Goal: Transaction & Acquisition: Obtain resource

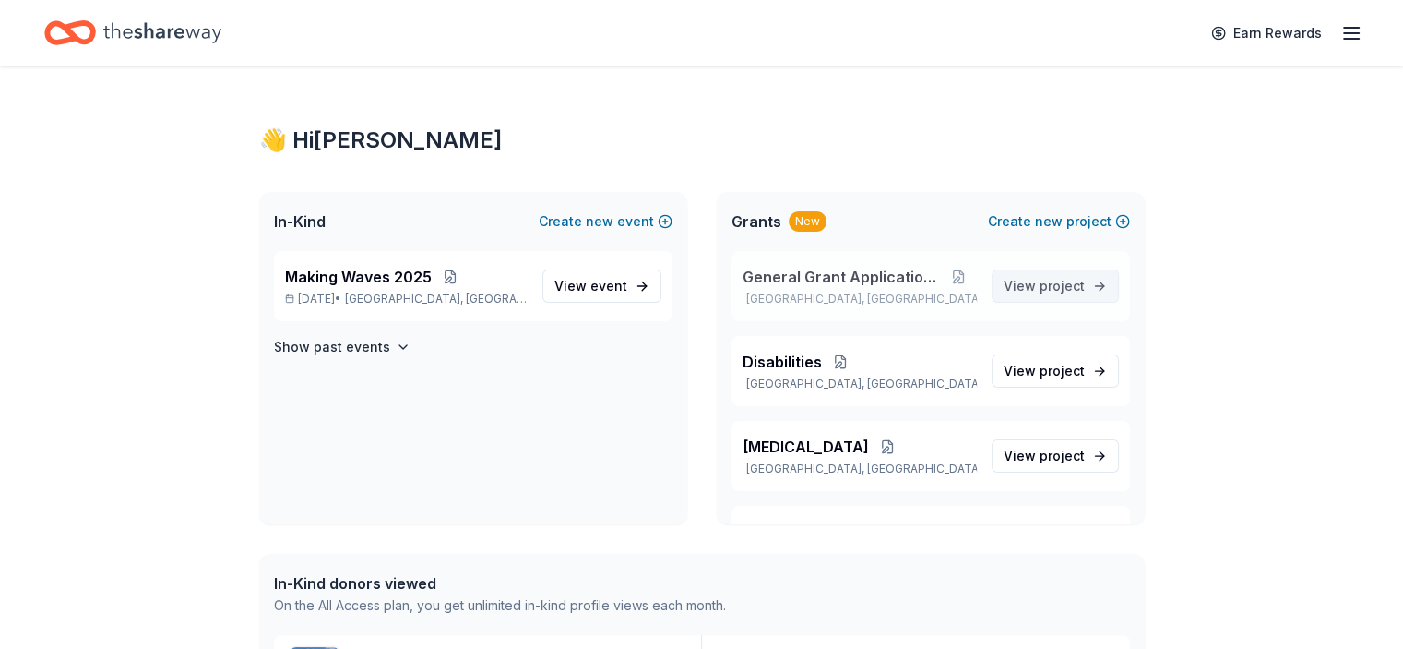
click at [1040, 286] on span "project" at bounding box center [1062, 286] width 45 height 16
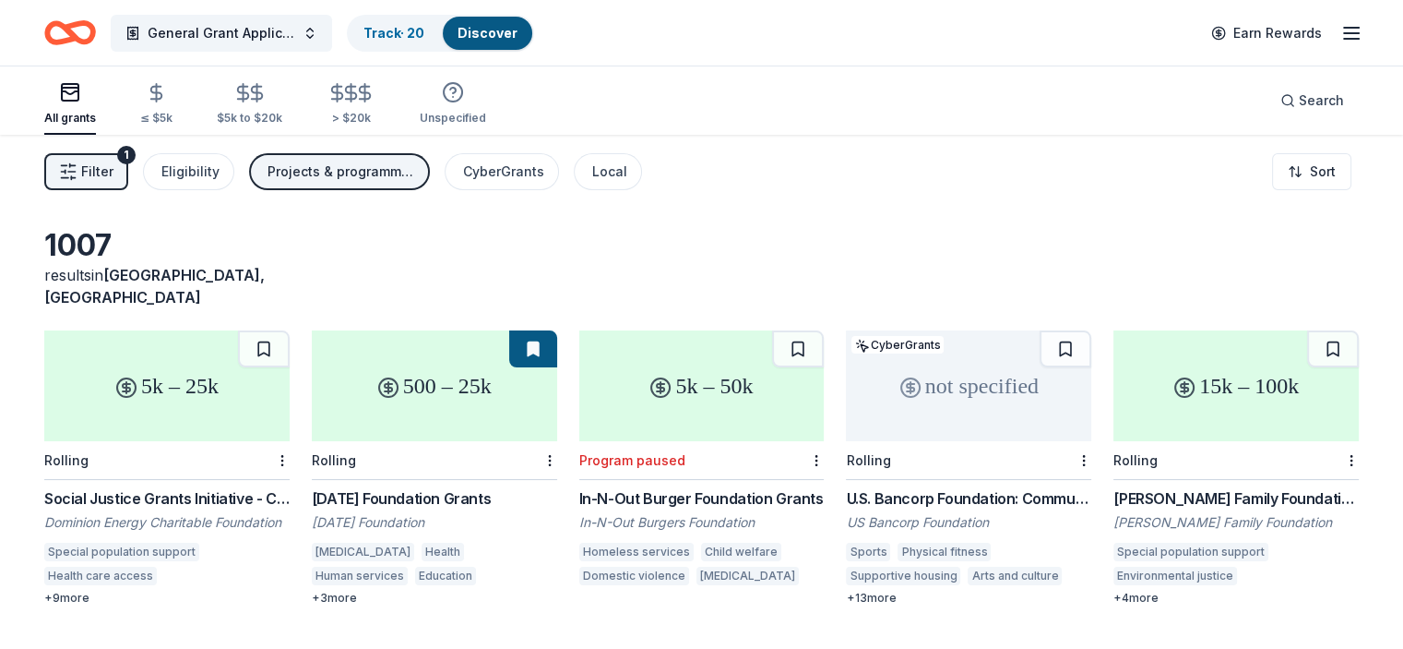
click at [1344, 33] on line "button" at bounding box center [1351, 33] width 15 height 0
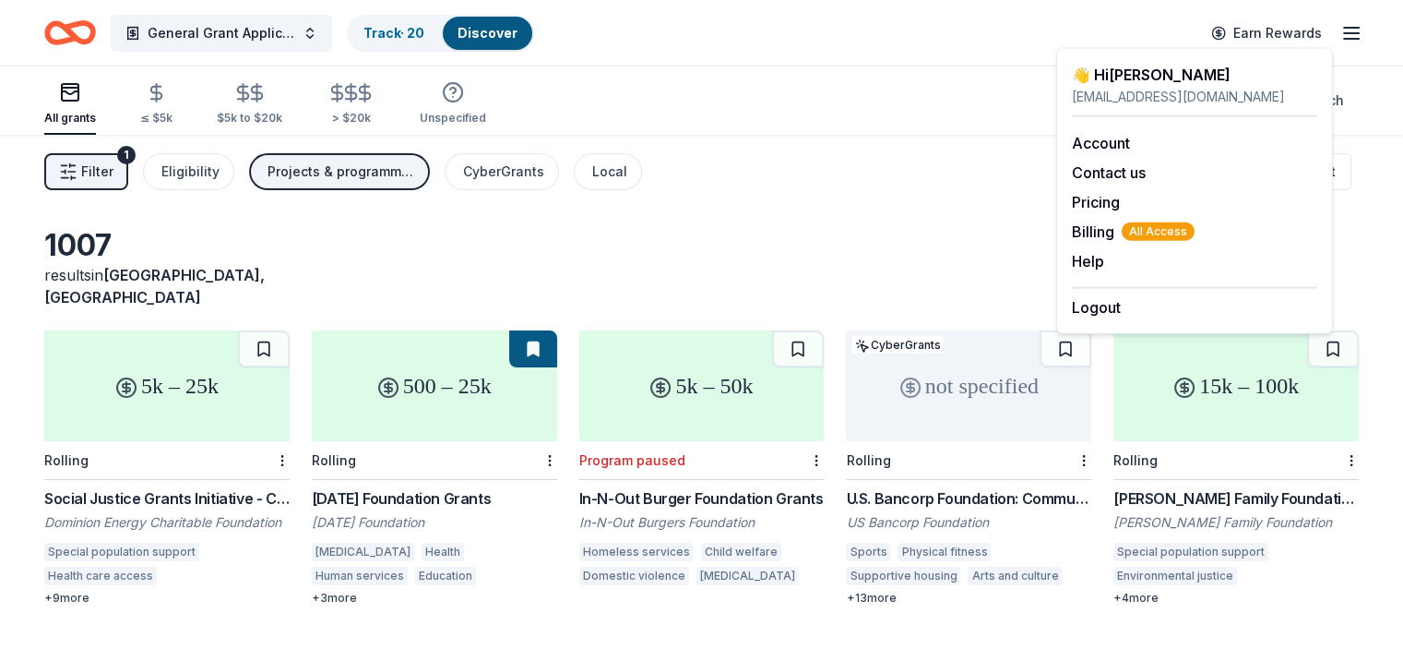
click at [1344, 39] on line "button" at bounding box center [1351, 39] width 15 height 0
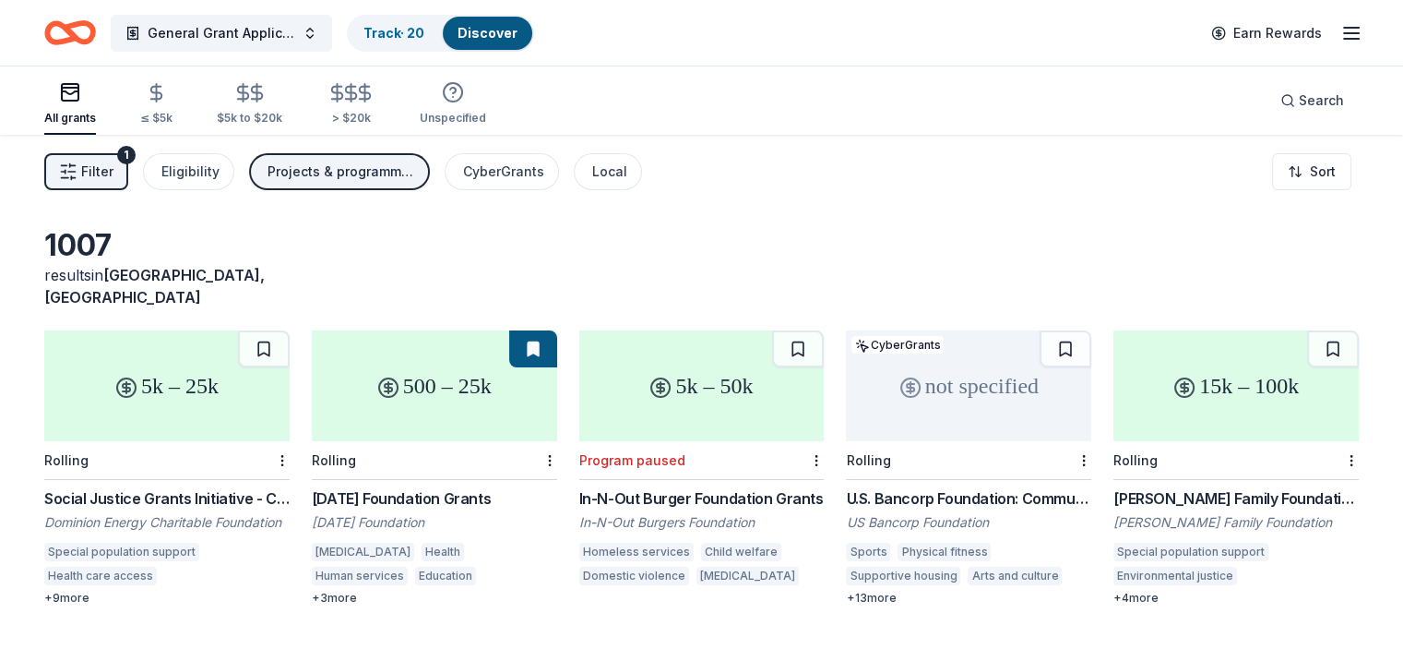
click at [93, 37] on icon "Home" at bounding box center [79, 32] width 29 height 18
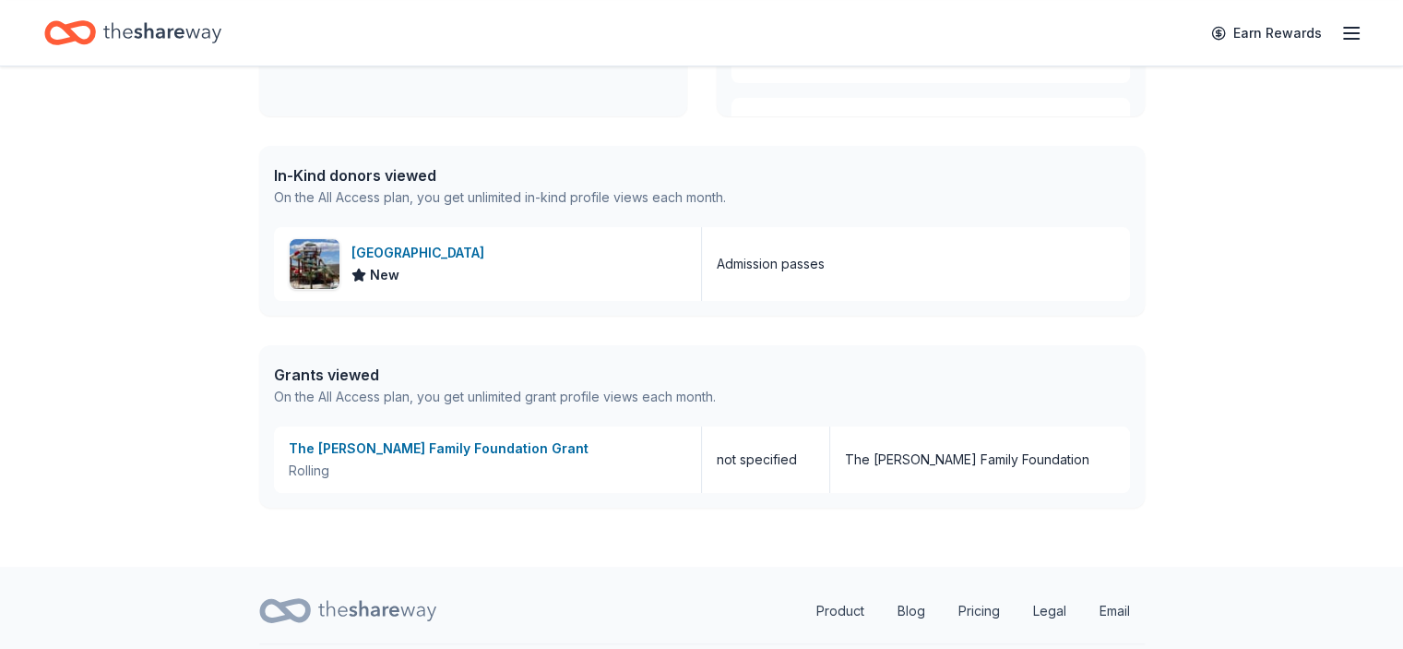
scroll to position [404, 0]
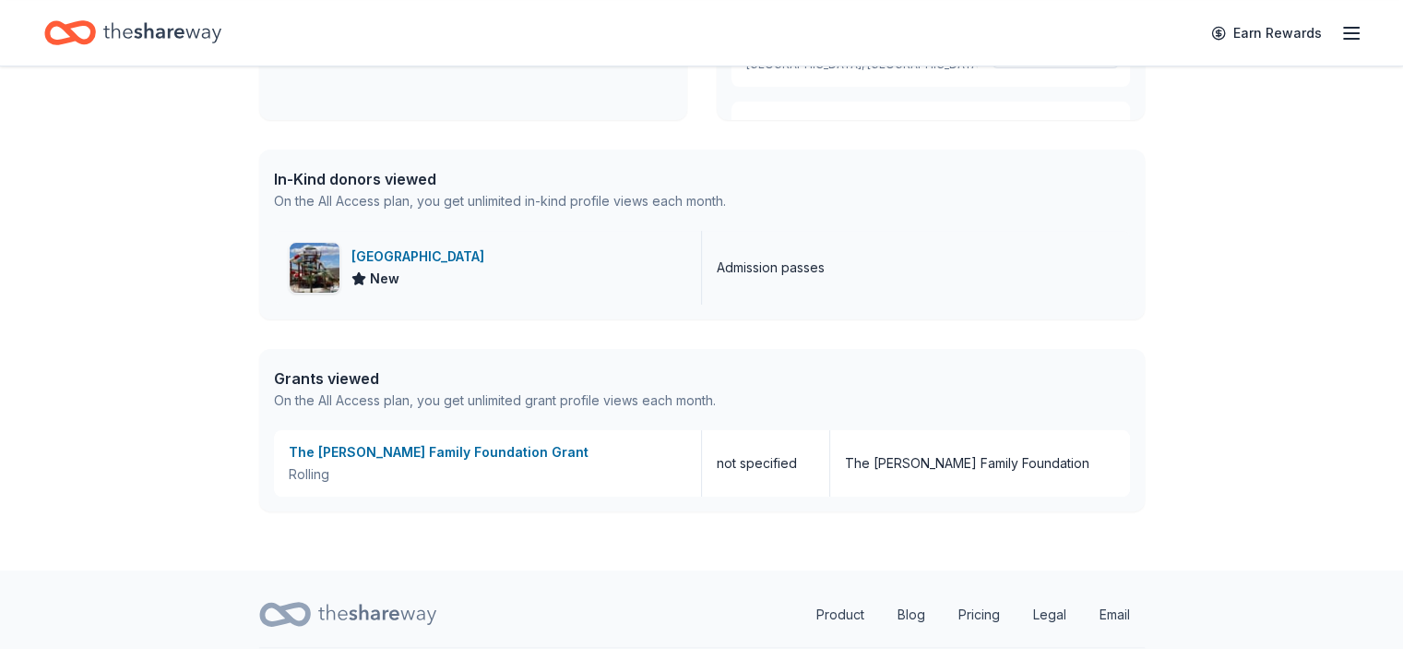
click at [449, 257] on div "[GEOGRAPHIC_DATA]" at bounding box center [421, 256] width 140 height 22
click at [1344, 28] on line "button" at bounding box center [1351, 28] width 15 height 0
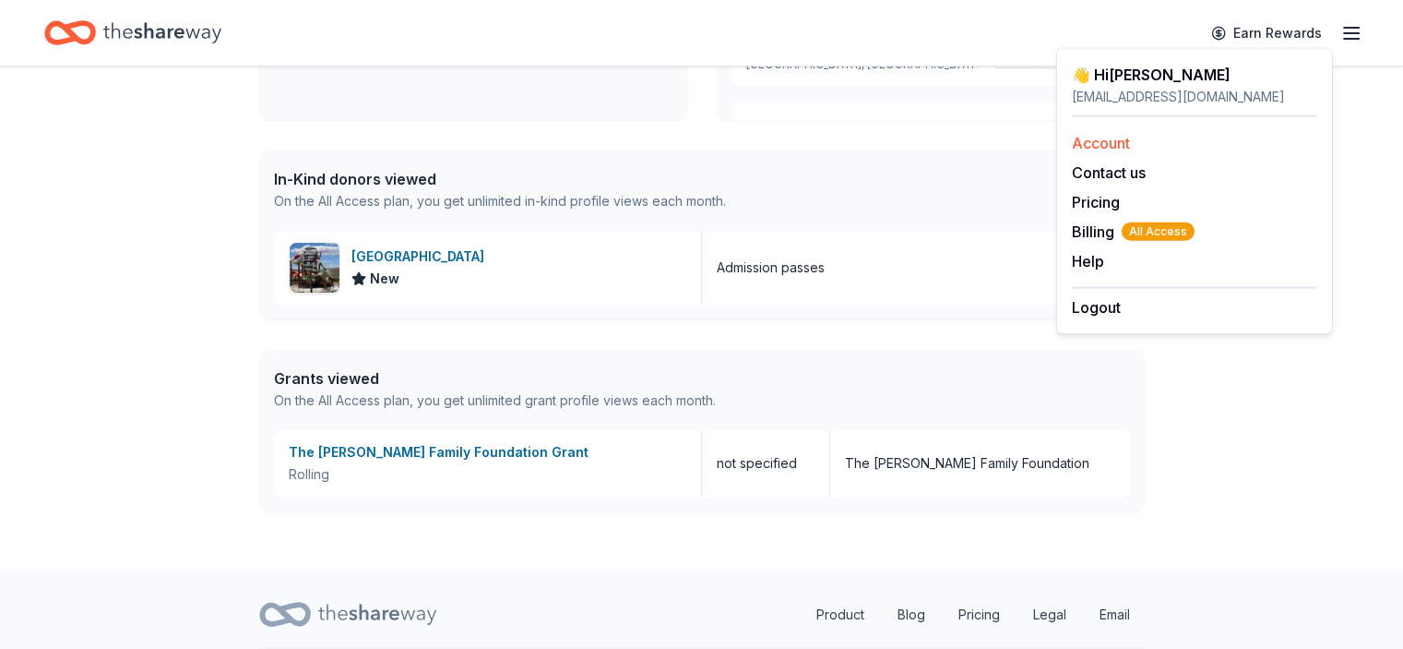
click at [1097, 144] on link "Account" at bounding box center [1101, 143] width 58 height 18
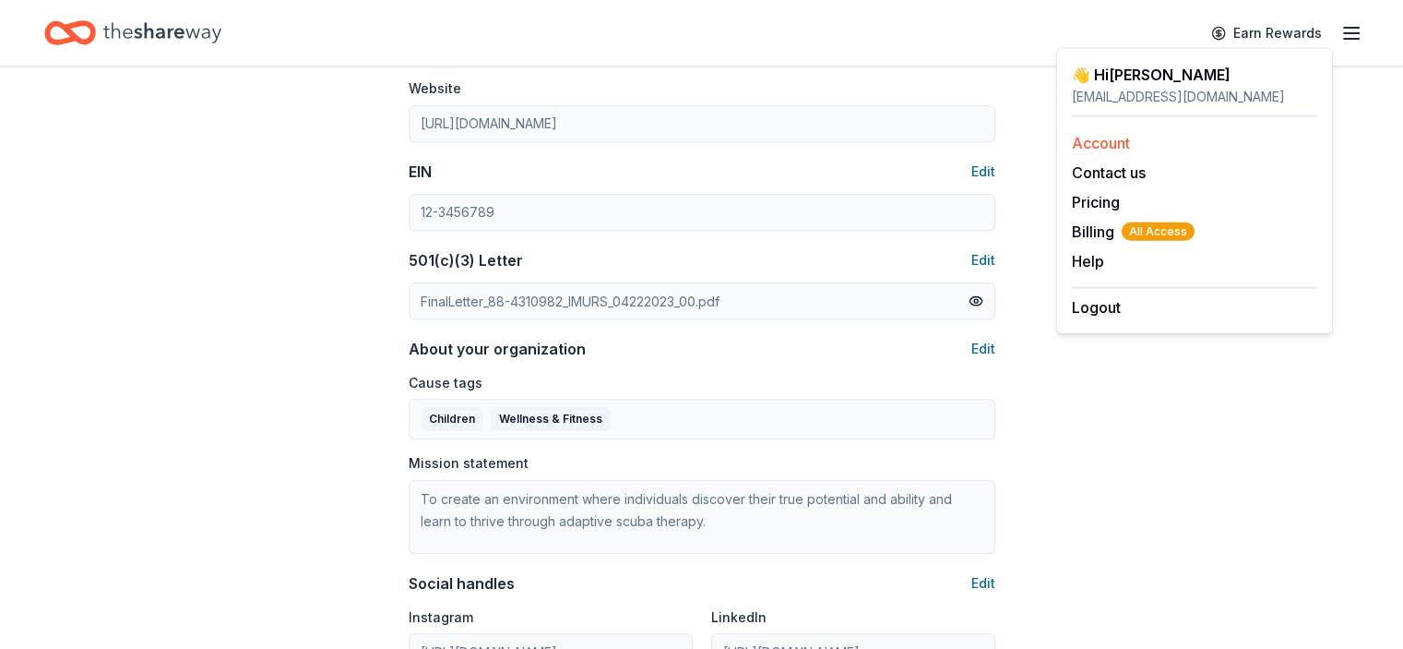
scroll to position [855, 0]
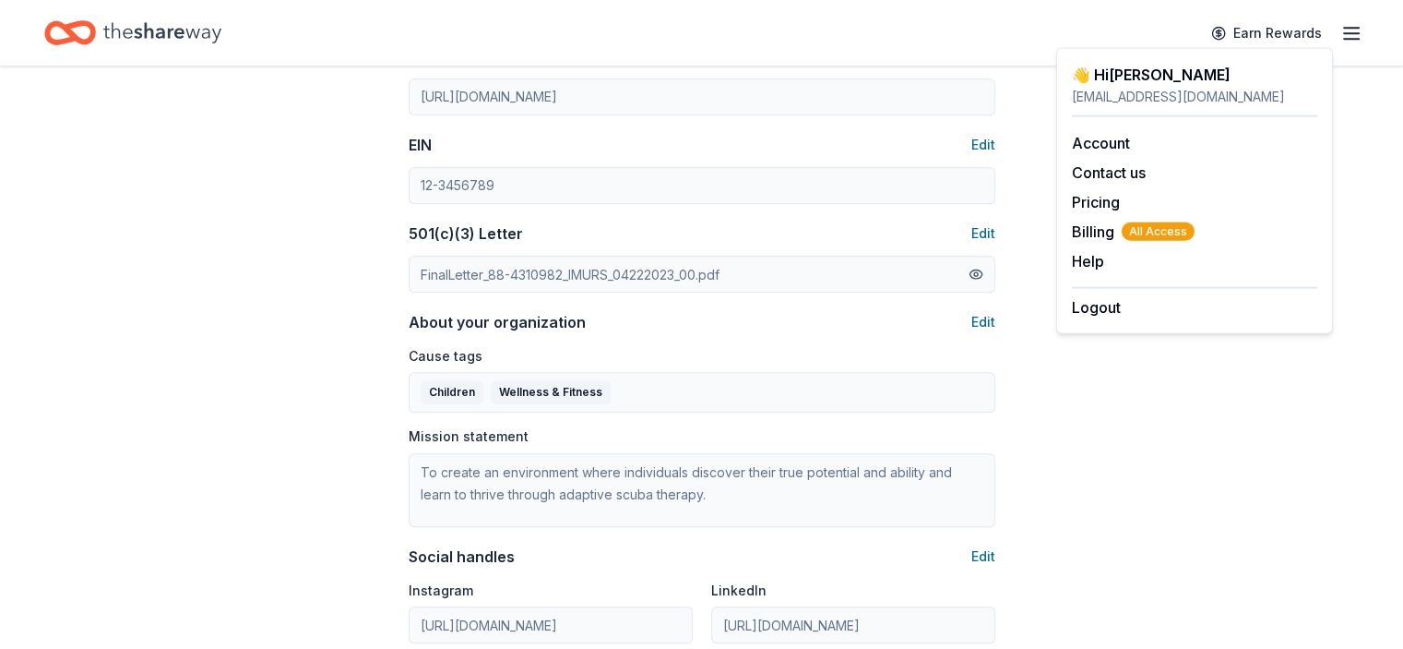
click at [978, 268] on button at bounding box center [976, 274] width 15 height 20
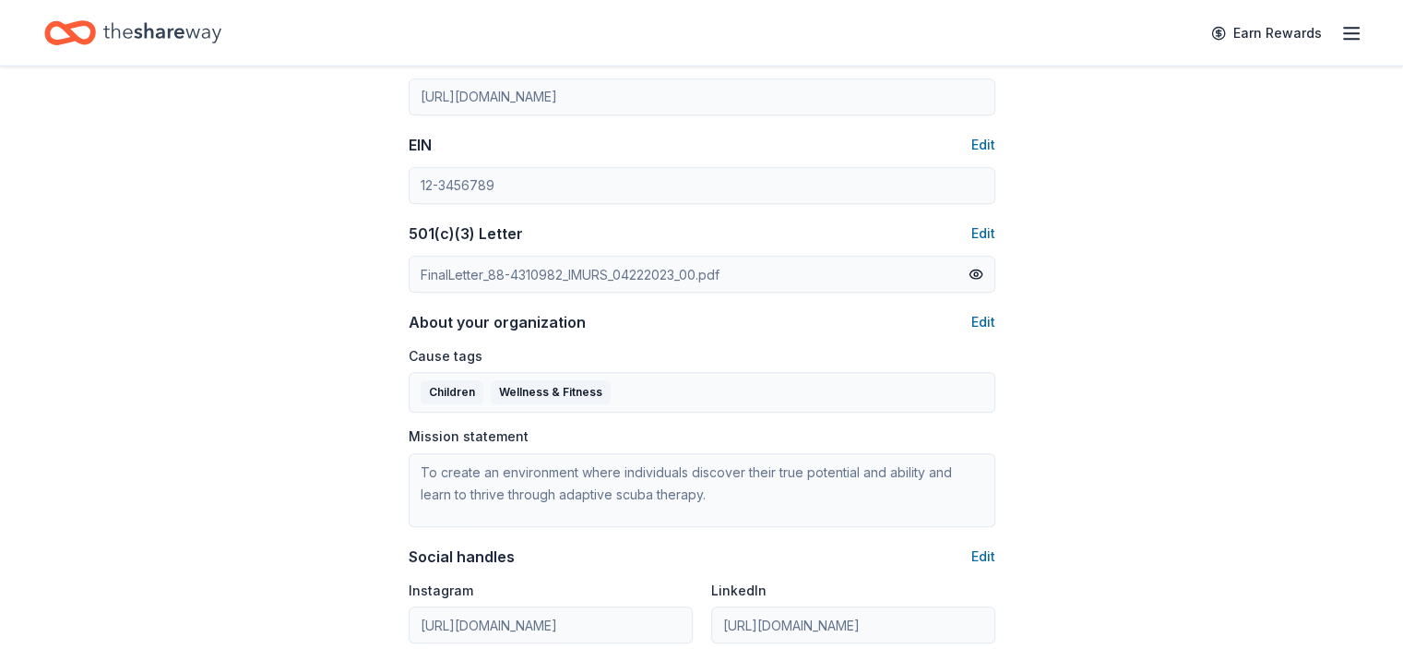
click at [93, 26] on icon "Home" at bounding box center [79, 32] width 29 height 18
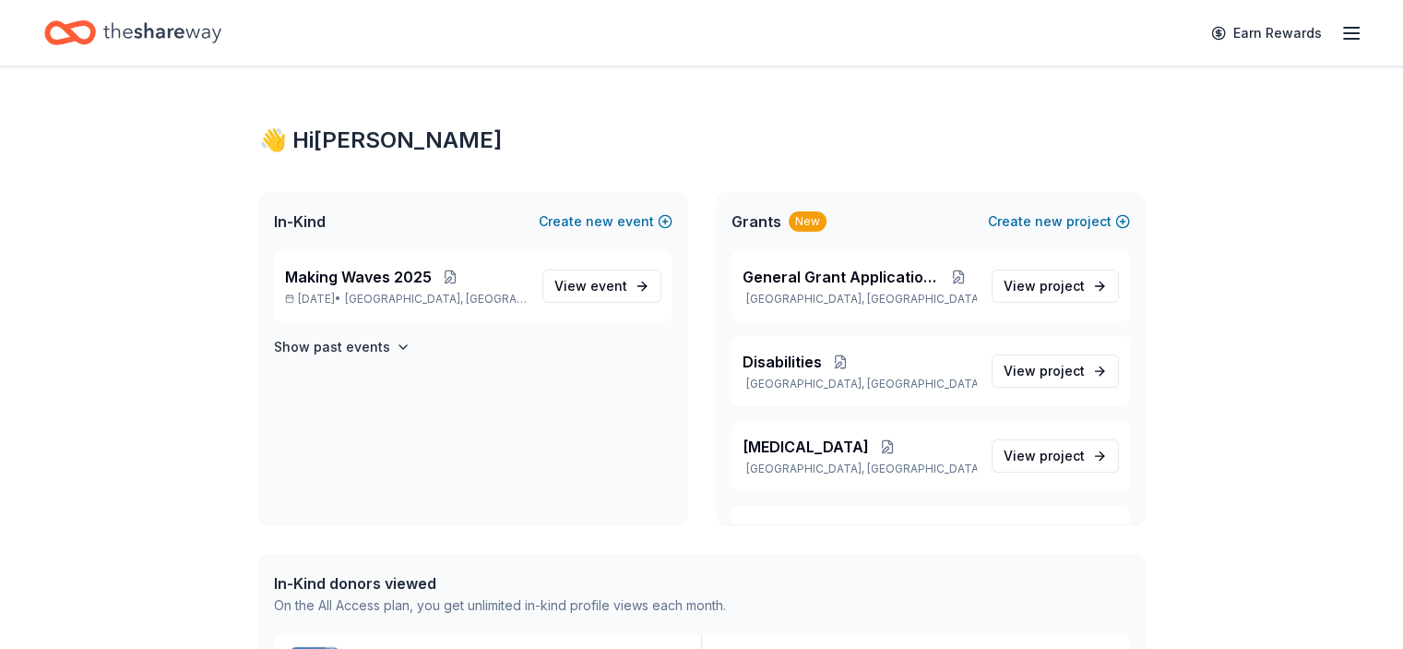
click at [184, 29] on icon "Home" at bounding box center [162, 33] width 118 height 38
click at [1071, 284] on link "View project" at bounding box center [1055, 285] width 127 height 33
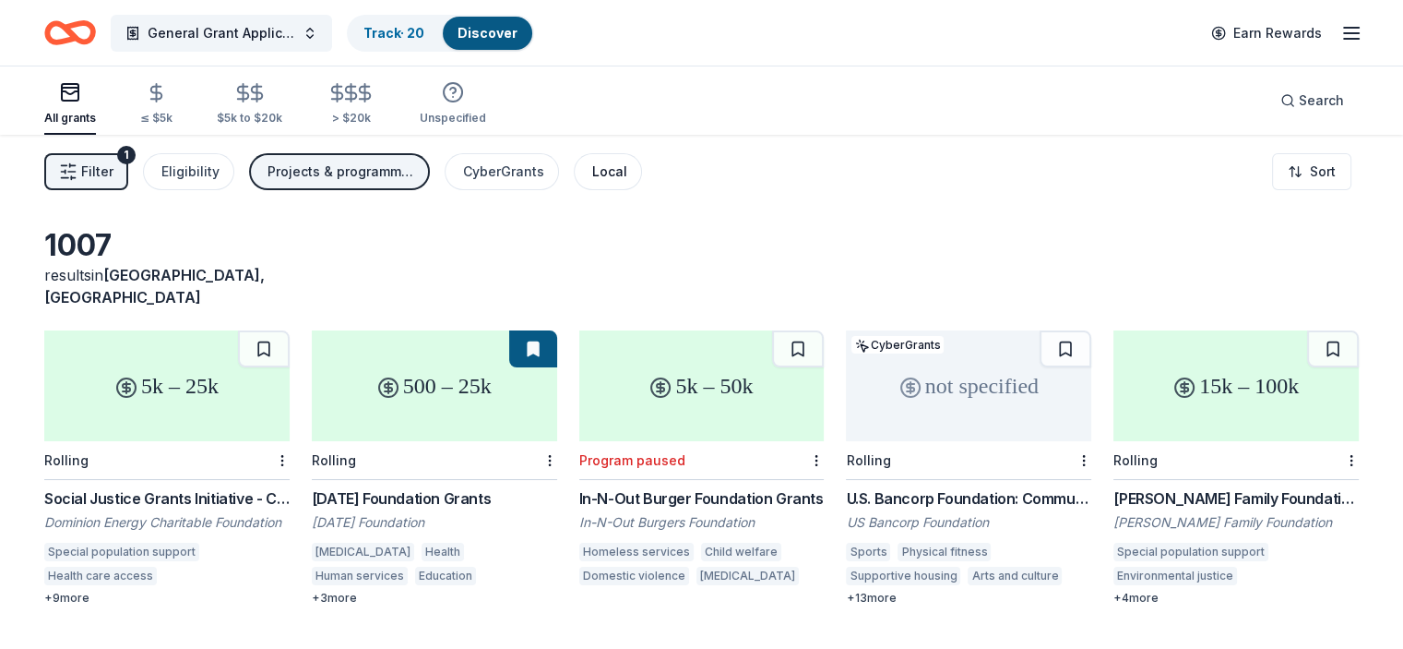
click at [617, 166] on div "Local" at bounding box center [609, 172] width 35 height 22
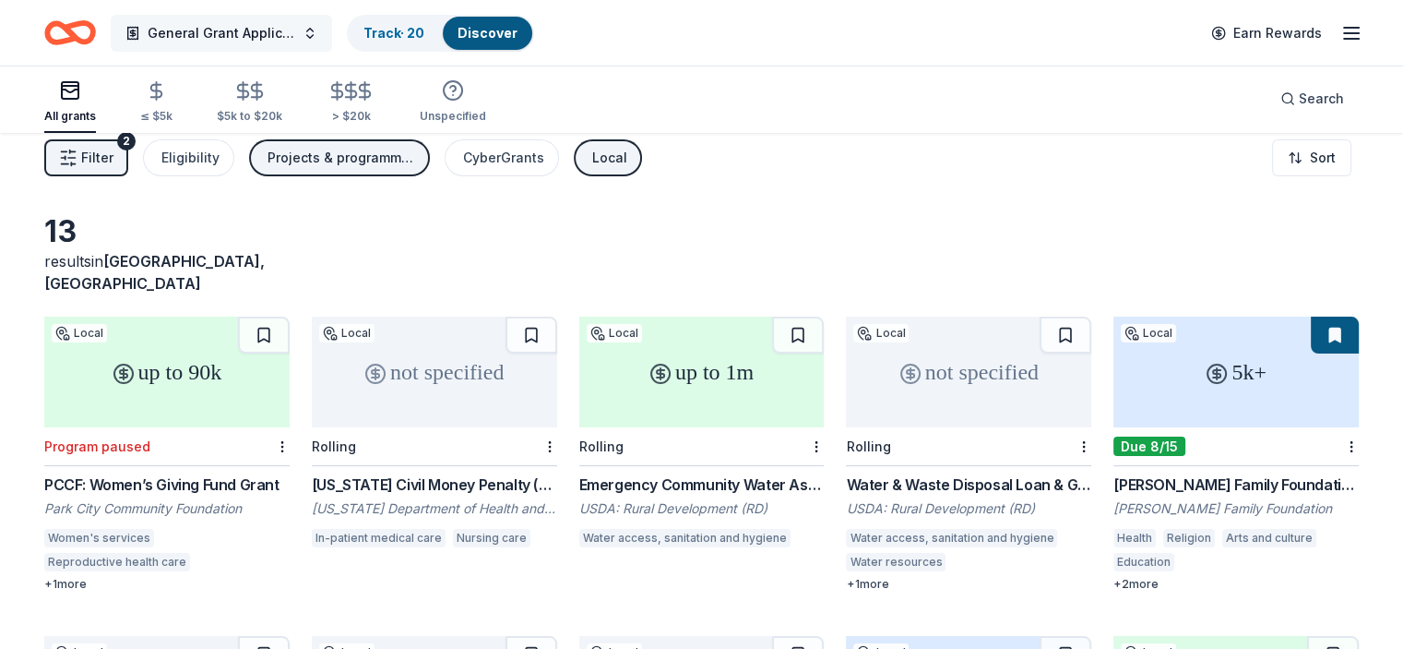
scroll to position [13, 0]
click at [216, 35] on span "General Grant Applications" at bounding box center [222, 33] width 148 height 22
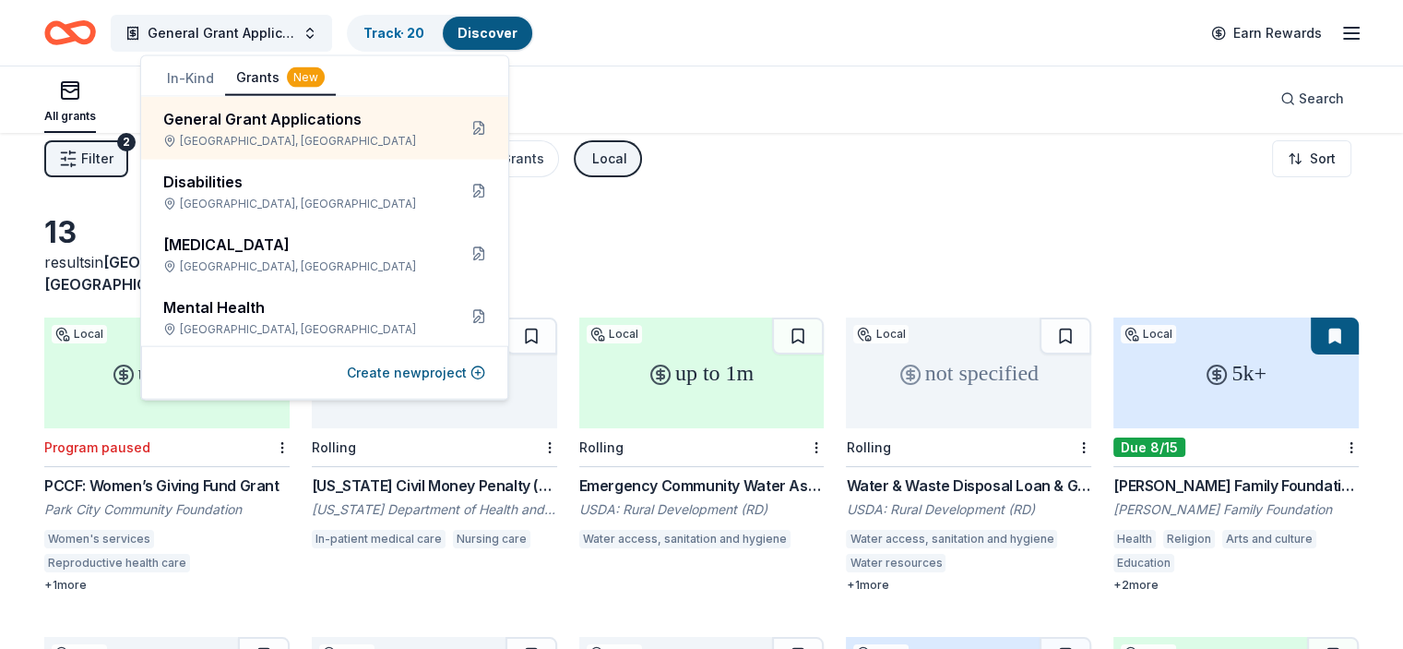
click at [184, 77] on button "In-Kind" at bounding box center [190, 78] width 69 height 33
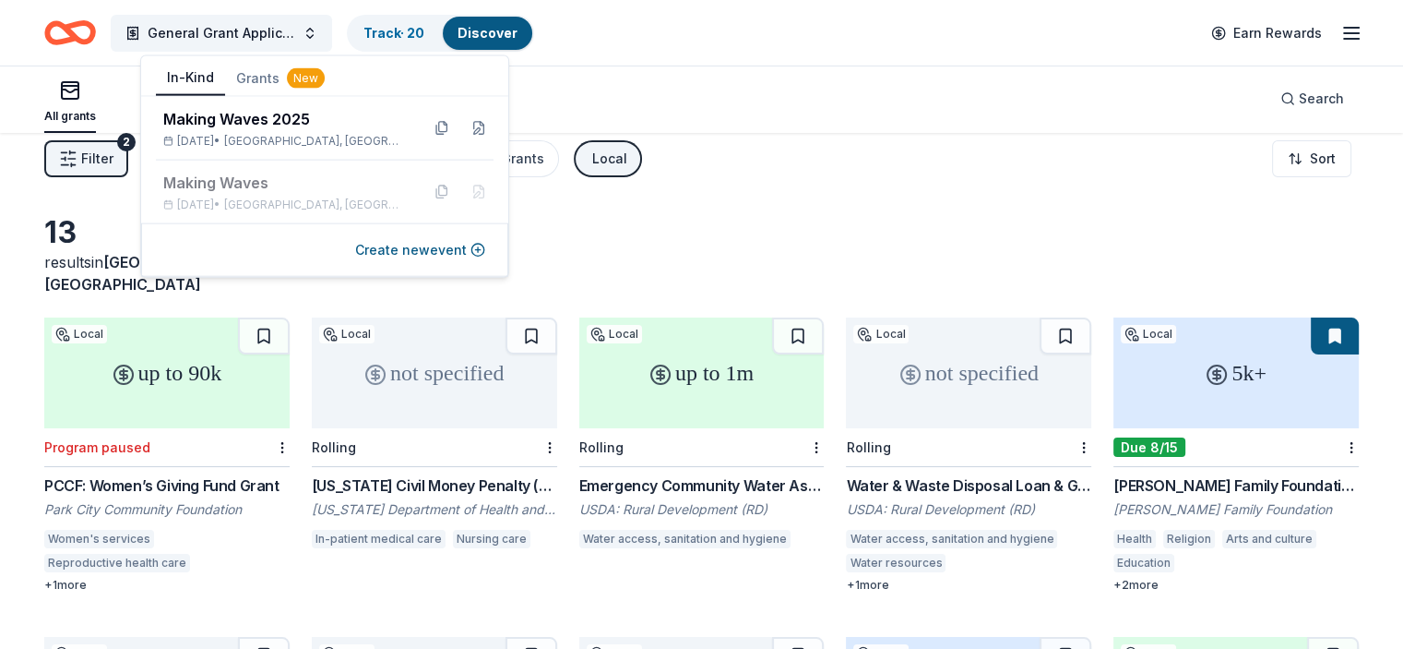
click at [256, 72] on button "Grants New" at bounding box center [280, 78] width 111 height 33
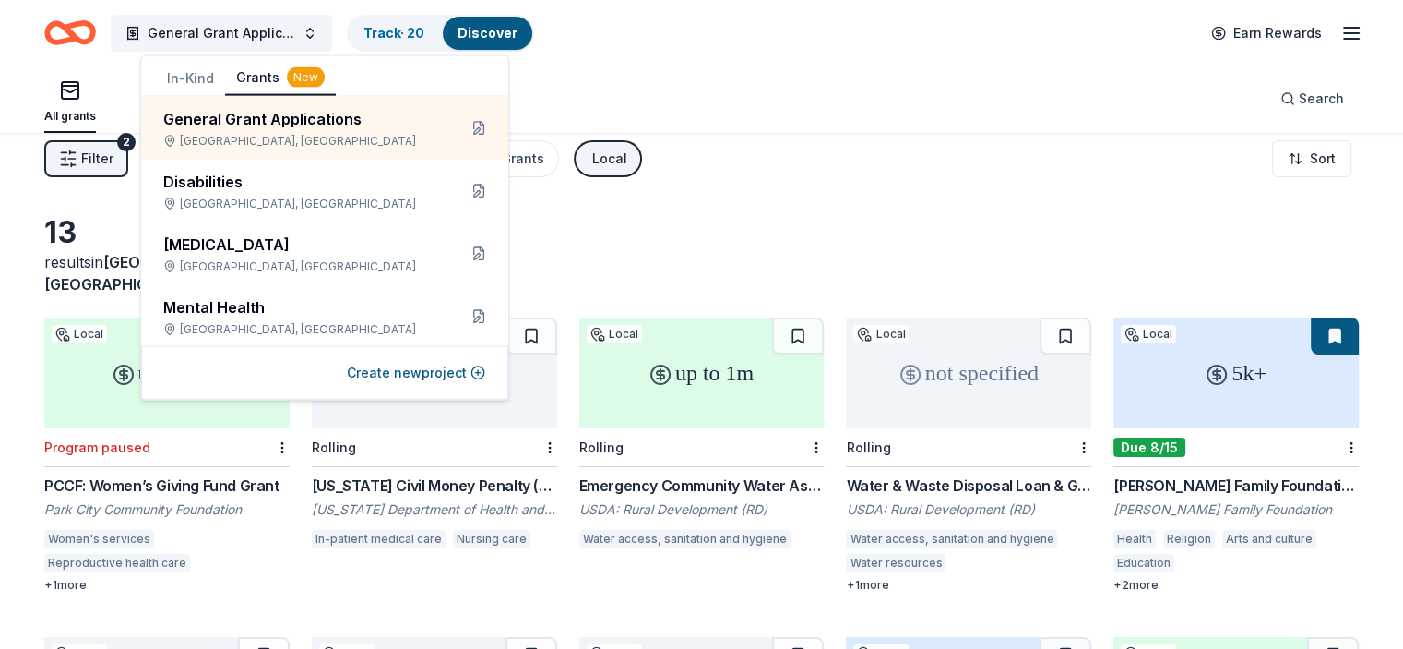
scroll to position [65, 0]
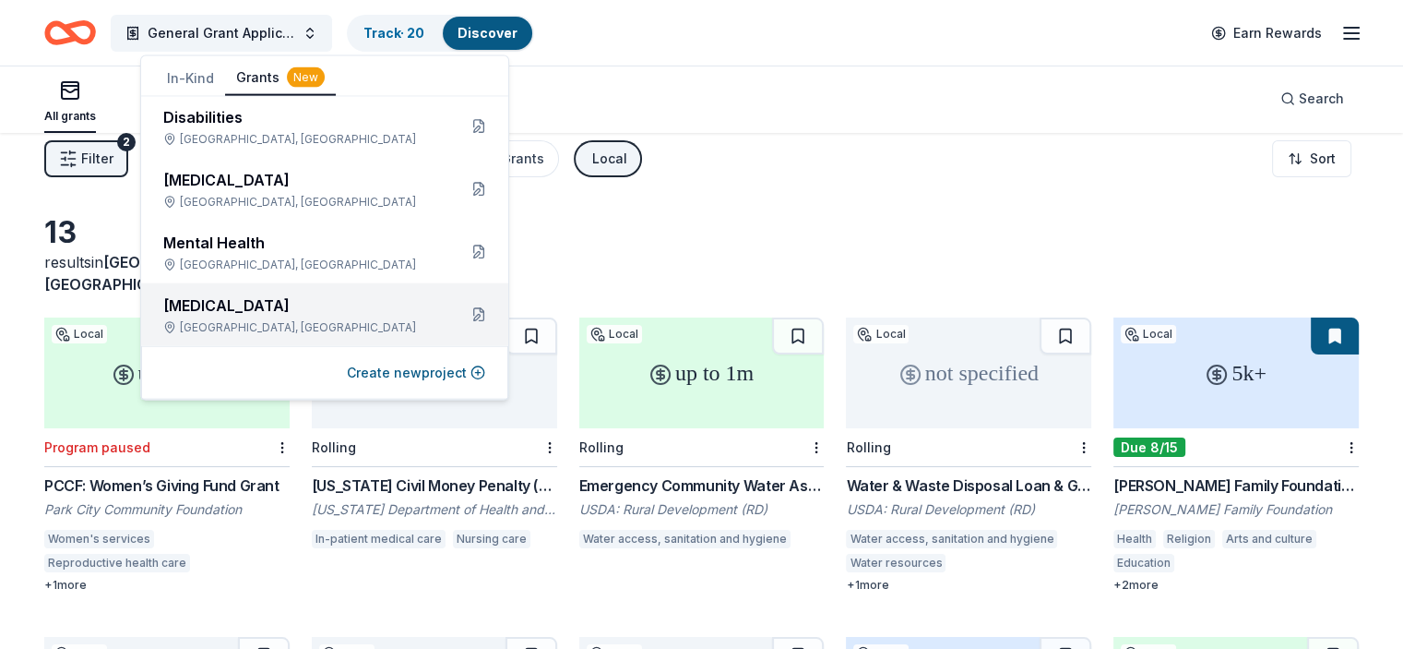
click at [245, 318] on div "Autism Cedar Hills, UT" at bounding box center [302, 314] width 279 height 41
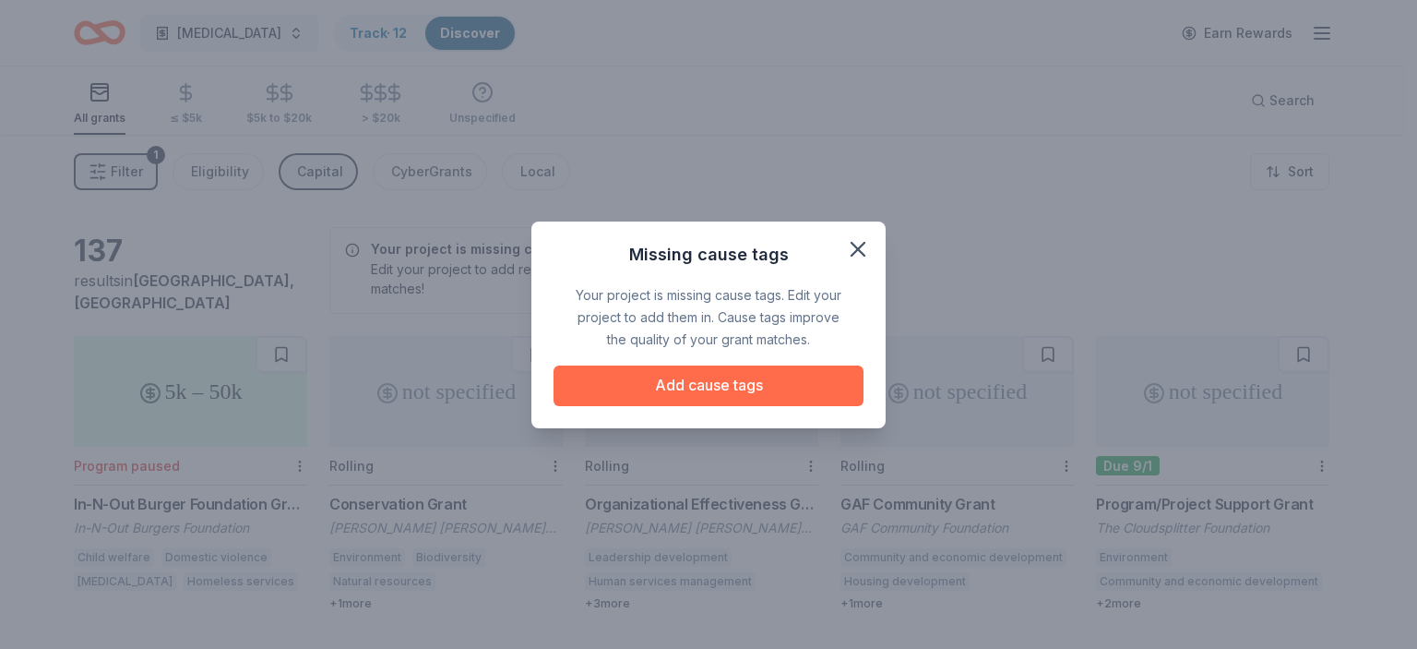
click at [720, 392] on button "Add cause tags" at bounding box center [708, 385] width 310 height 41
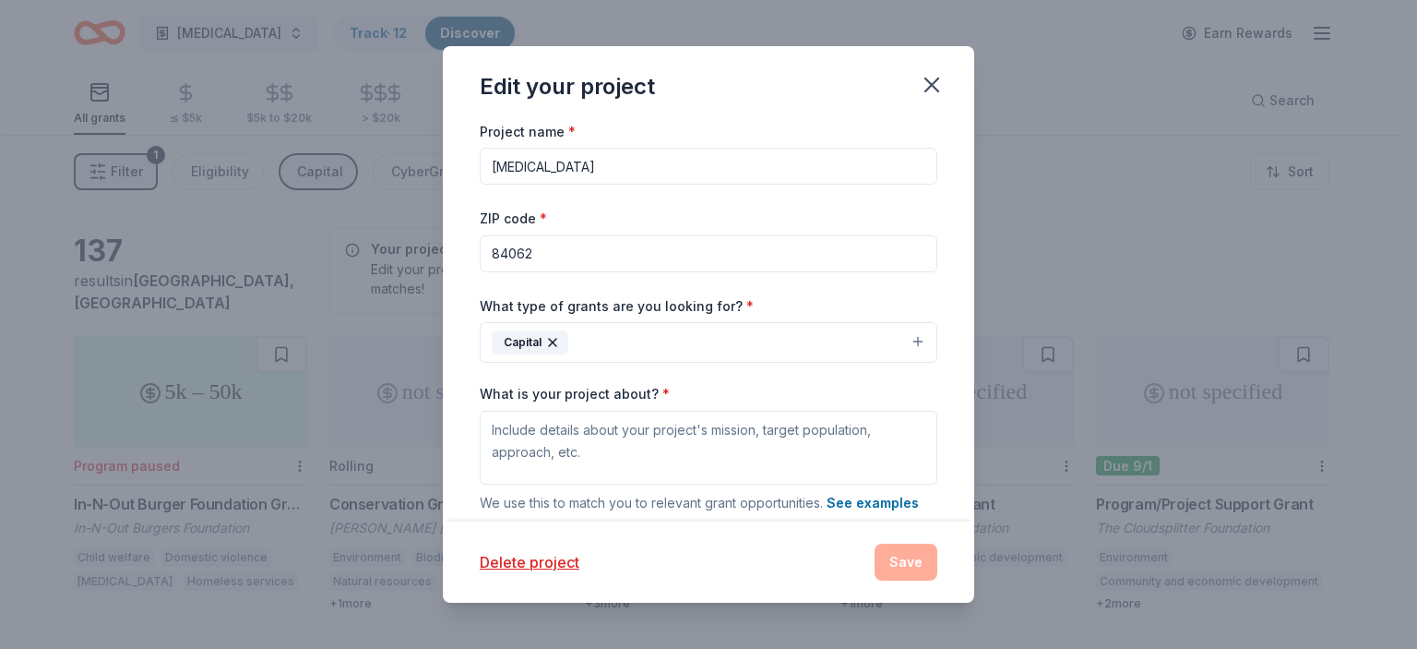
click at [706, 344] on button "Capital" at bounding box center [709, 342] width 458 height 41
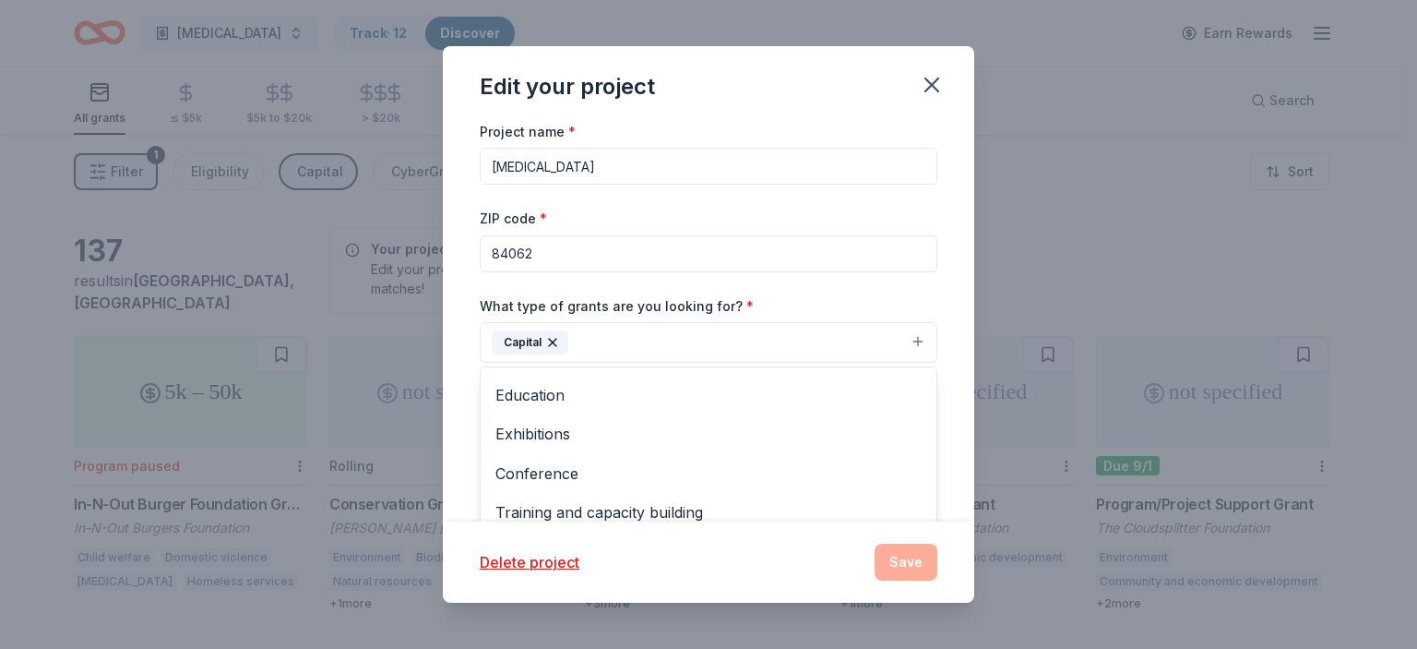
click at [585, 397] on span "Education" at bounding box center [708, 395] width 426 height 24
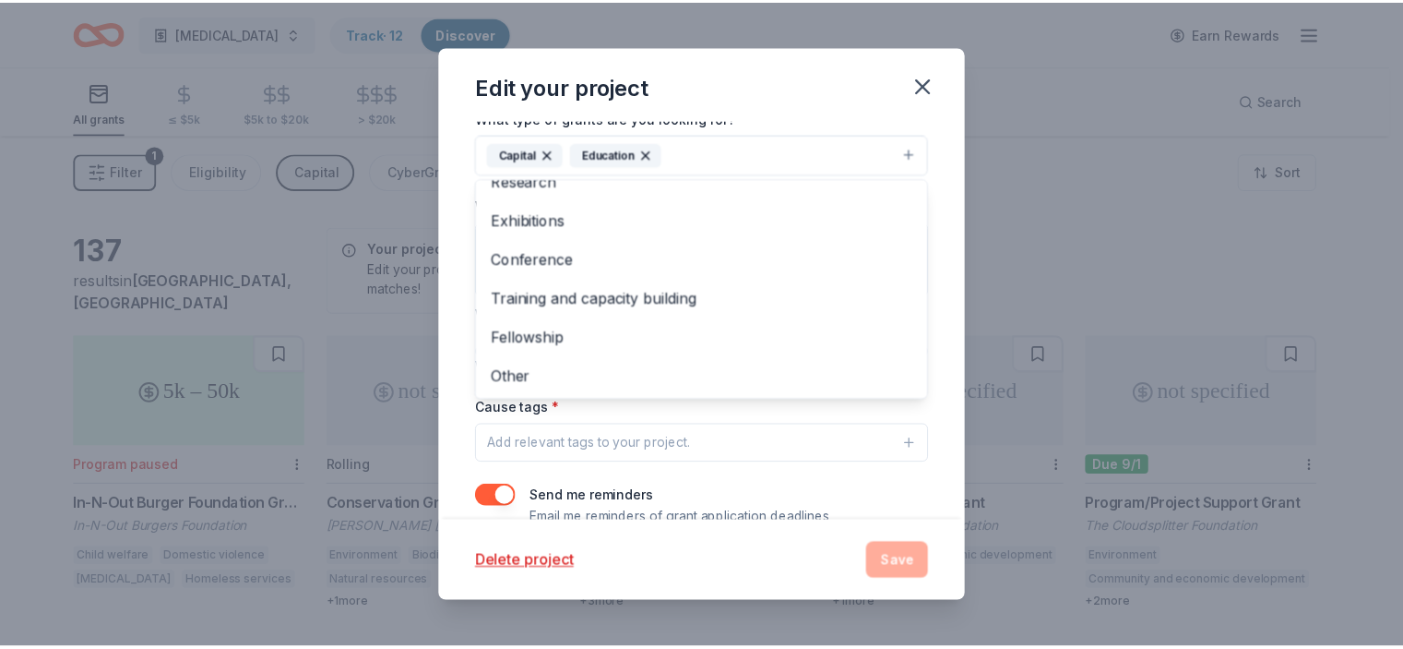
scroll to position [194, 0]
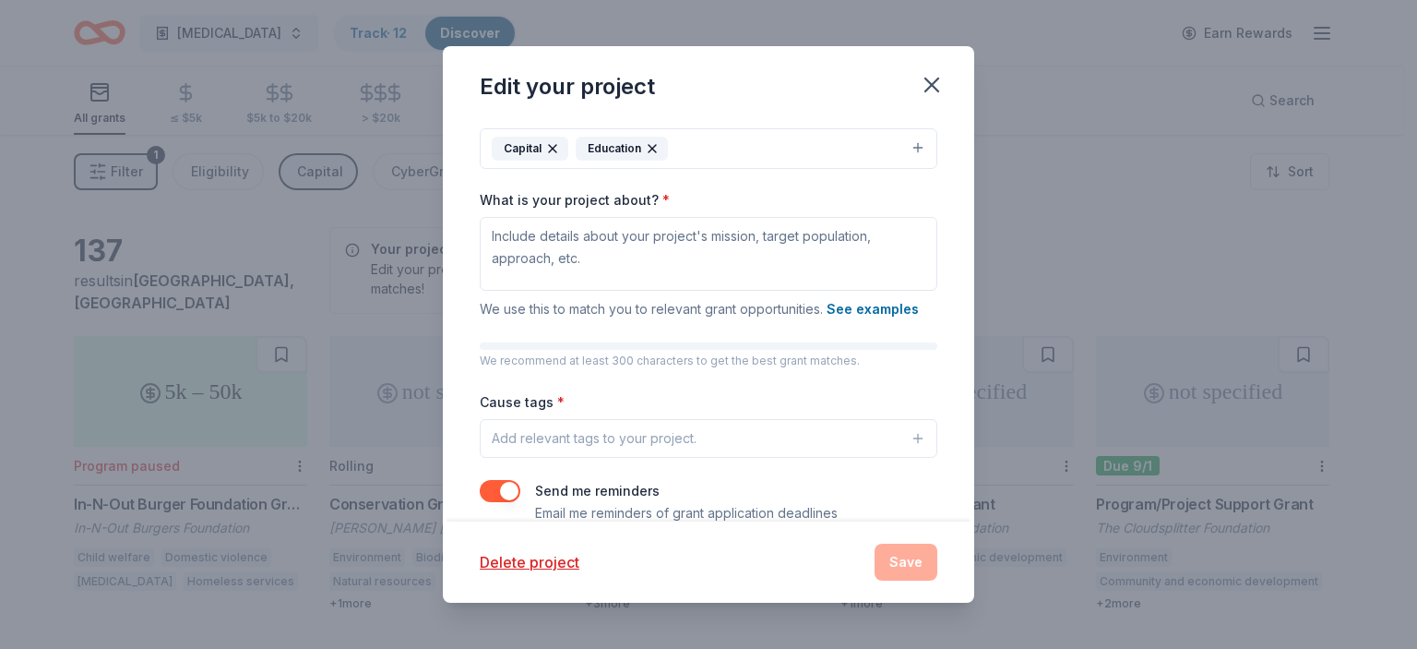
click at [692, 434] on div "Add relevant tags to your project." at bounding box center [594, 438] width 205 height 22
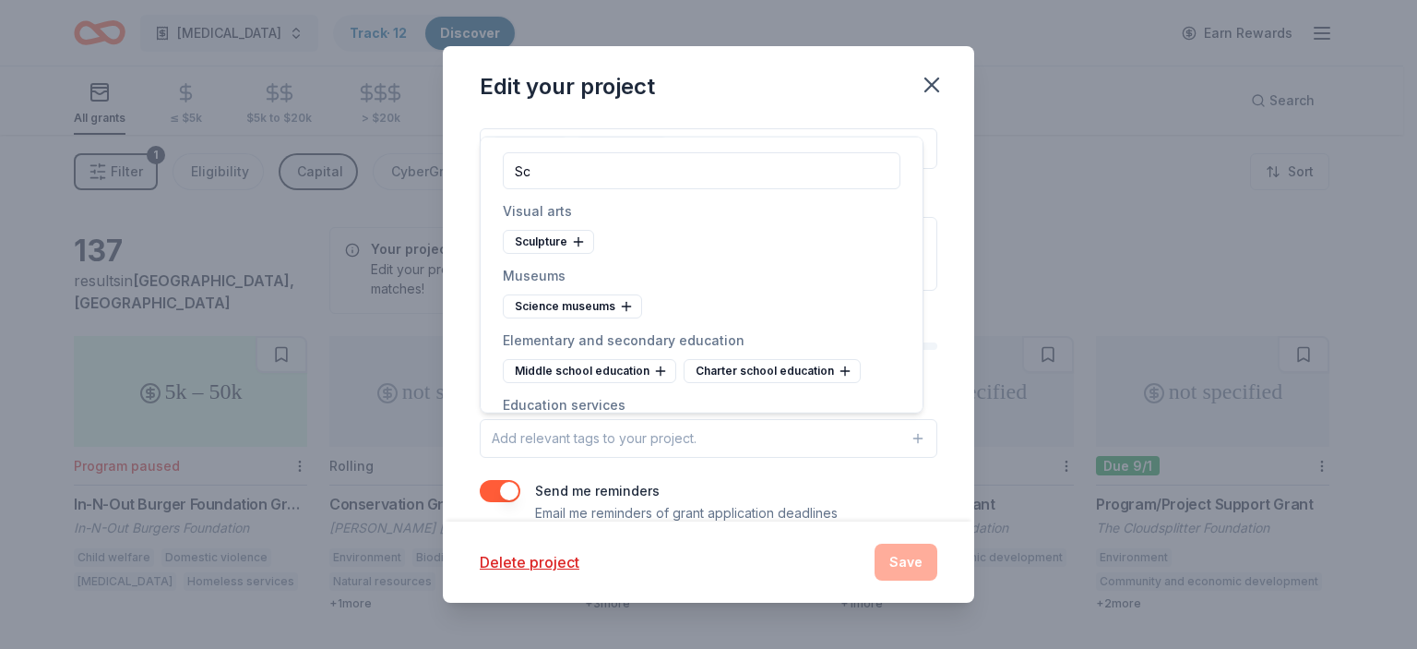
type input "S"
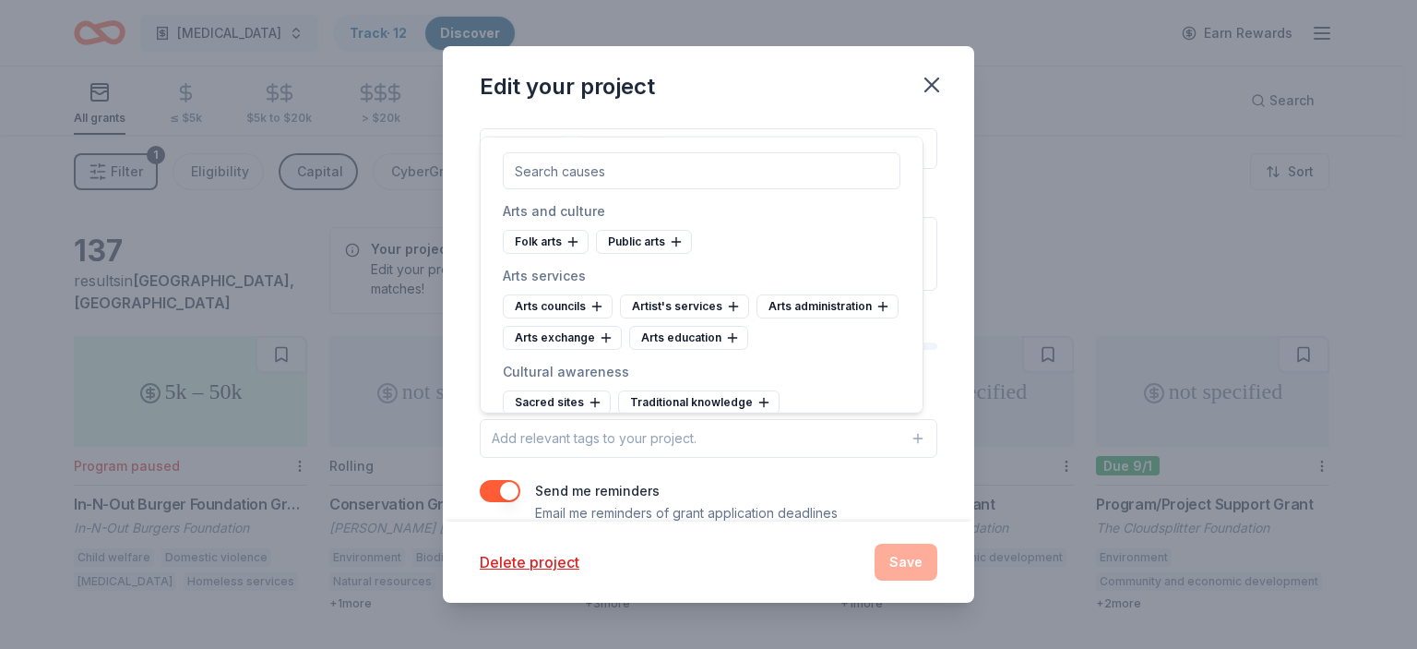
type input "I"
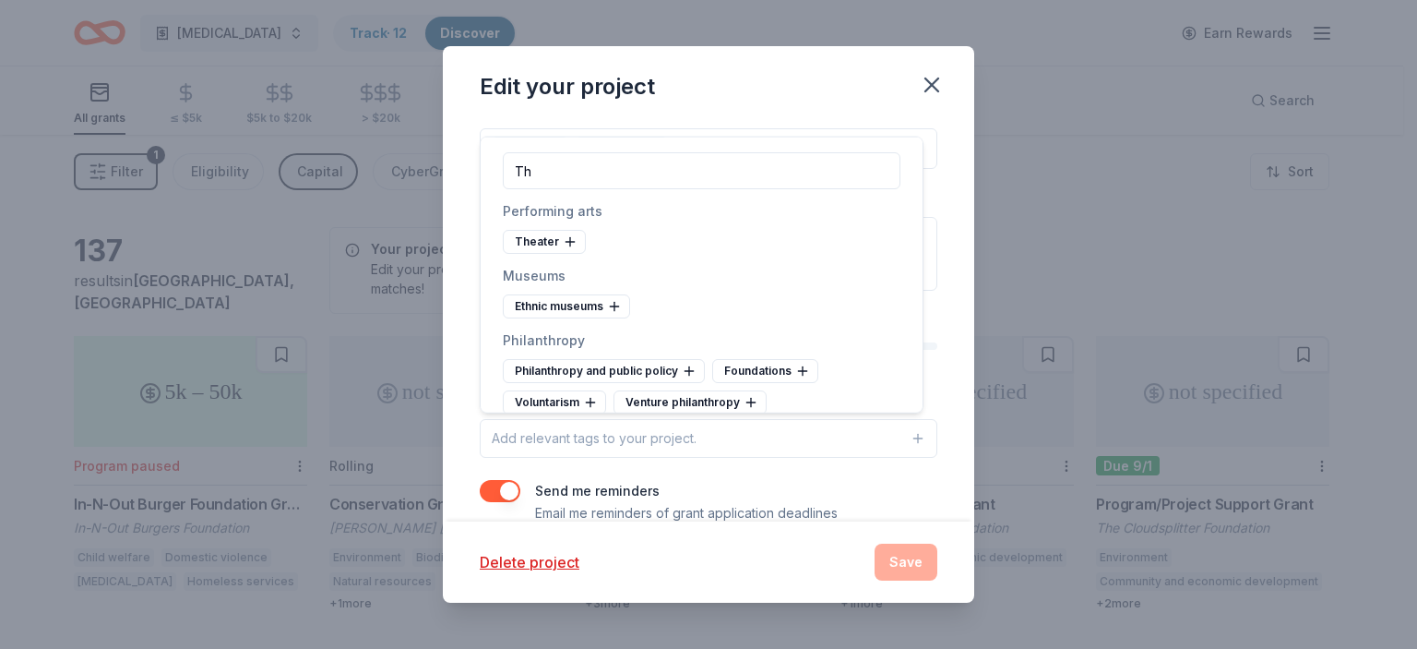
type input "T"
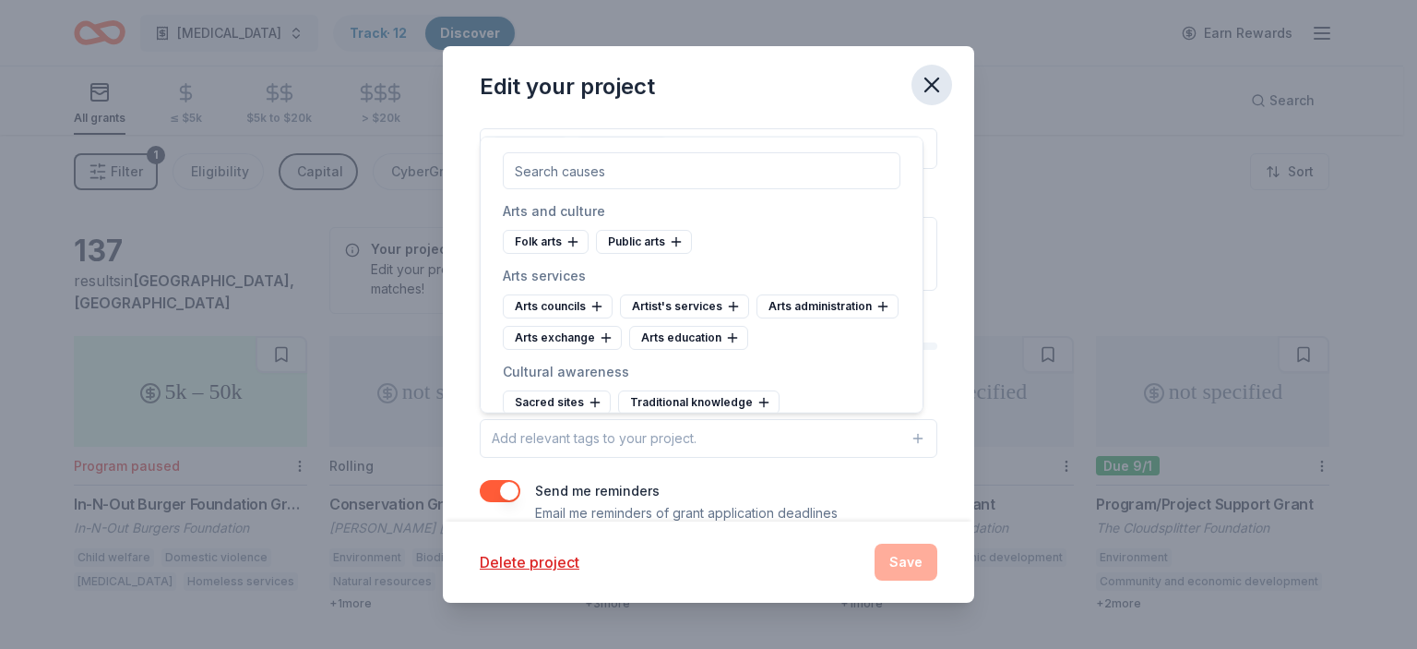
click at [921, 87] on icon "button" at bounding box center [932, 85] width 26 height 26
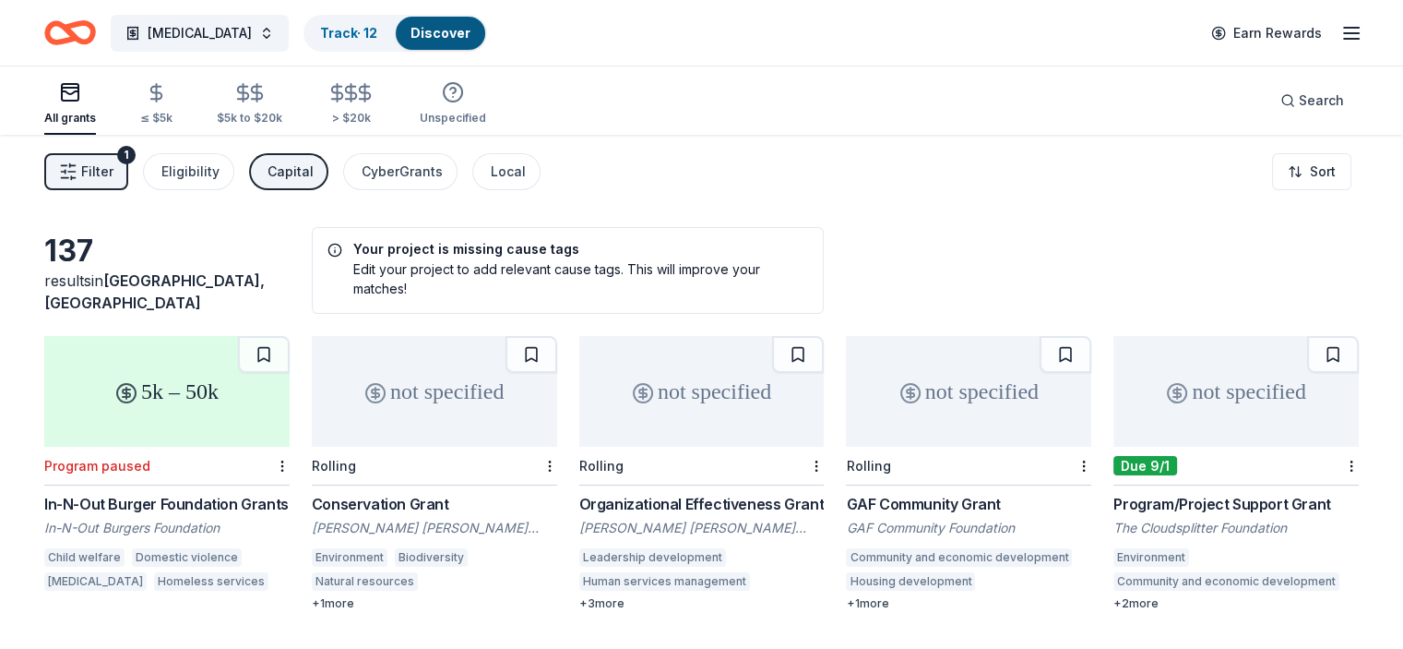
click at [314, 171] on div "Capital" at bounding box center [291, 172] width 46 height 22
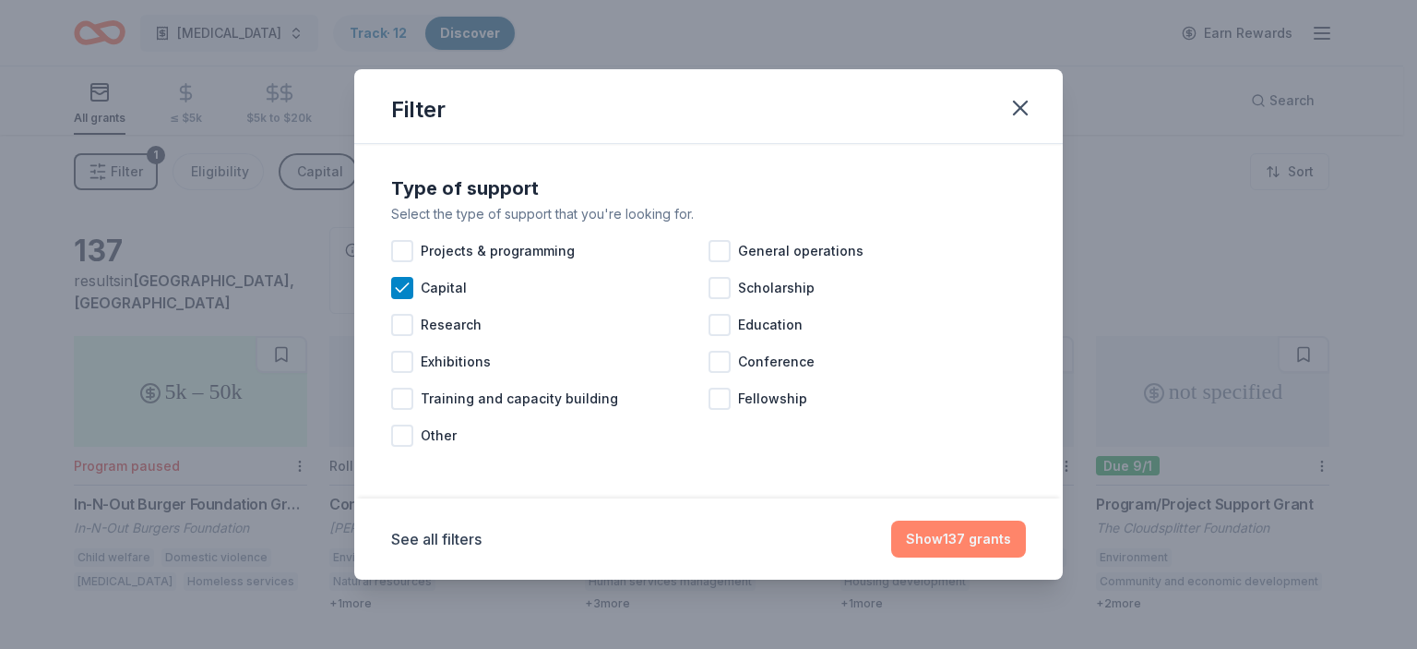
click at [946, 538] on button "Show 137 grants" at bounding box center [958, 538] width 135 height 37
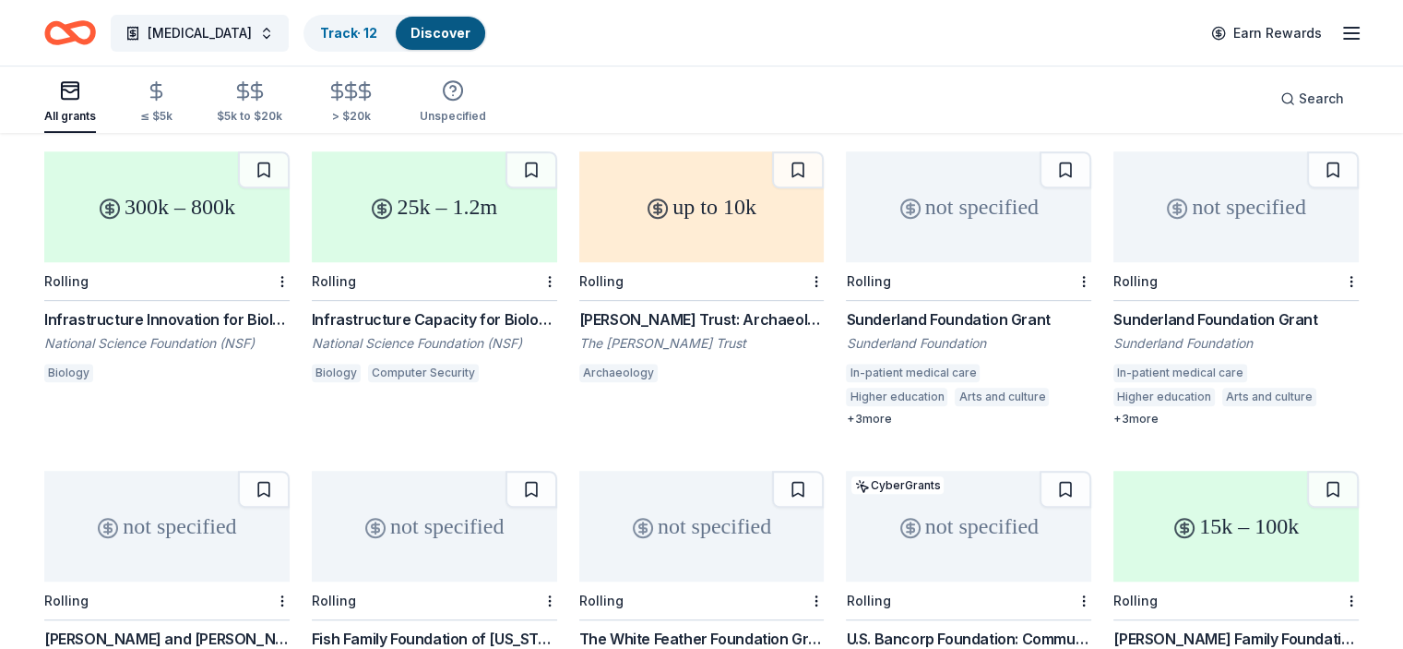
scroll to position [824, 0]
click at [244, 33] on button "Autism" at bounding box center [200, 33] width 178 height 37
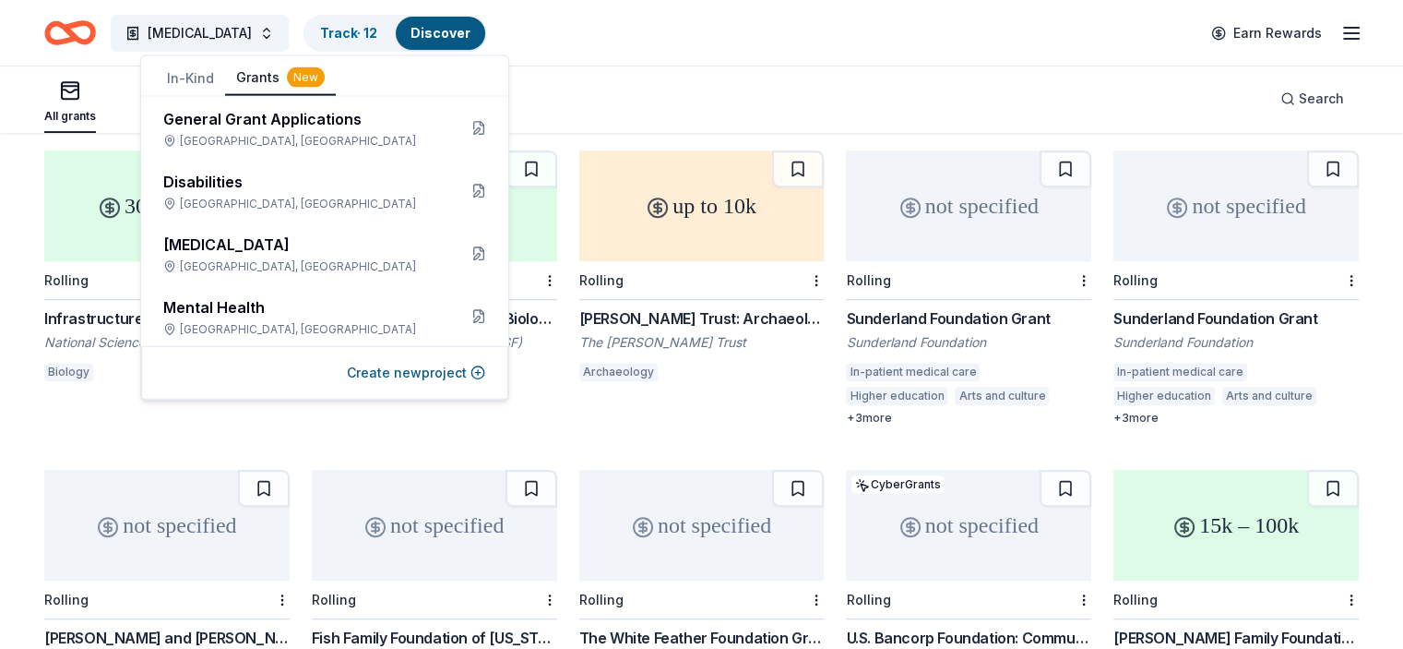
click at [782, 70] on div "All grants ≤ $5k $5k to $20k > $20k Unspecified Search" at bounding box center [701, 99] width 1315 height 68
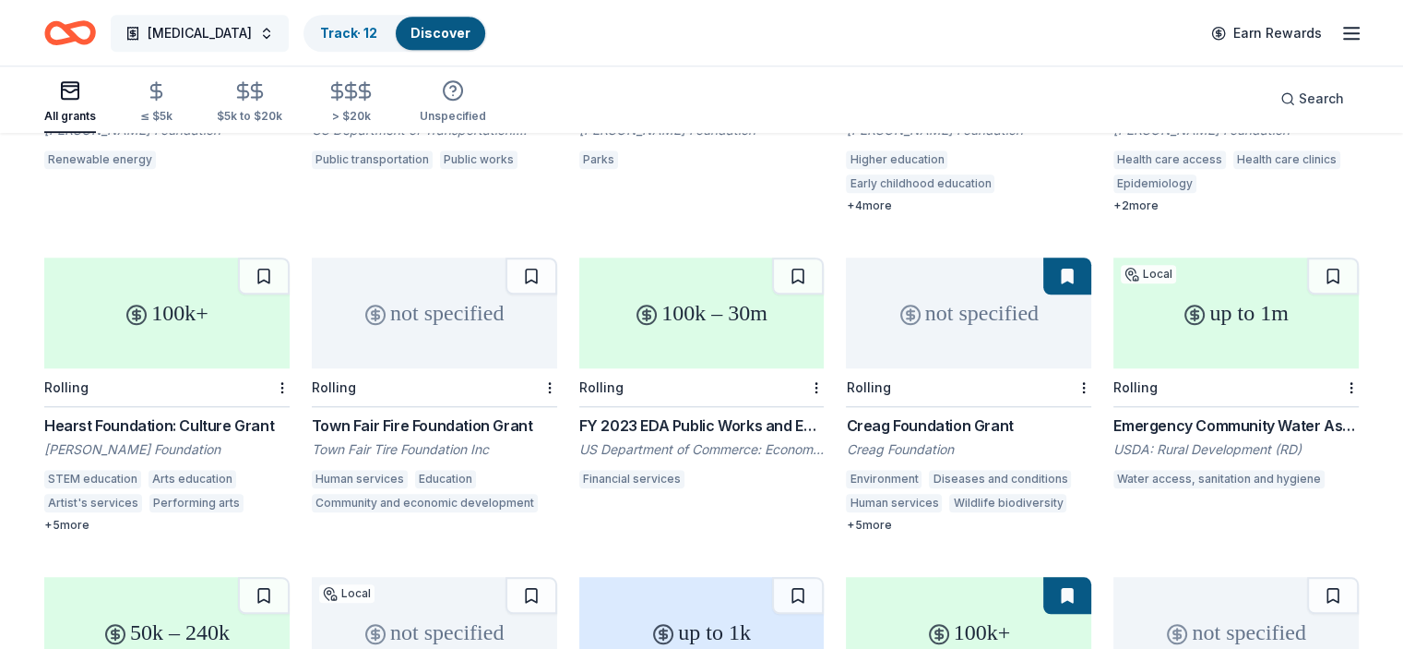
scroll to position [1675, 0]
click at [466, 321] on div "not specified" at bounding box center [434, 311] width 245 height 111
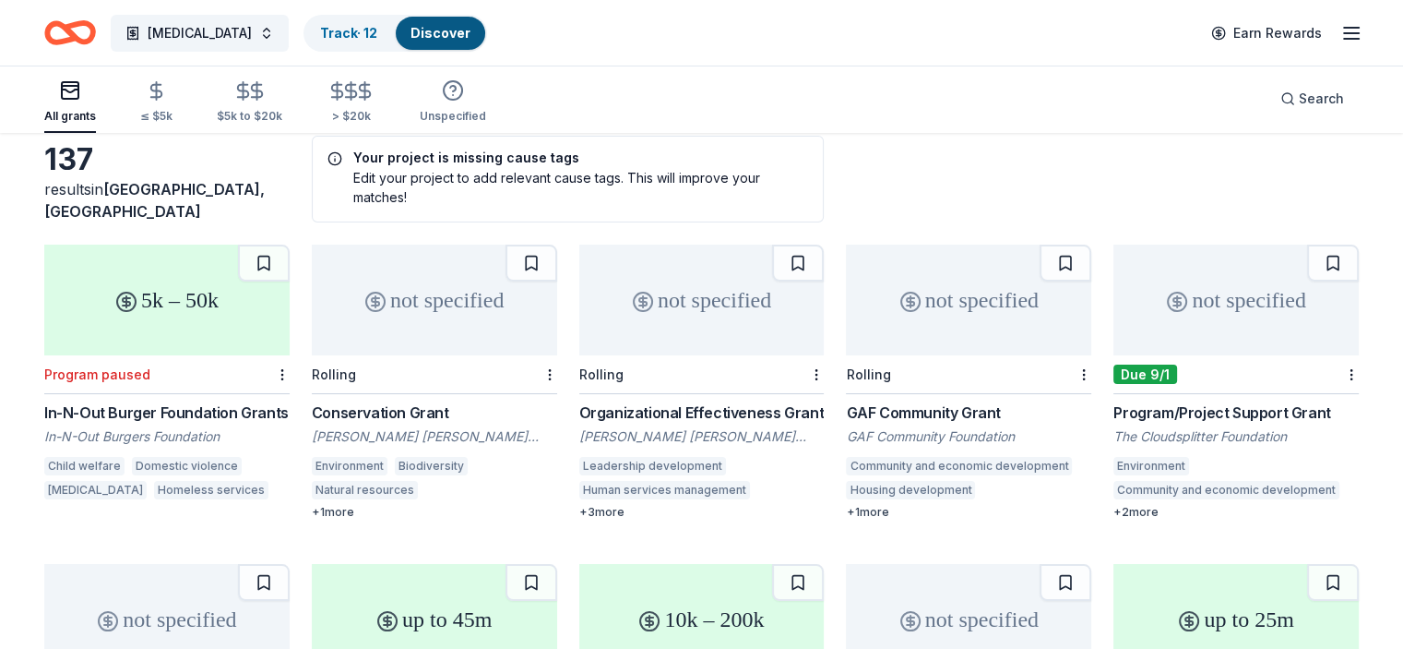
scroll to position [9, 0]
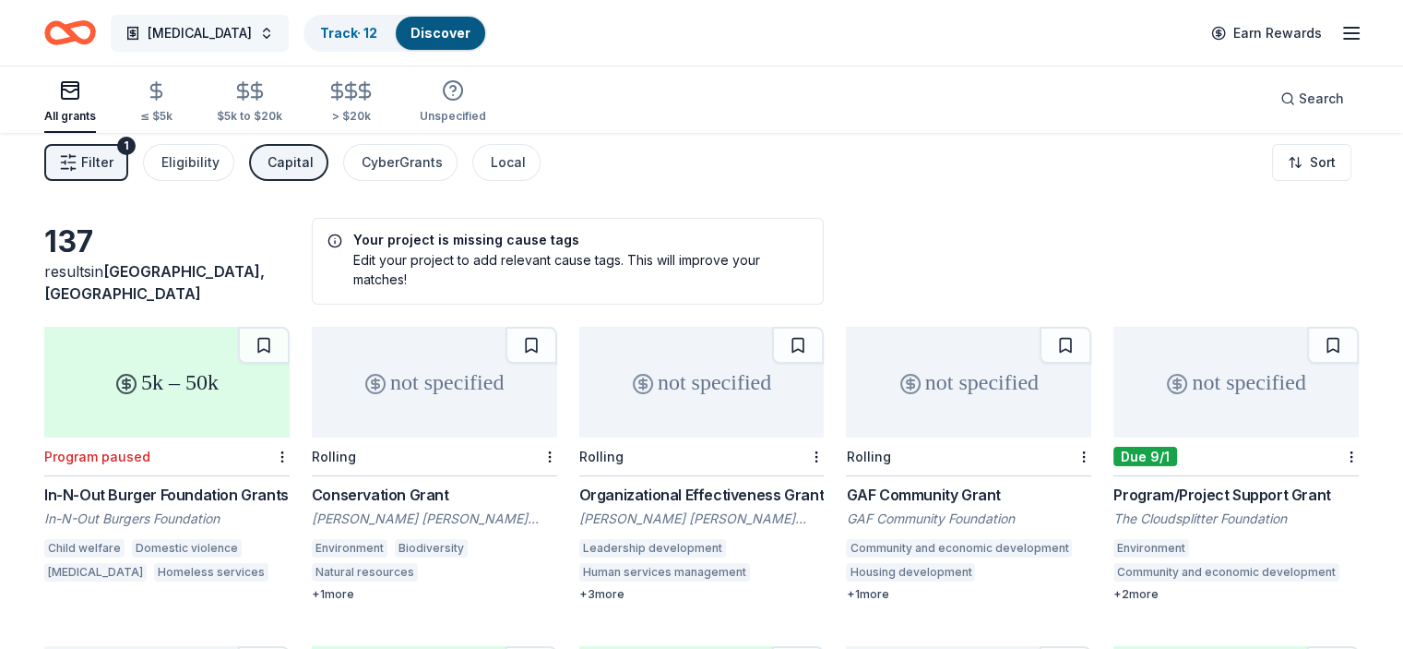
click at [208, 35] on span "Autism" at bounding box center [200, 33] width 104 height 22
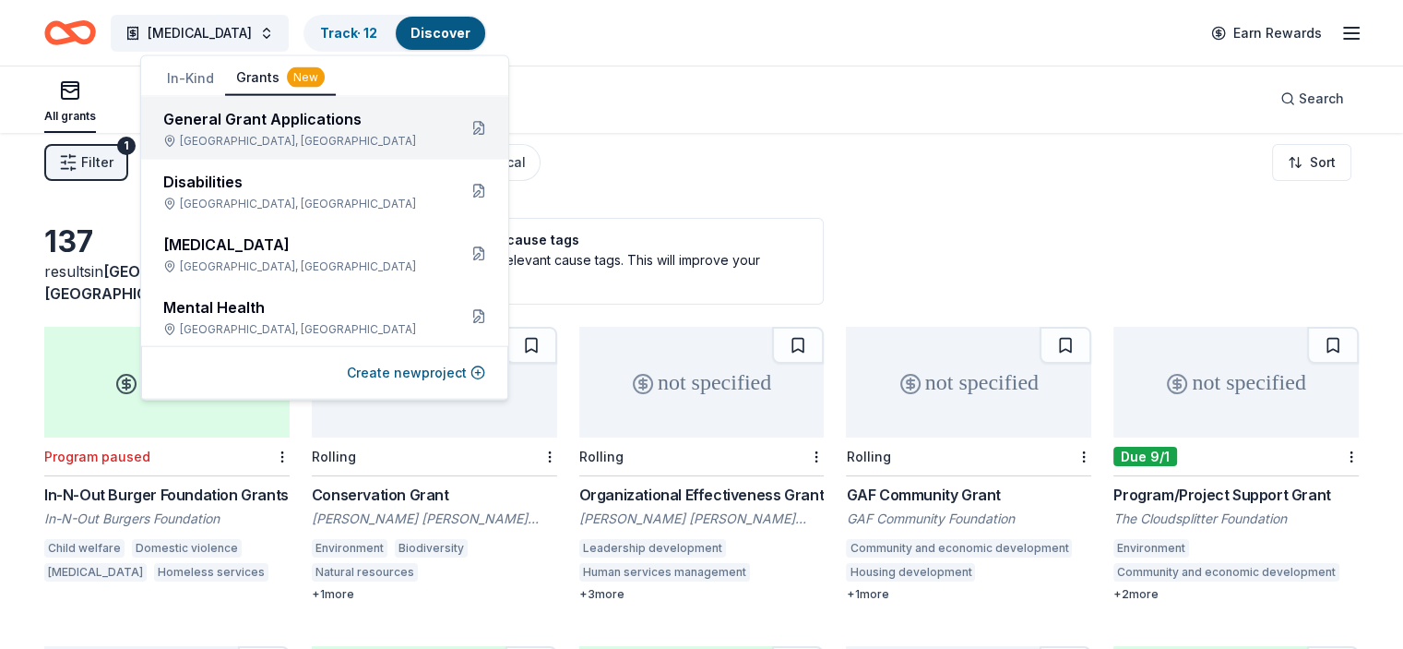
click at [209, 131] on div "General Grant Applications Cedar Hills, UT" at bounding box center [302, 128] width 279 height 41
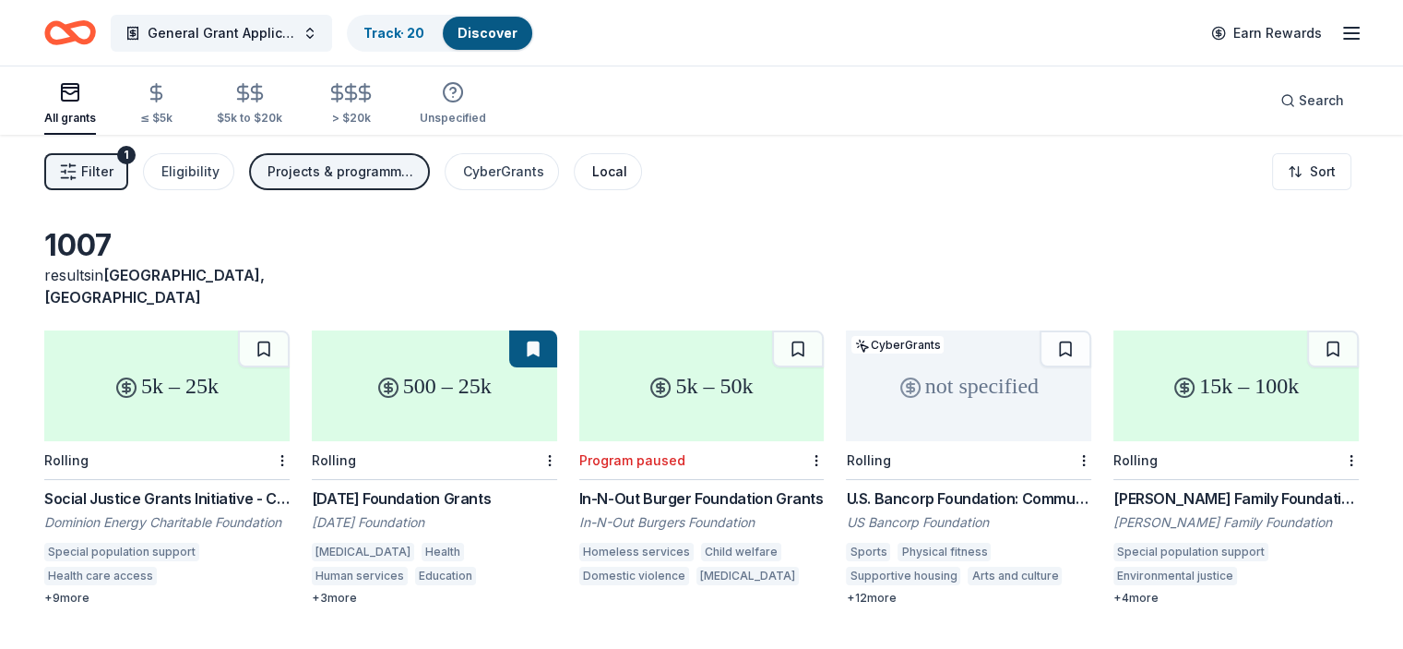
click at [627, 172] on div "Local" at bounding box center [609, 172] width 35 height 22
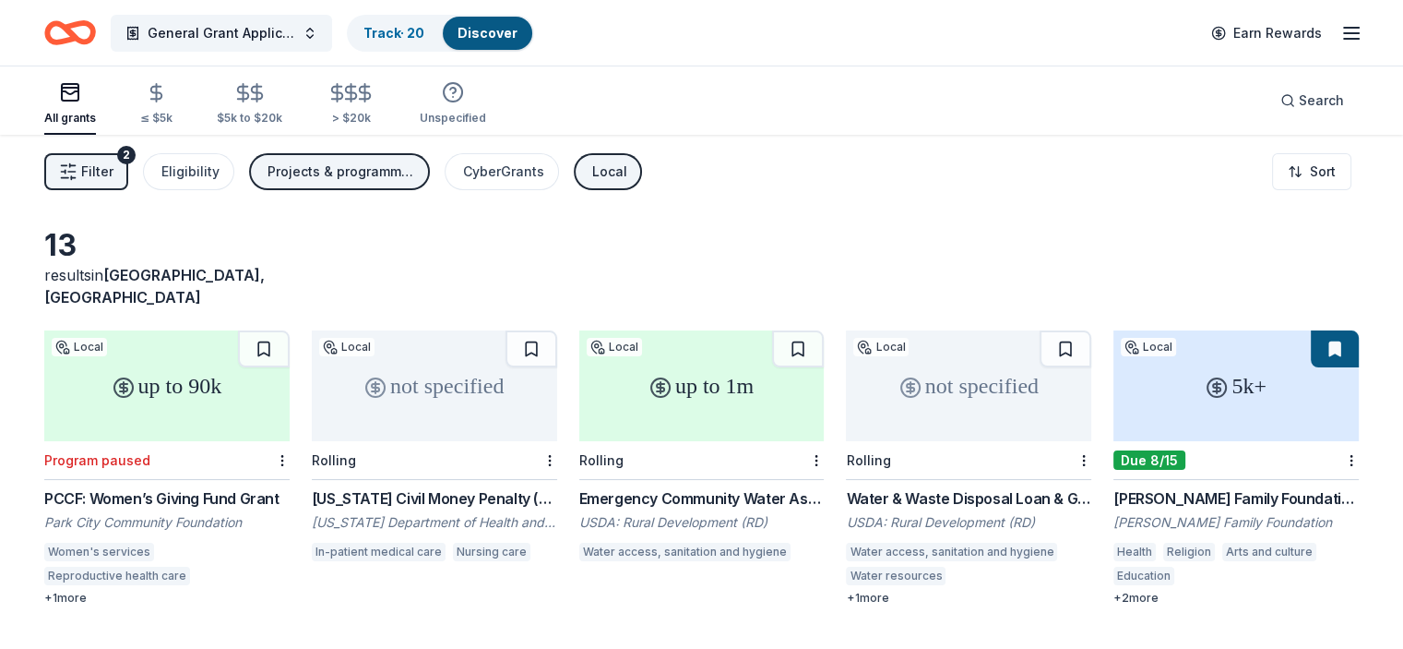
click at [343, 167] on div "Projects & programming, General operations, Capital, Scholarship, Training and …" at bounding box center [342, 172] width 148 height 22
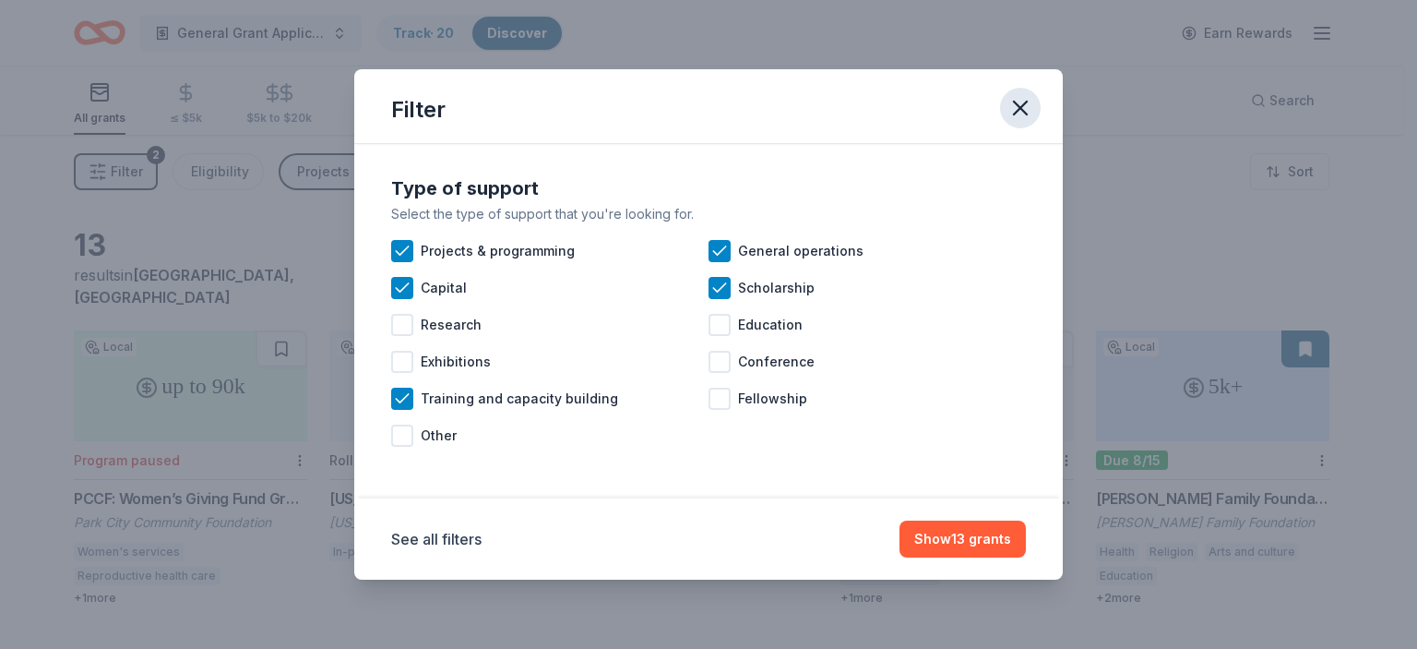
click at [1015, 108] on icon "button" at bounding box center [1020, 108] width 26 height 26
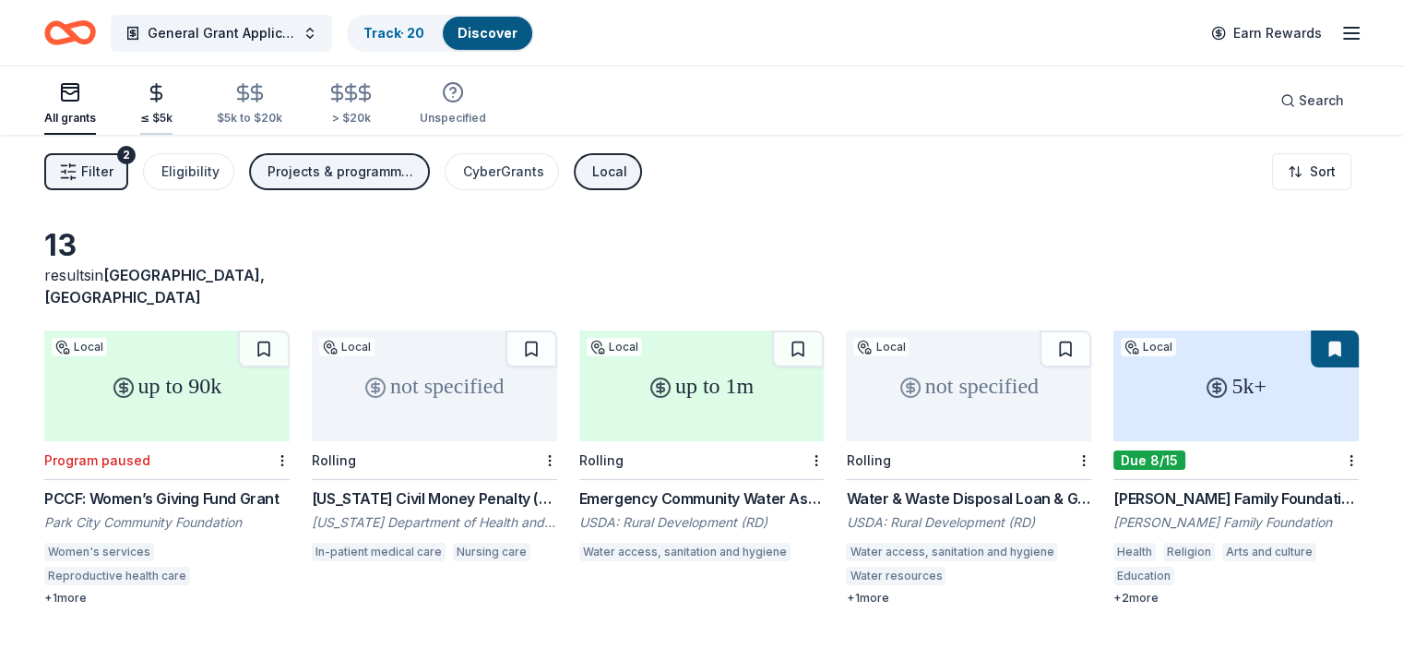
click at [171, 92] on div "button" at bounding box center [156, 92] width 32 height 21
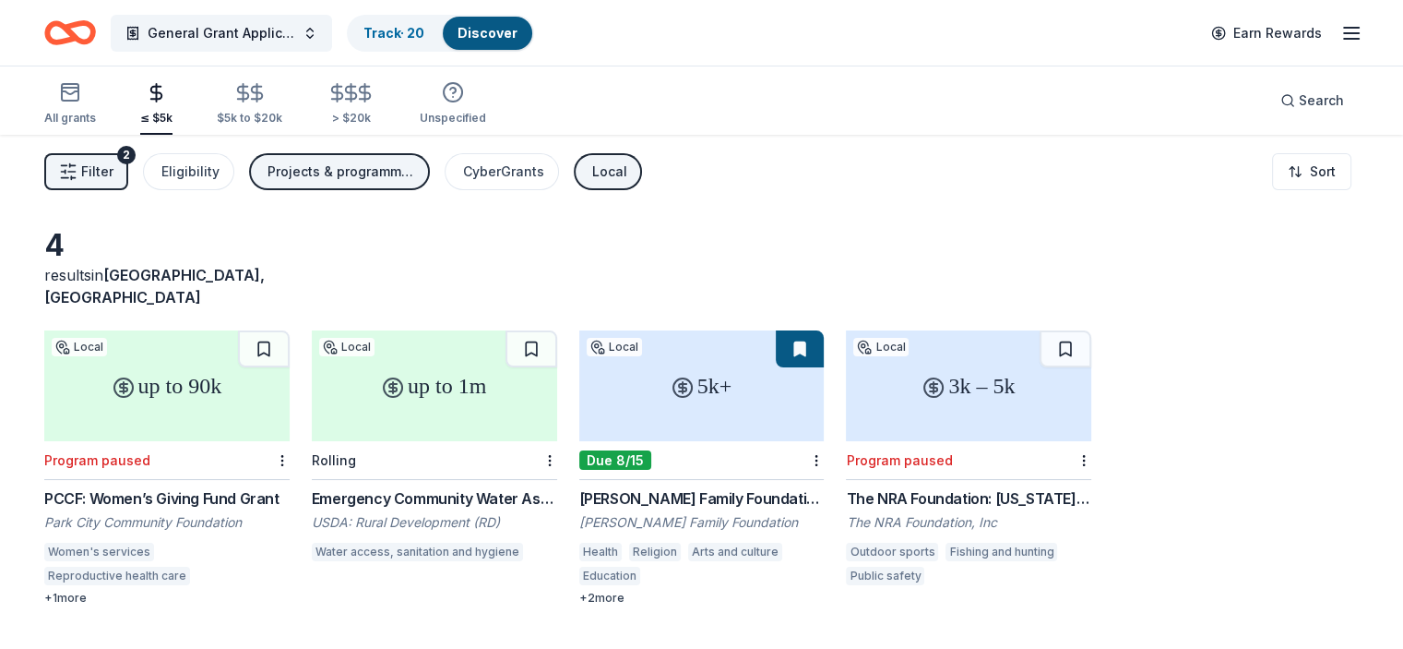
click at [93, 38] on icon "Home" at bounding box center [79, 32] width 29 height 18
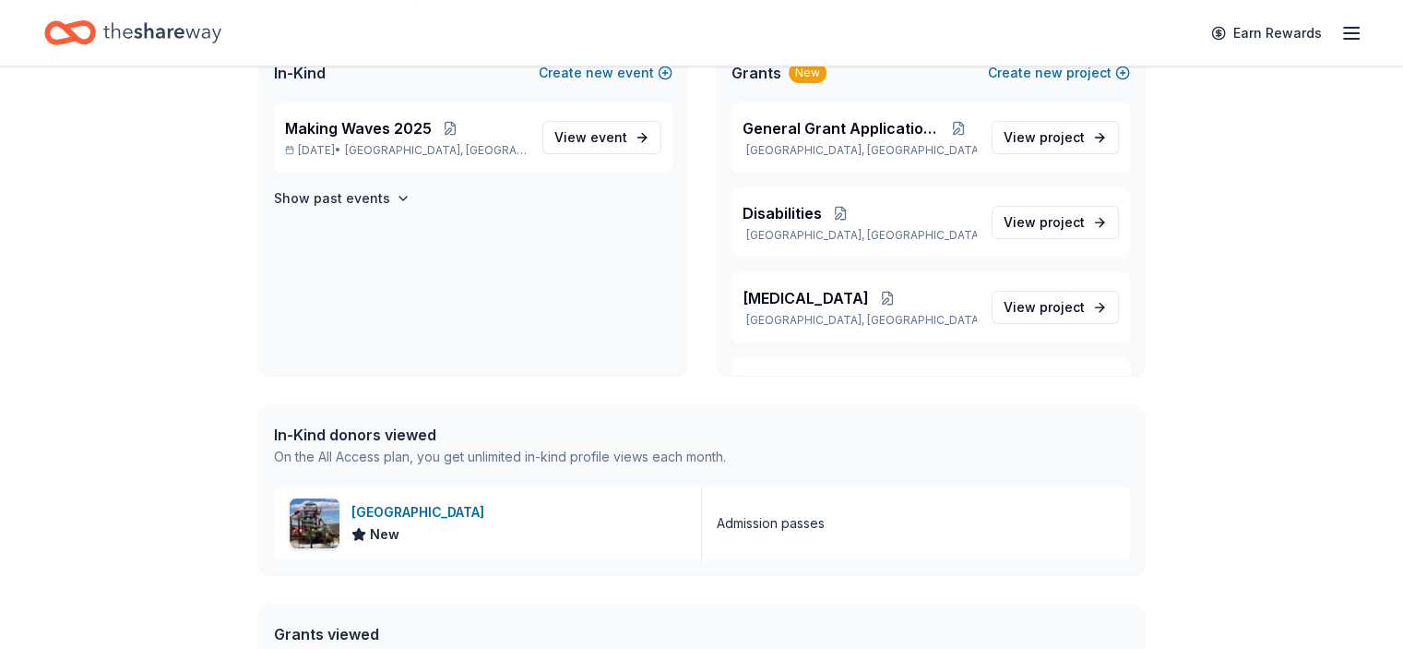
scroll to position [142, 0]
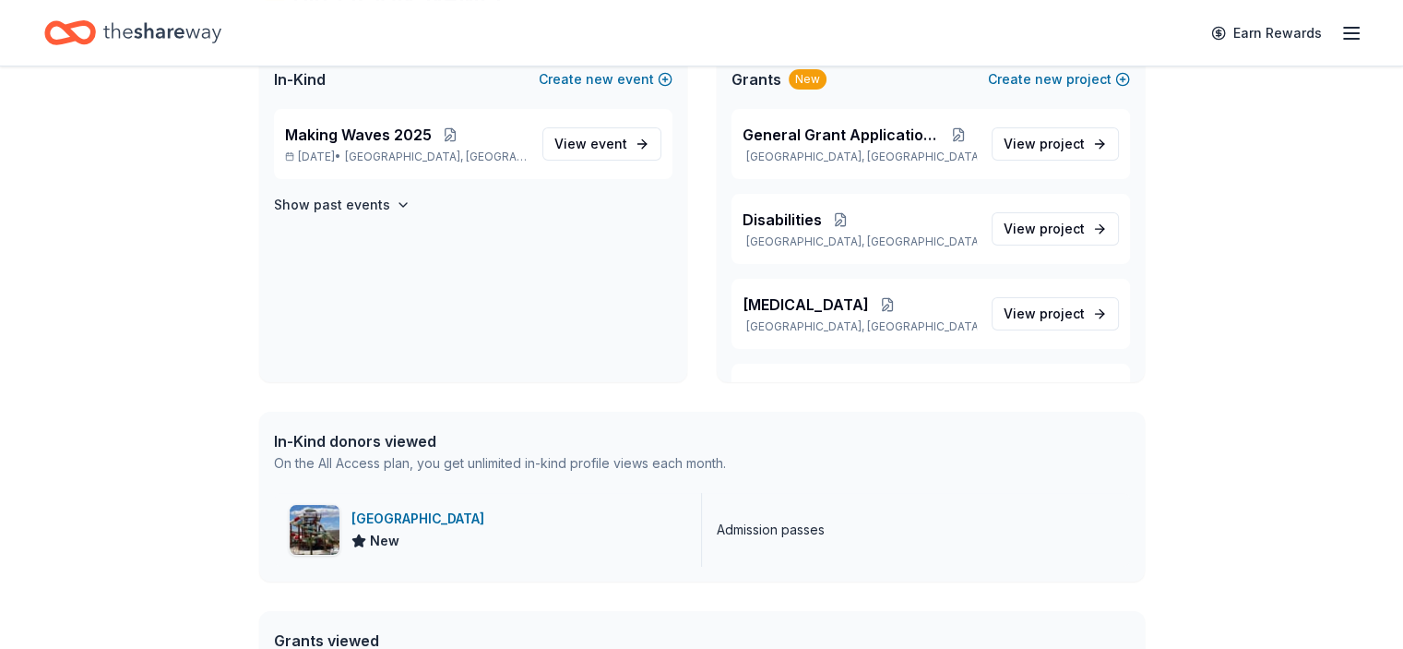
click at [444, 531] on div "New" at bounding box center [421, 541] width 140 height 22
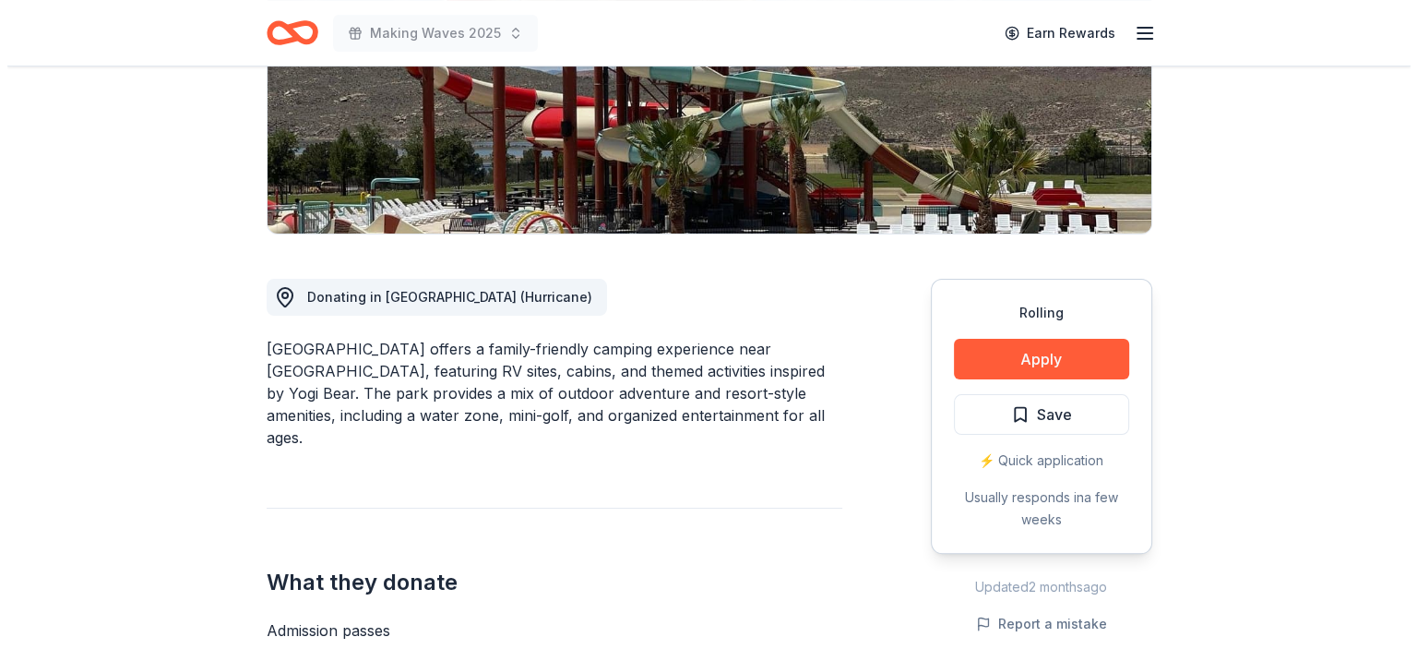
scroll to position [327, 0]
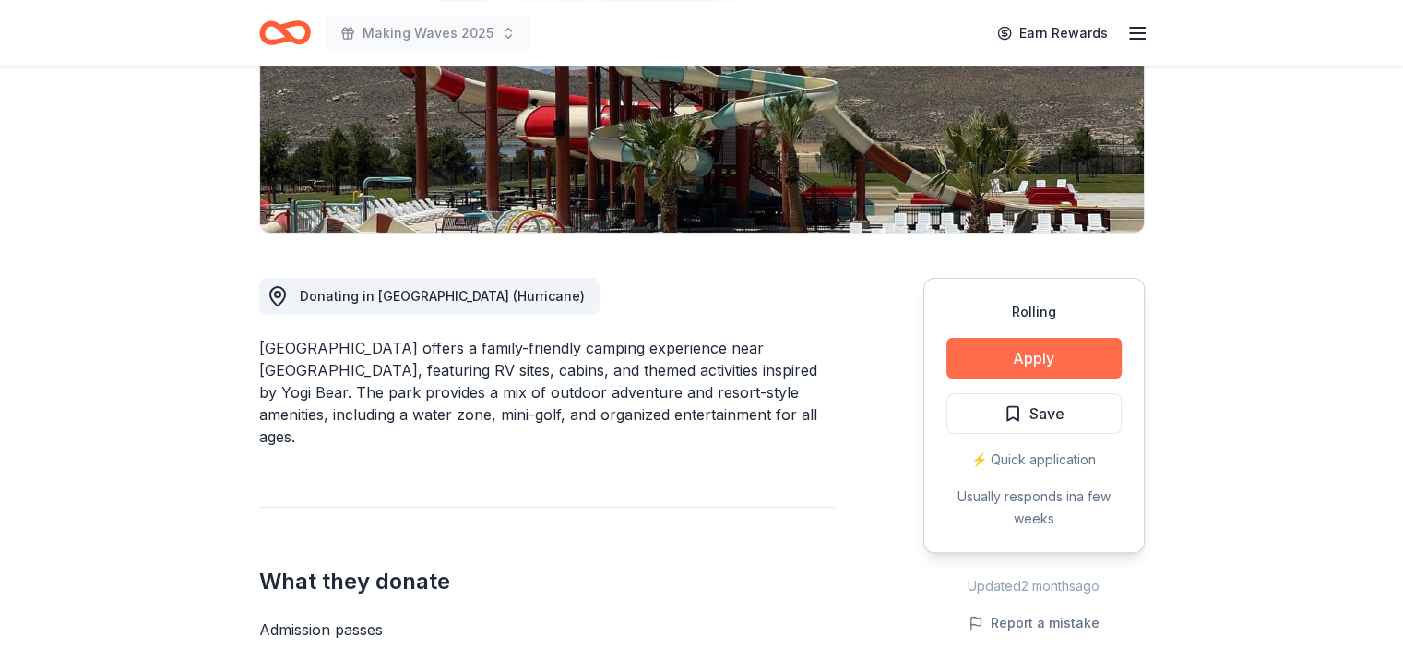
click at [1066, 363] on button "Apply" at bounding box center [1033, 358] width 175 height 41
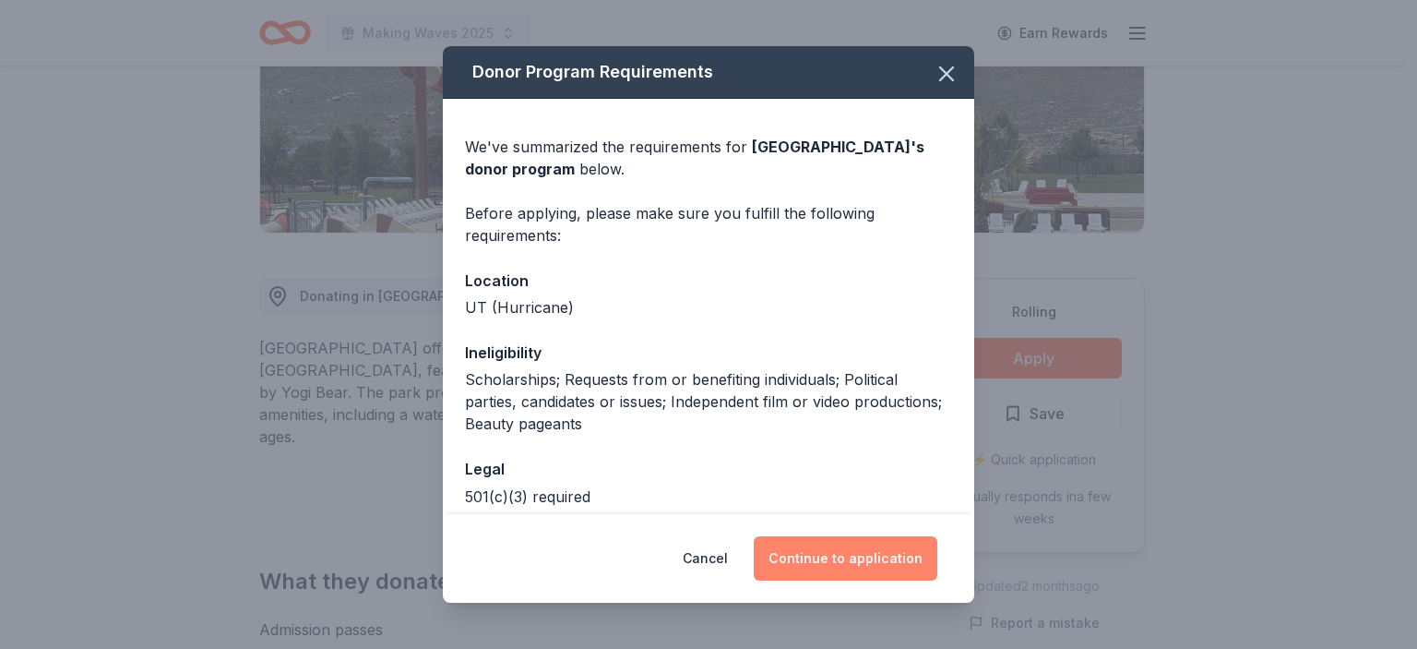
click at [820, 544] on button "Continue to application" at bounding box center [846, 558] width 184 height 44
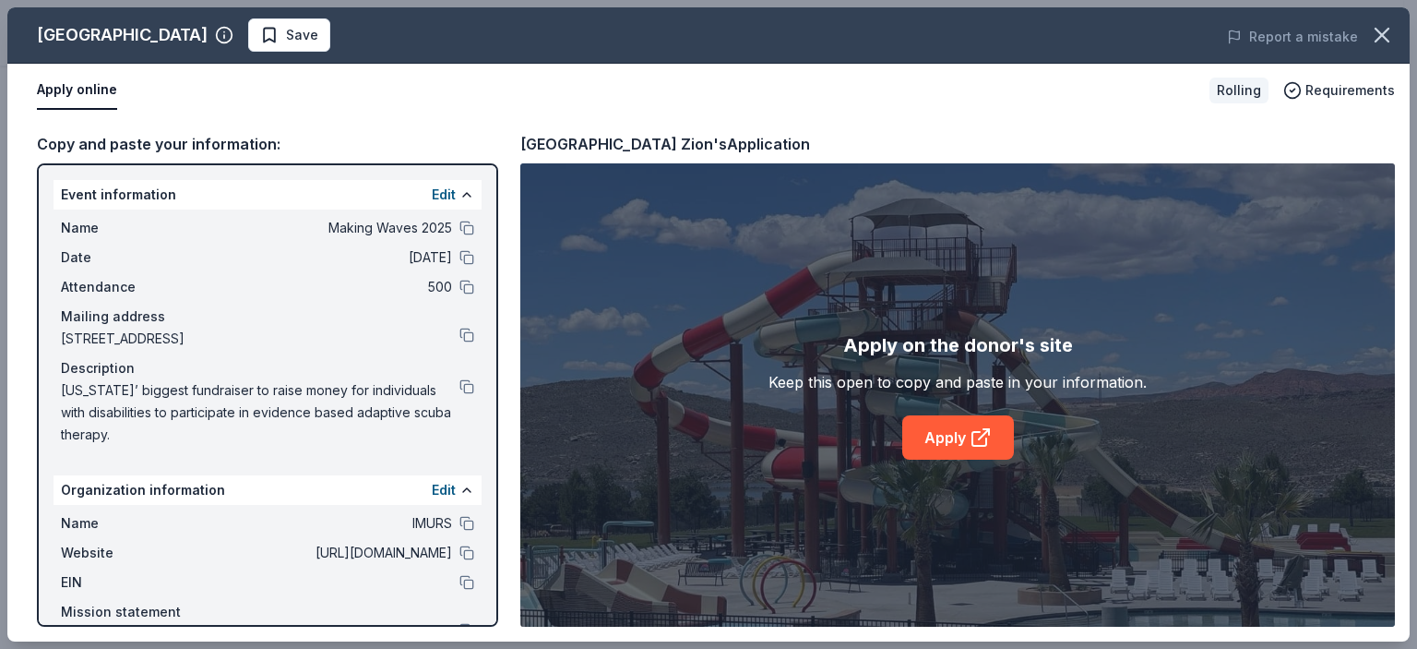
scroll to position [87, 0]
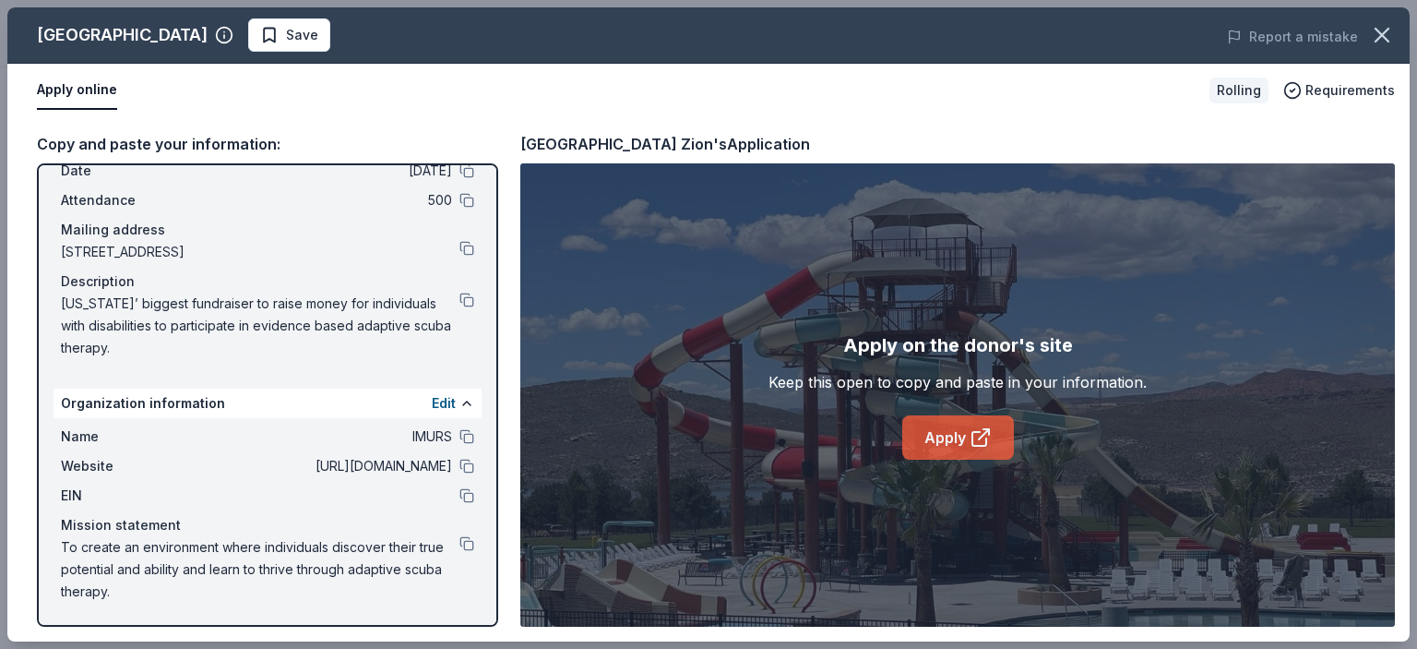
click at [957, 432] on link "Apply" at bounding box center [958, 437] width 112 height 44
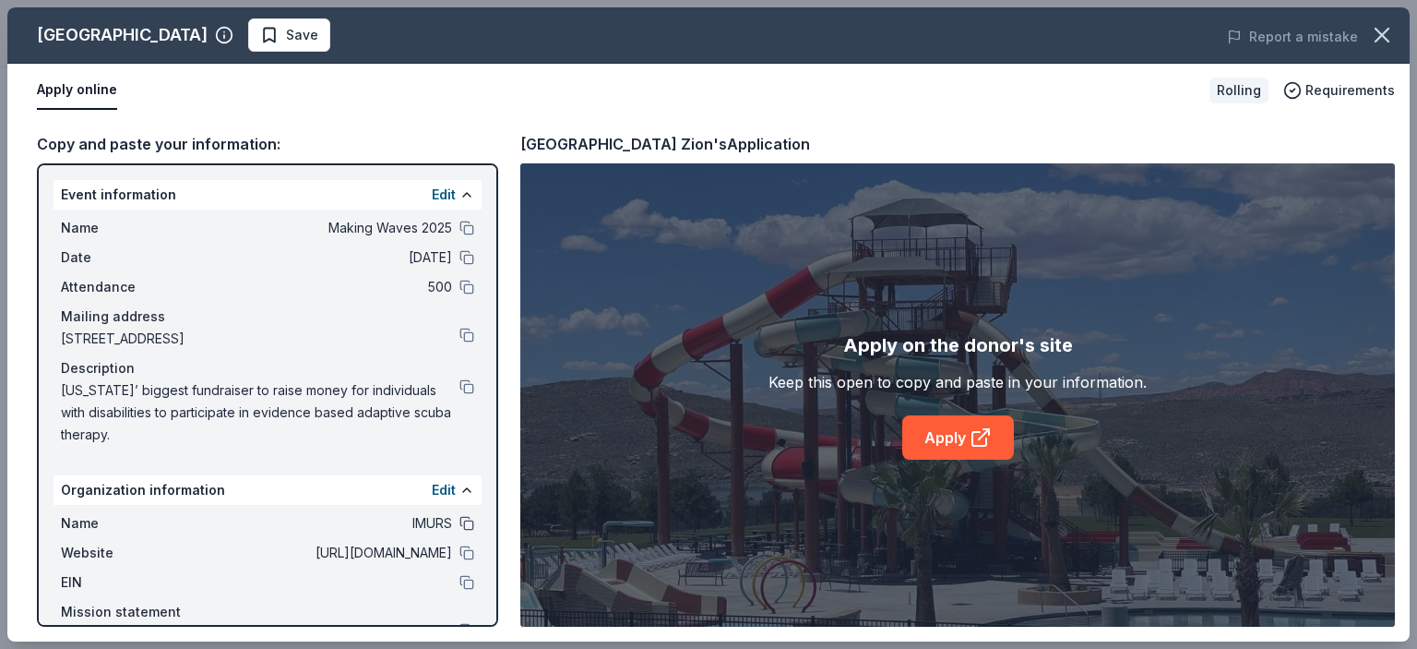
click at [459, 527] on button at bounding box center [466, 523] width 15 height 15
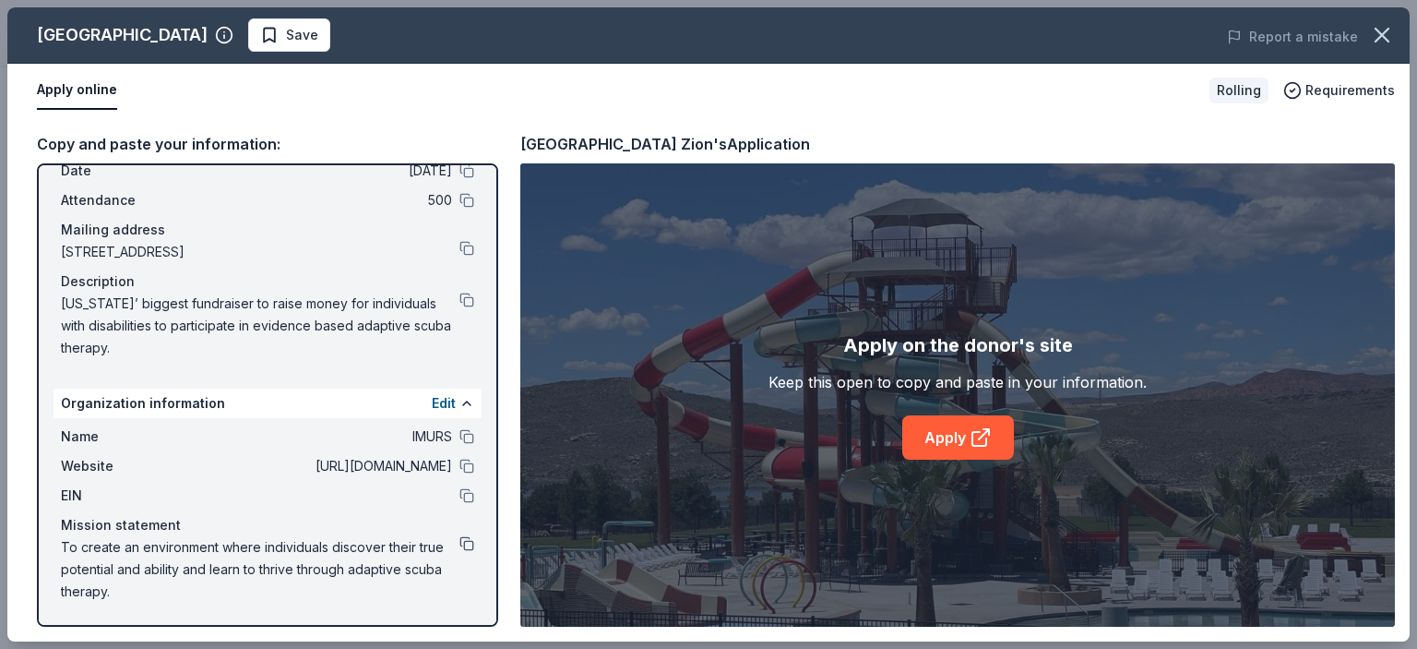
click at [459, 543] on button at bounding box center [466, 543] width 15 height 15
click at [459, 296] on button at bounding box center [466, 299] width 15 height 15
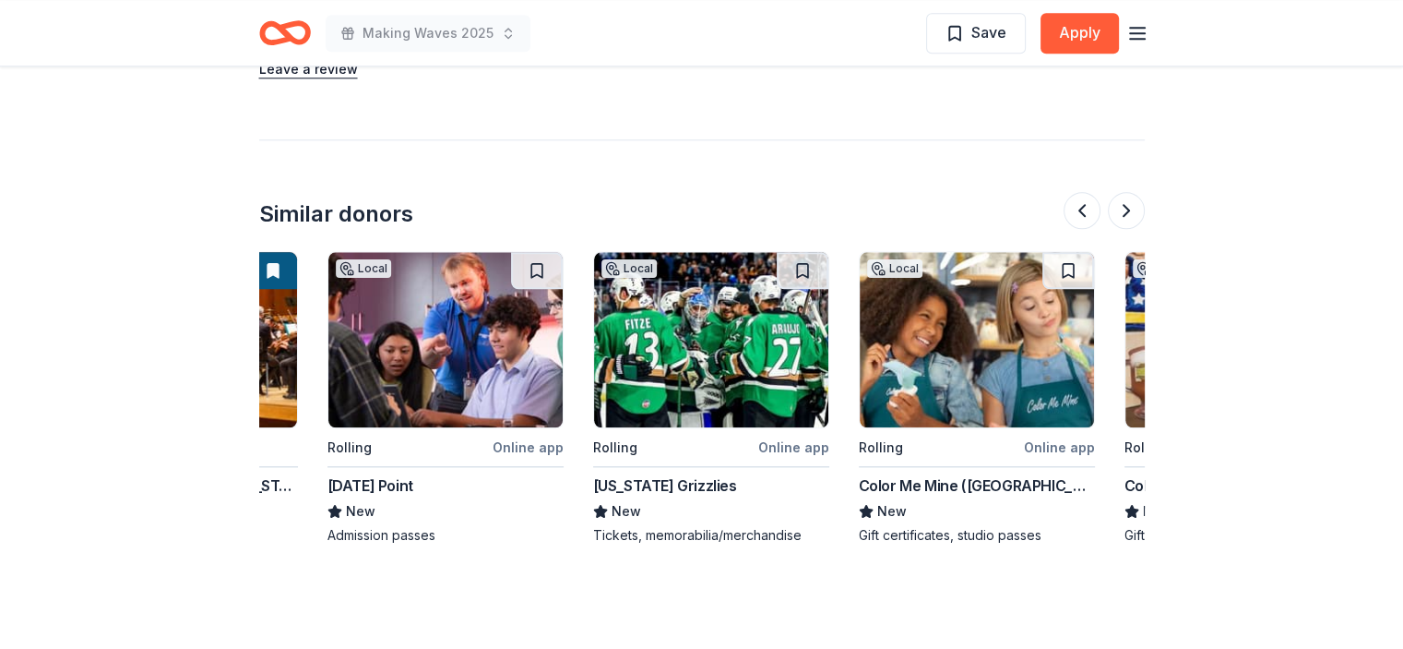
scroll to position [0, 729]
click at [527, 256] on button at bounding box center [537, 270] width 52 height 37
click at [791, 252] on button at bounding box center [803, 270] width 52 height 37
click at [1057, 252] on button at bounding box center [1068, 270] width 52 height 37
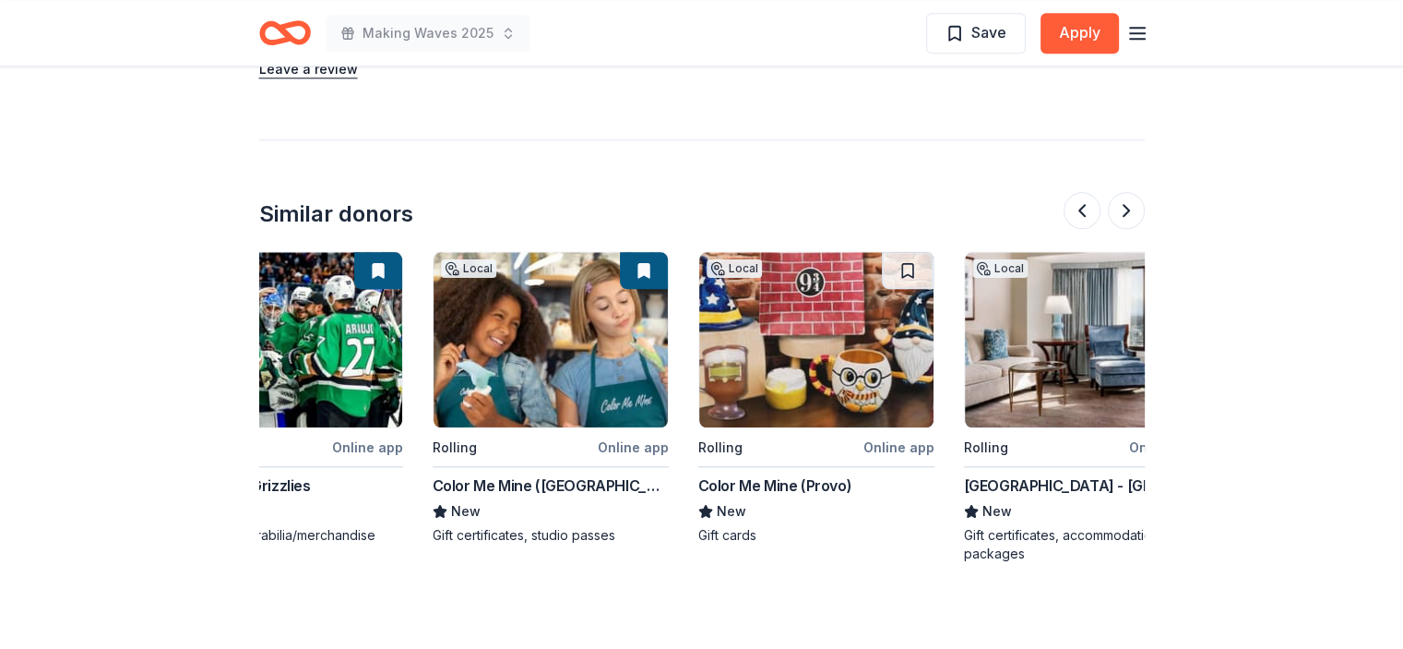
scroll to position [0, 1276]
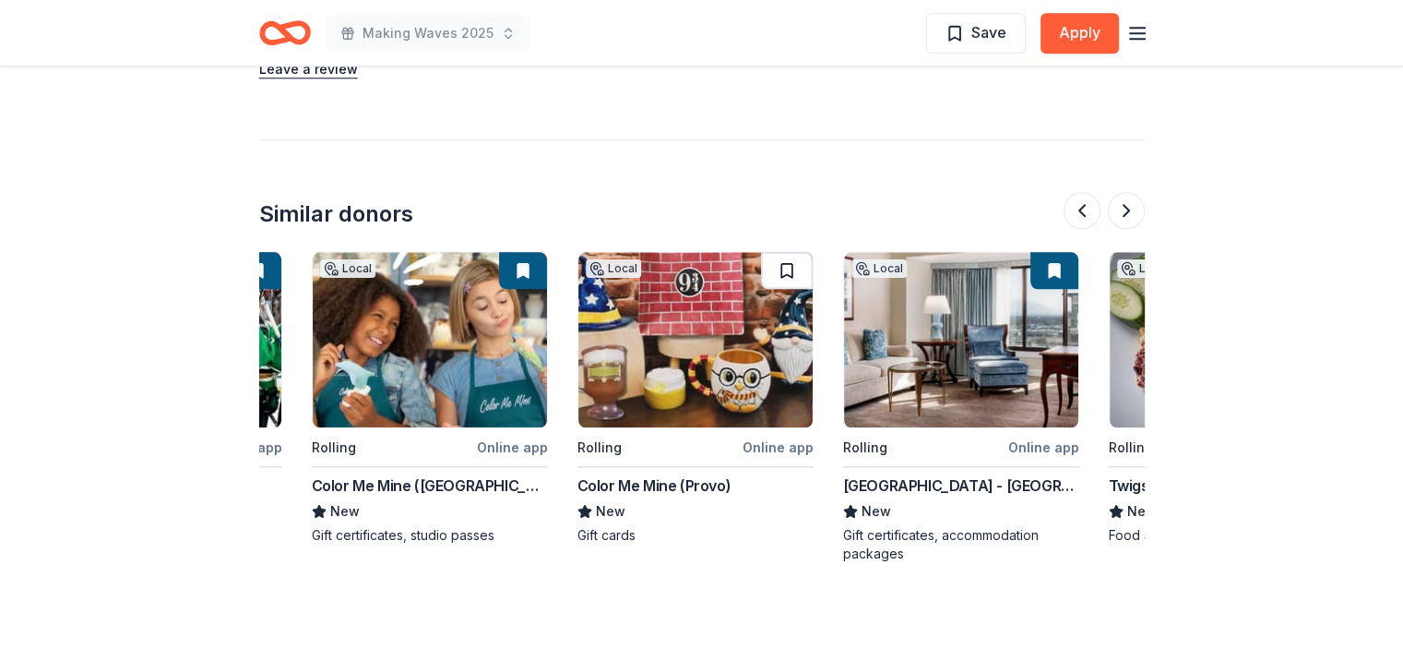
click at [785, 252] on button at bounding box center [787, 270] width 52 height 37
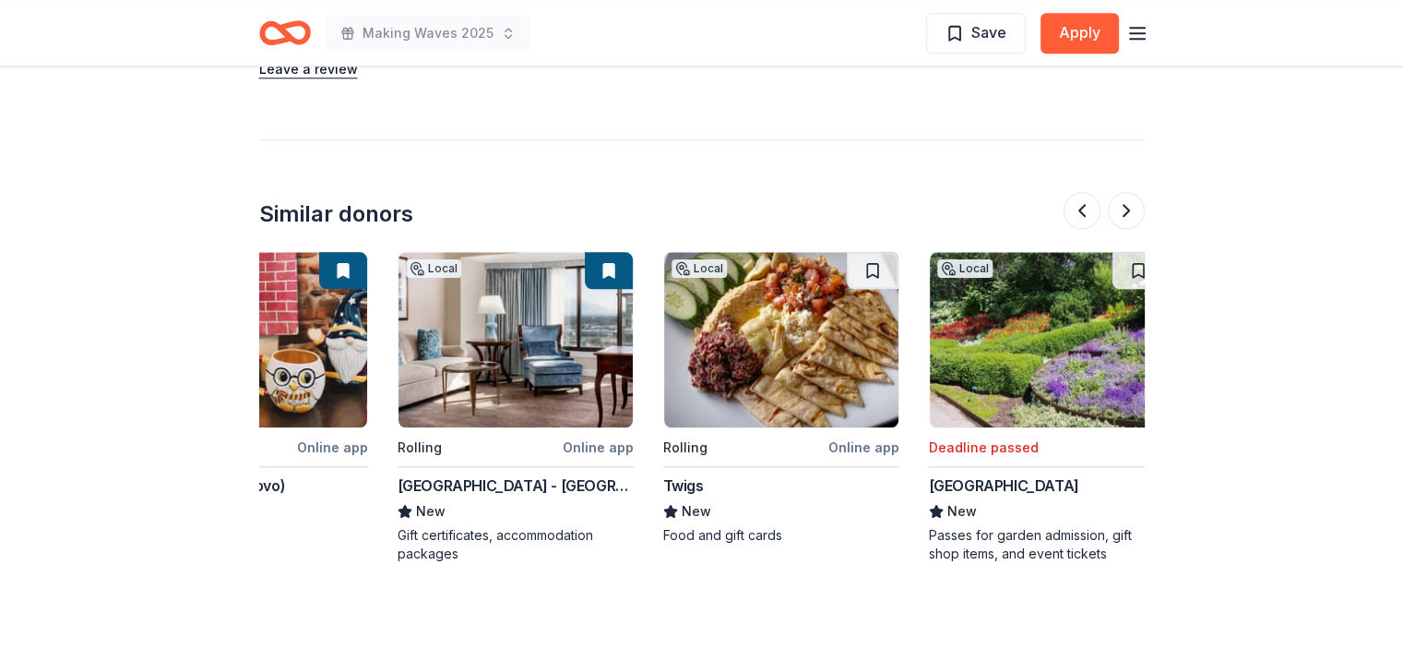
scroll to position [0, 1742]
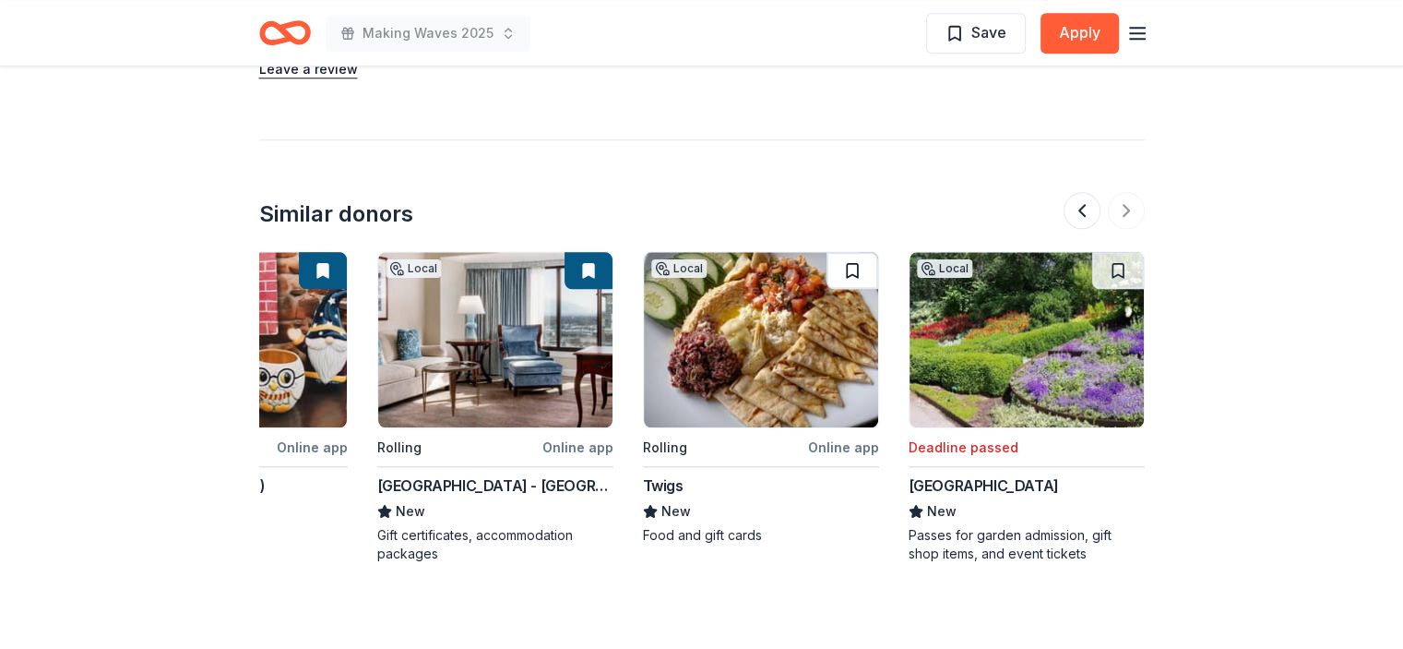
click at [851, 252] on button at bounding box center [853, 270] width 52 height 37
click at [1125, 252] on button at bounding box center [1118, 270] width 52 height 37
click at [1115, 252] on button at bounding box center [1120, 270] width 48 height 37
click at [1119, 252] on button at bounding box center [1120, 270] width 48 height 37
click at [1120, 252] on button at bounding box center [1120, 270] width 48 height 37
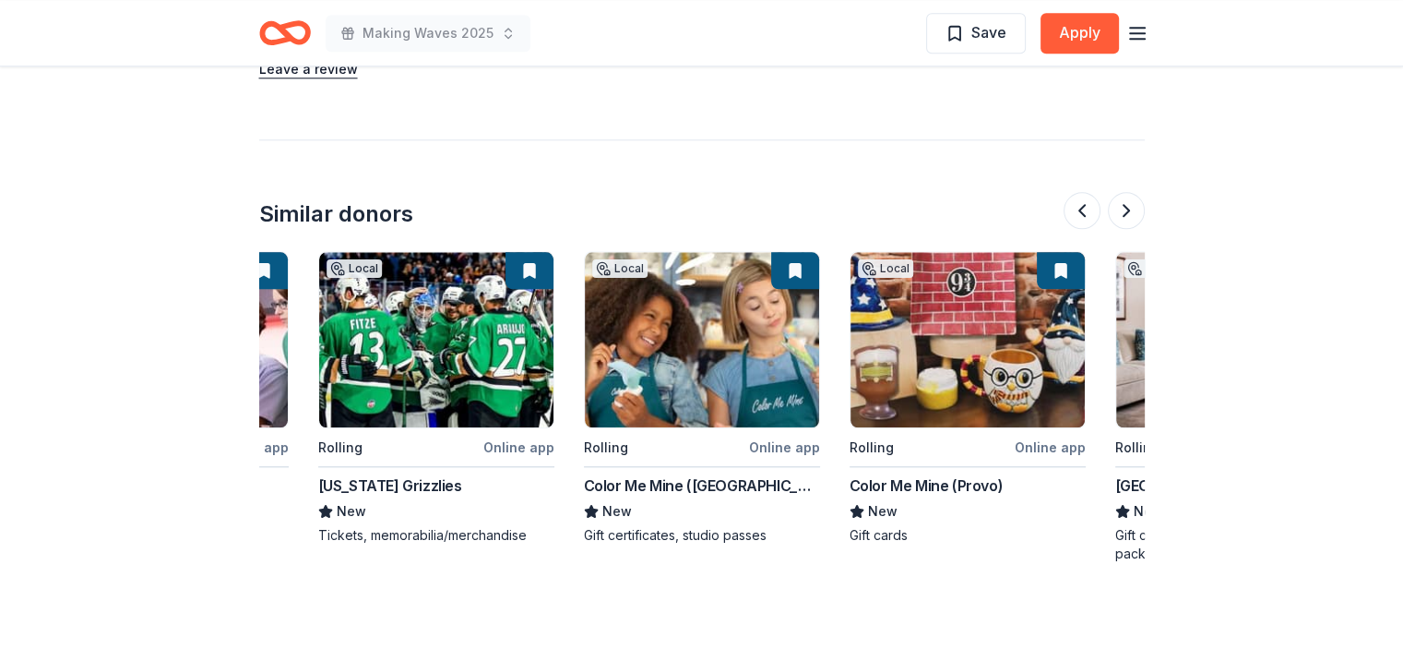
scroll to position [0, 1011]
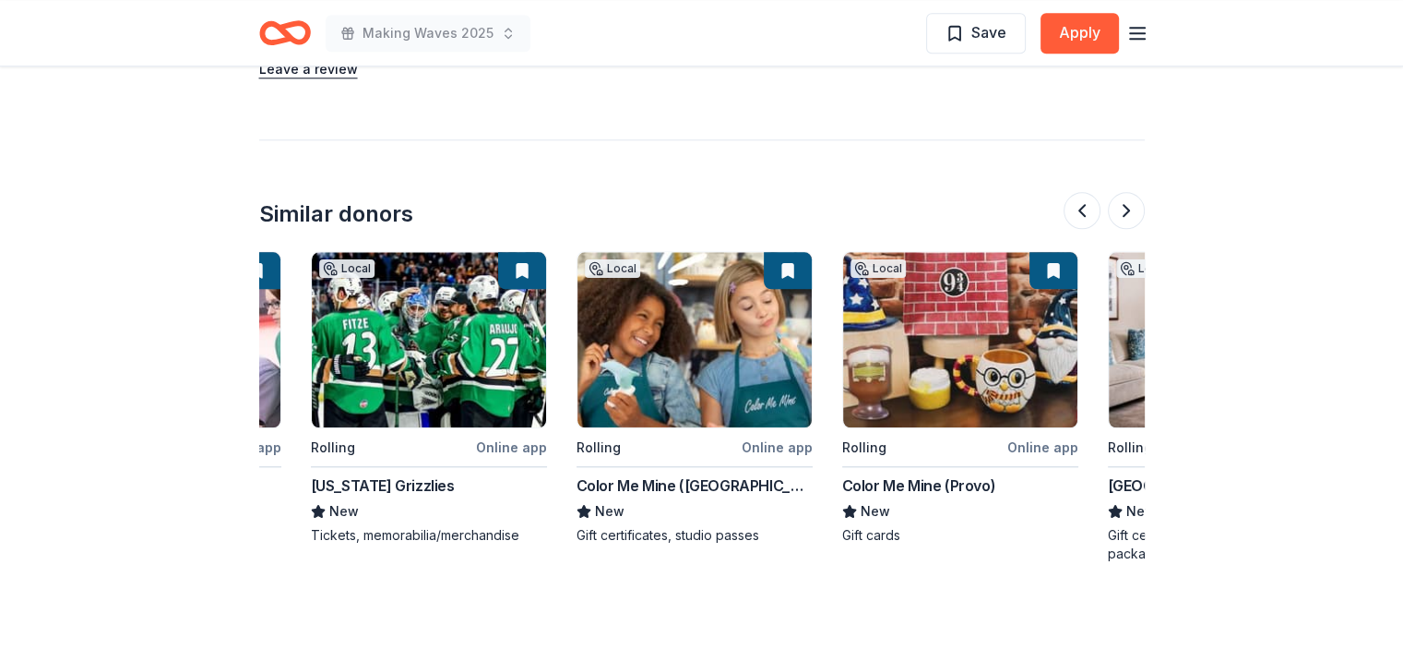
click at [666, 344] on img at bounding box center [694, 339] width 234 height 175
click at [948, 319] on img at bounding box center [960, 339] width 234 height 175
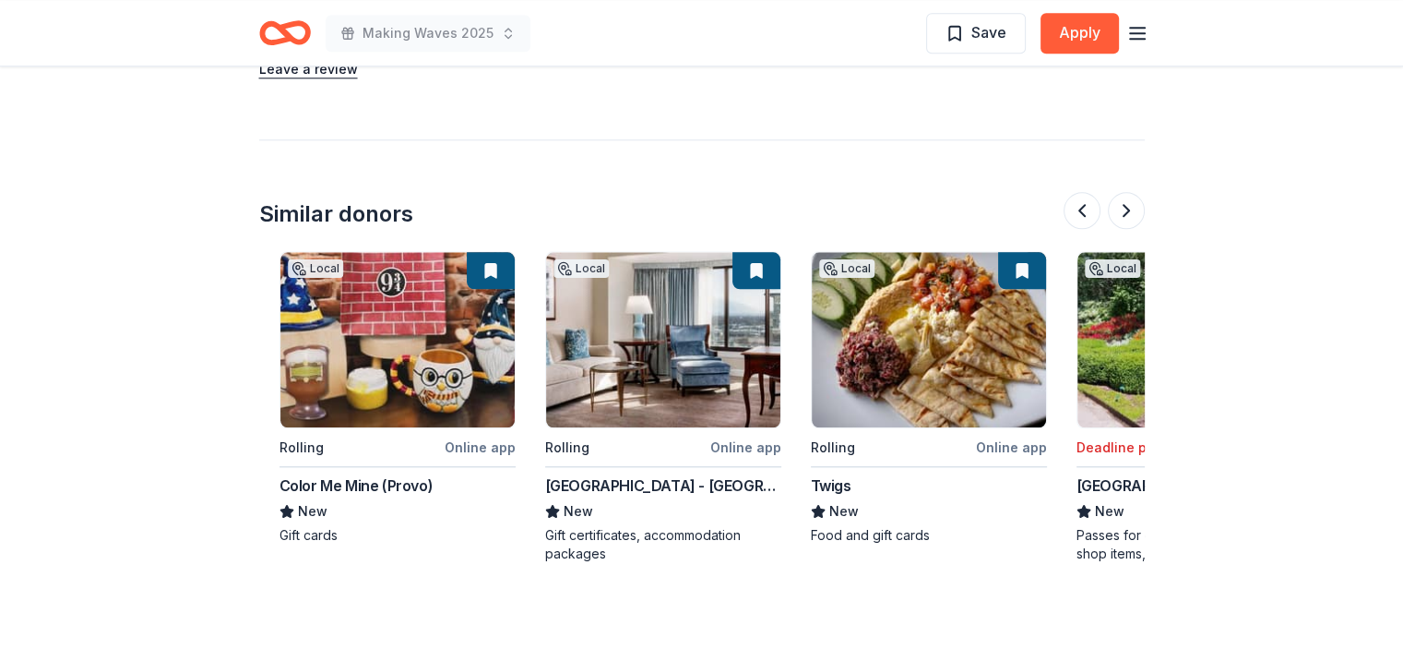
scroll to position [0, 1742]
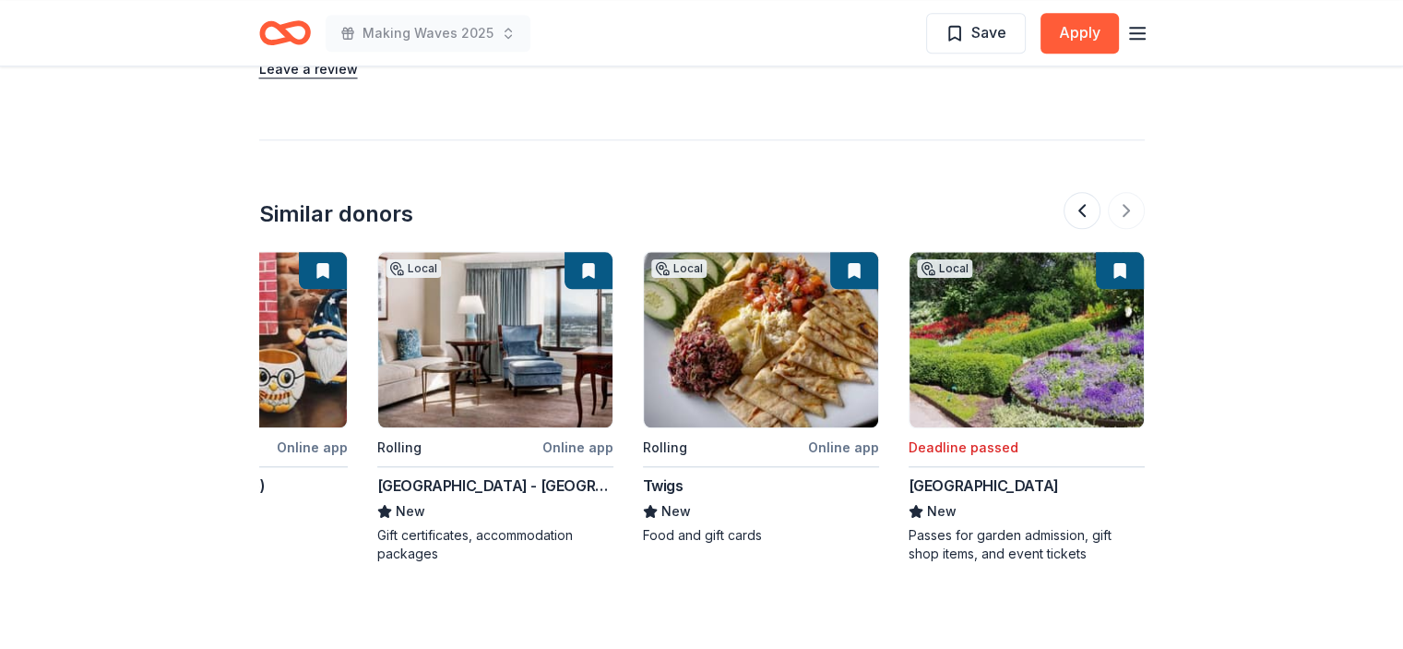
click at [351, 199] on div "Similar donors" at bounding box center [336, 214] width 154 height 30
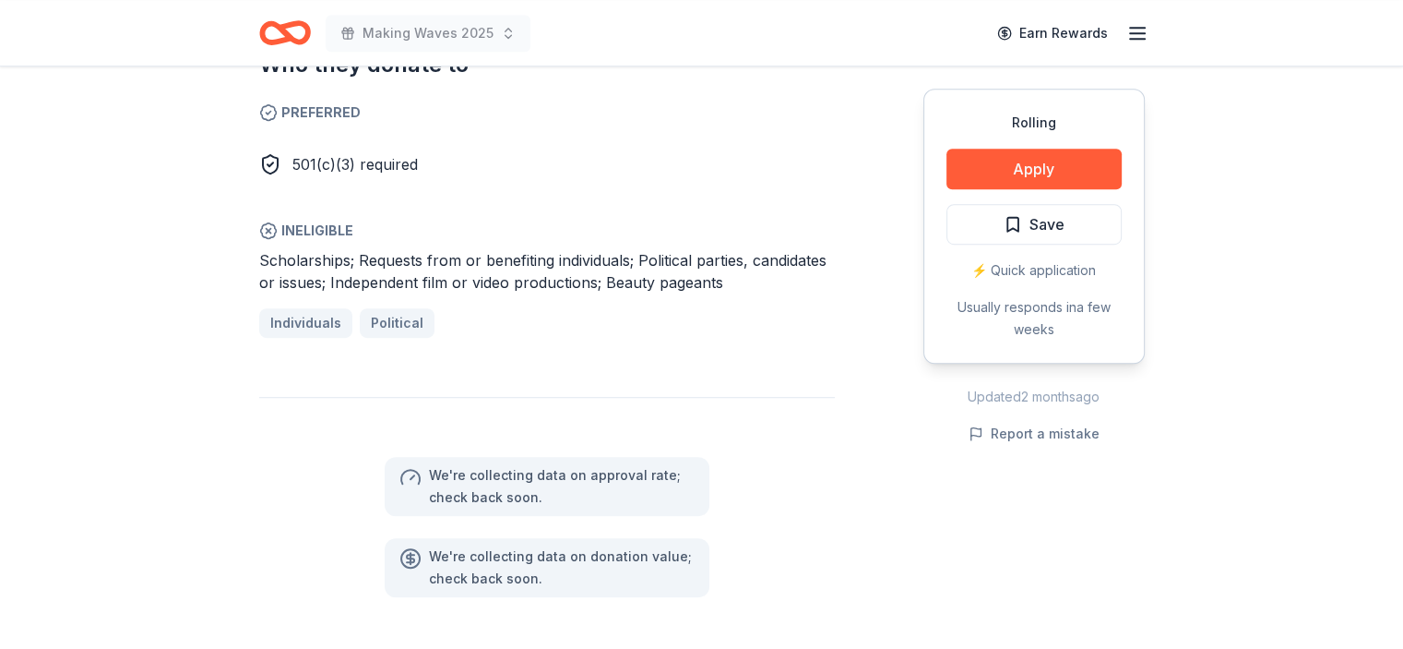
scroll to position [1149, 0]
click at [1051, 158] on button "Apply" at bounding box center [1033, 169] width 175 height 41
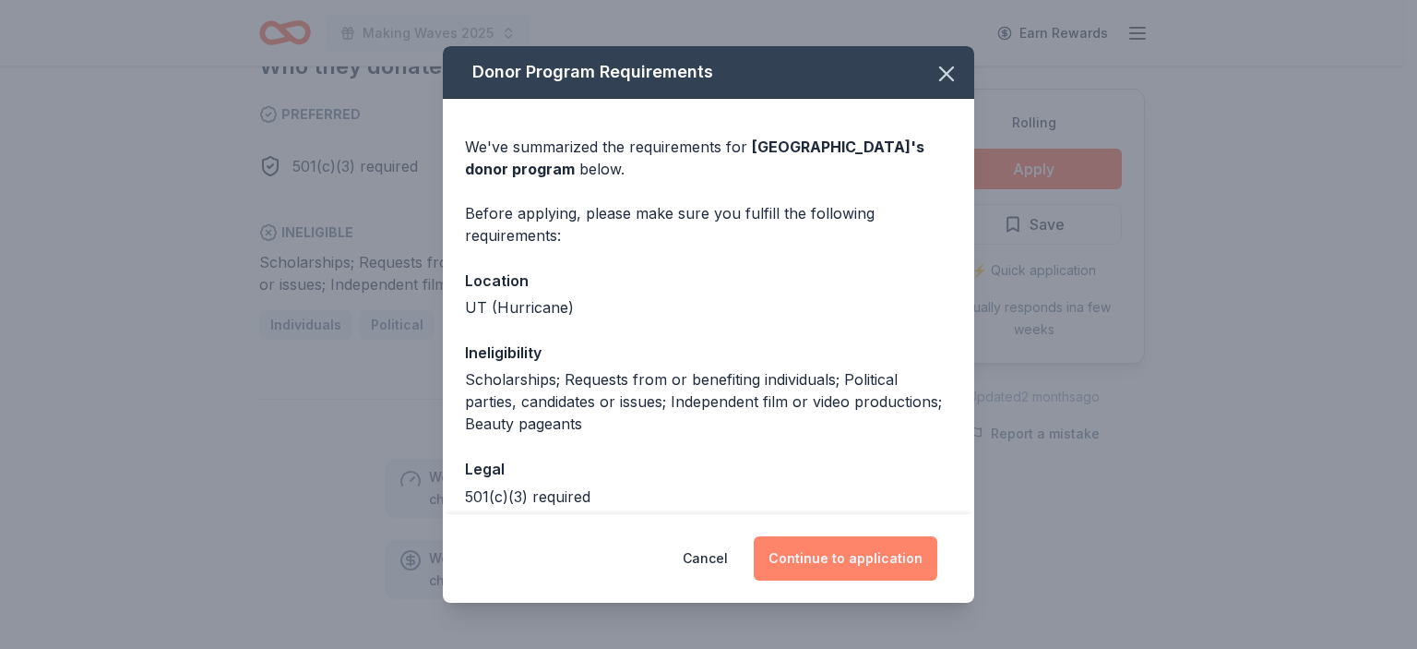
click at [869, 541] on button "Continue to application" at bounding box center [846, 558] width 184 height 44
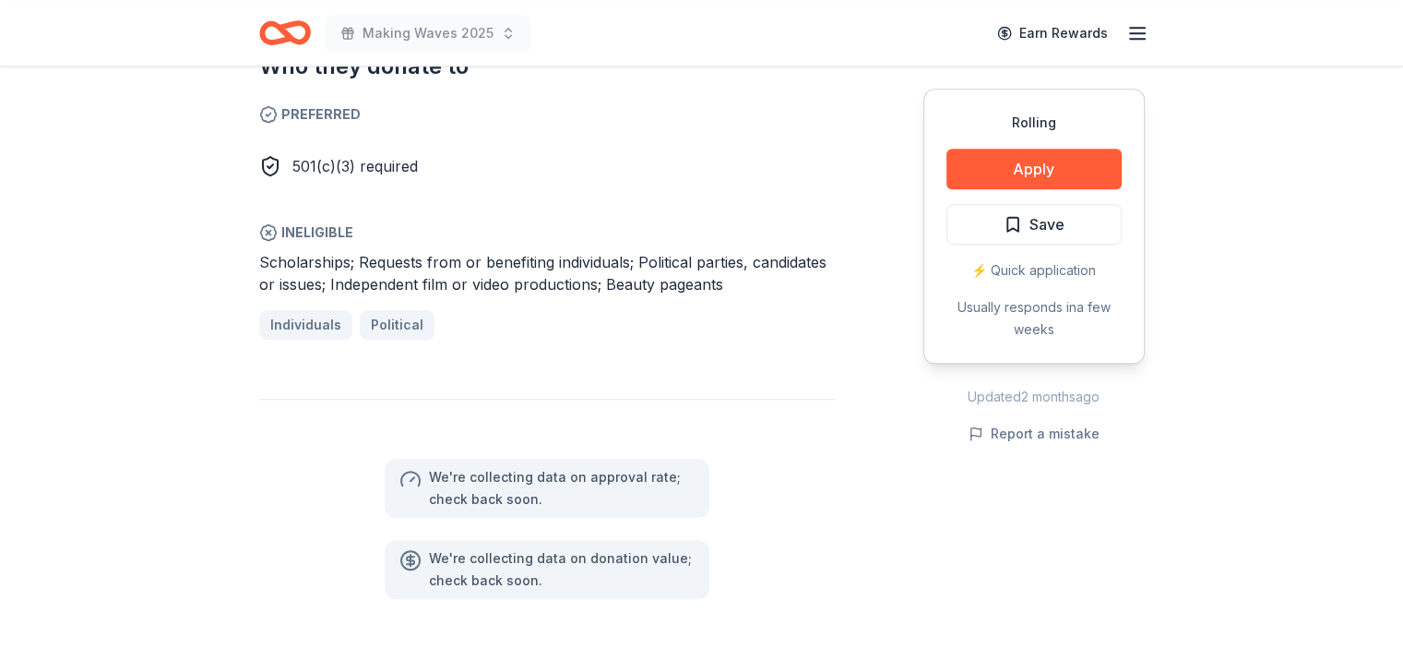
click at [858, 549] on div "Donating in UT (Hurricane) Jellystone Park Zion offers a family-friendly campin…" at bounding box center [702, 4] width 886 height 1187
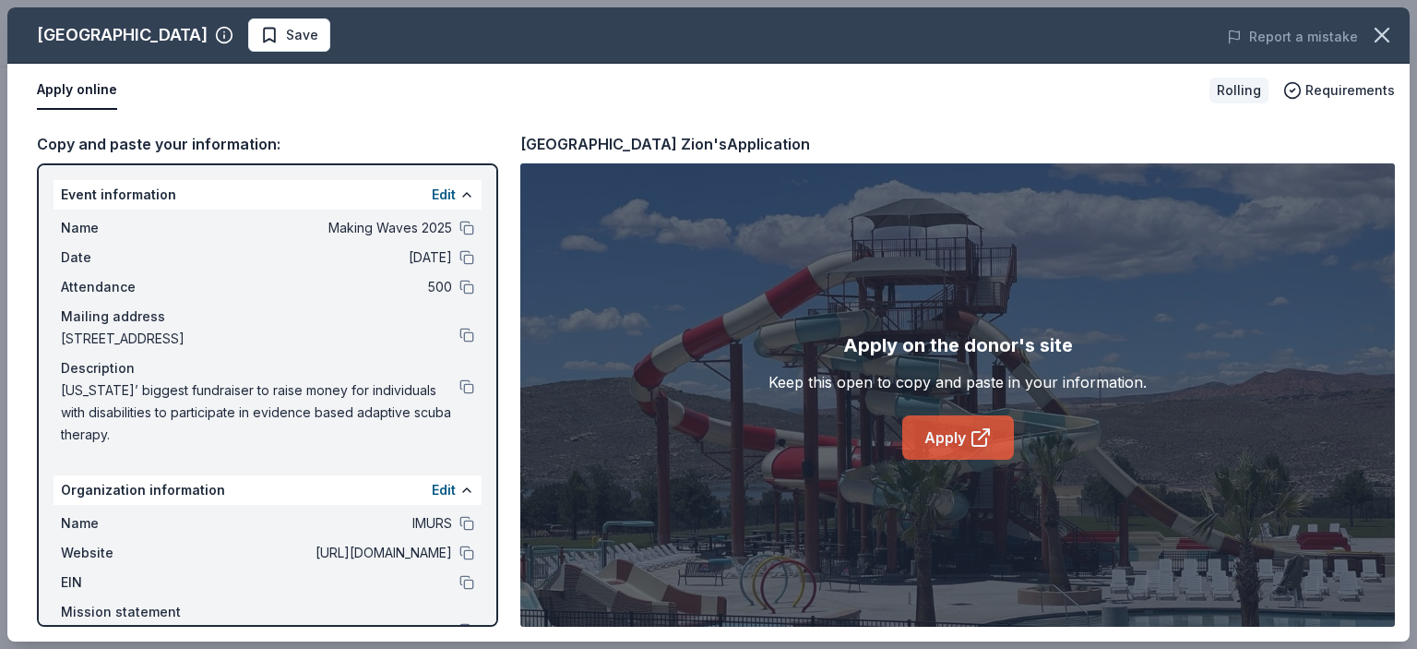
click at [966, 426] on link "Apply" at bounding box center [958, 437] width 112 height 44
click at [1389, 30] on icon "button" at bounding box center [1382, 35] width 26 height 26
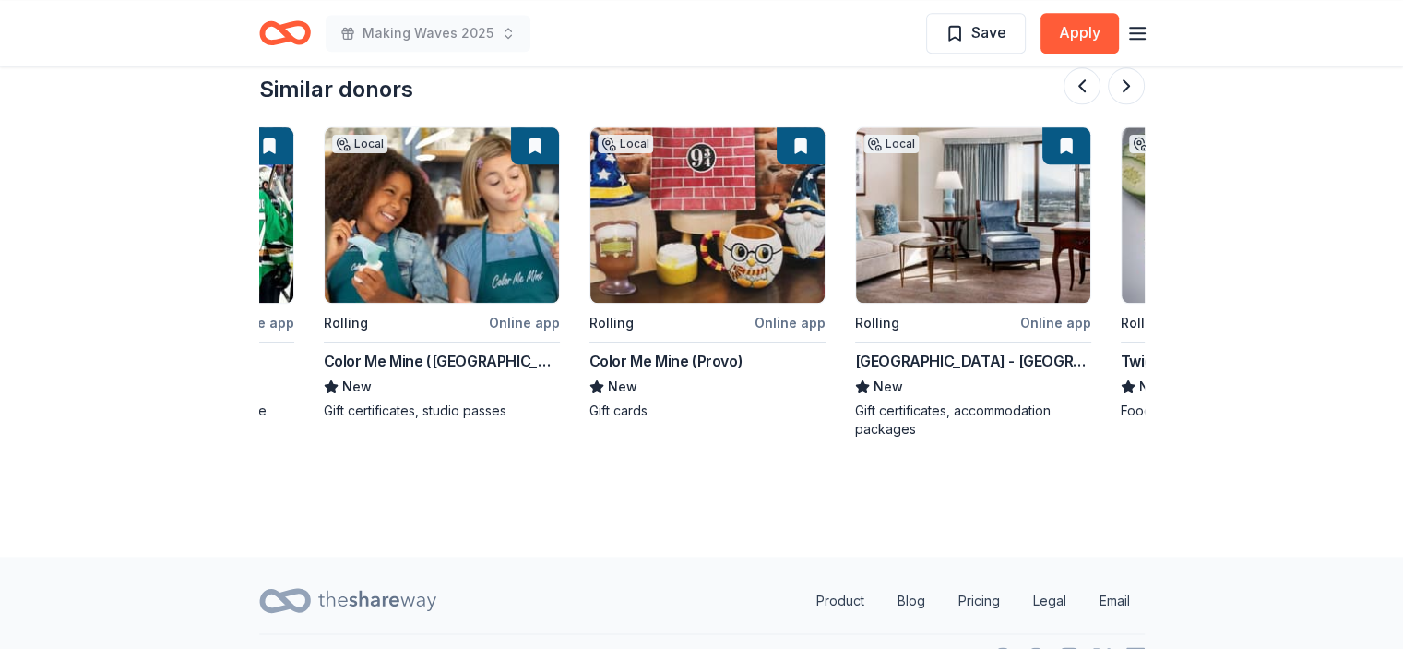
scroll to position [0, 1249]
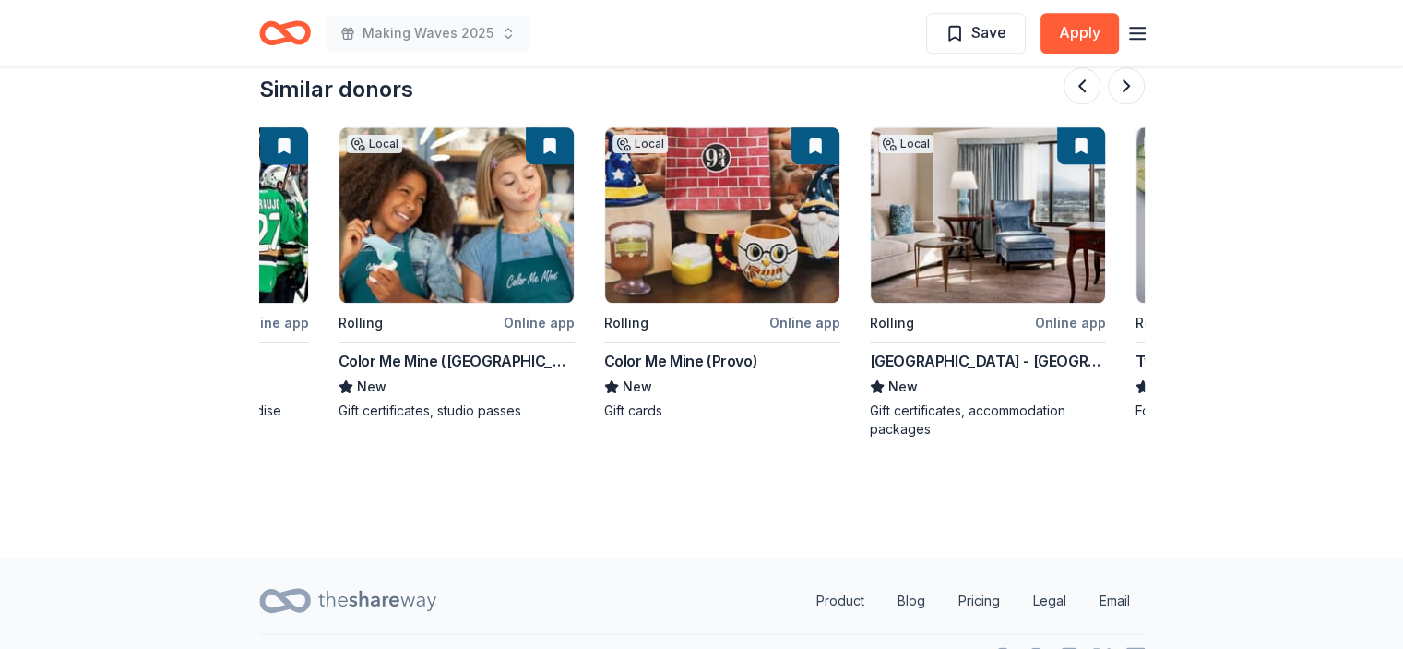
click at [730, 179] on img at bounding box center [722, 214] width 234 height 175
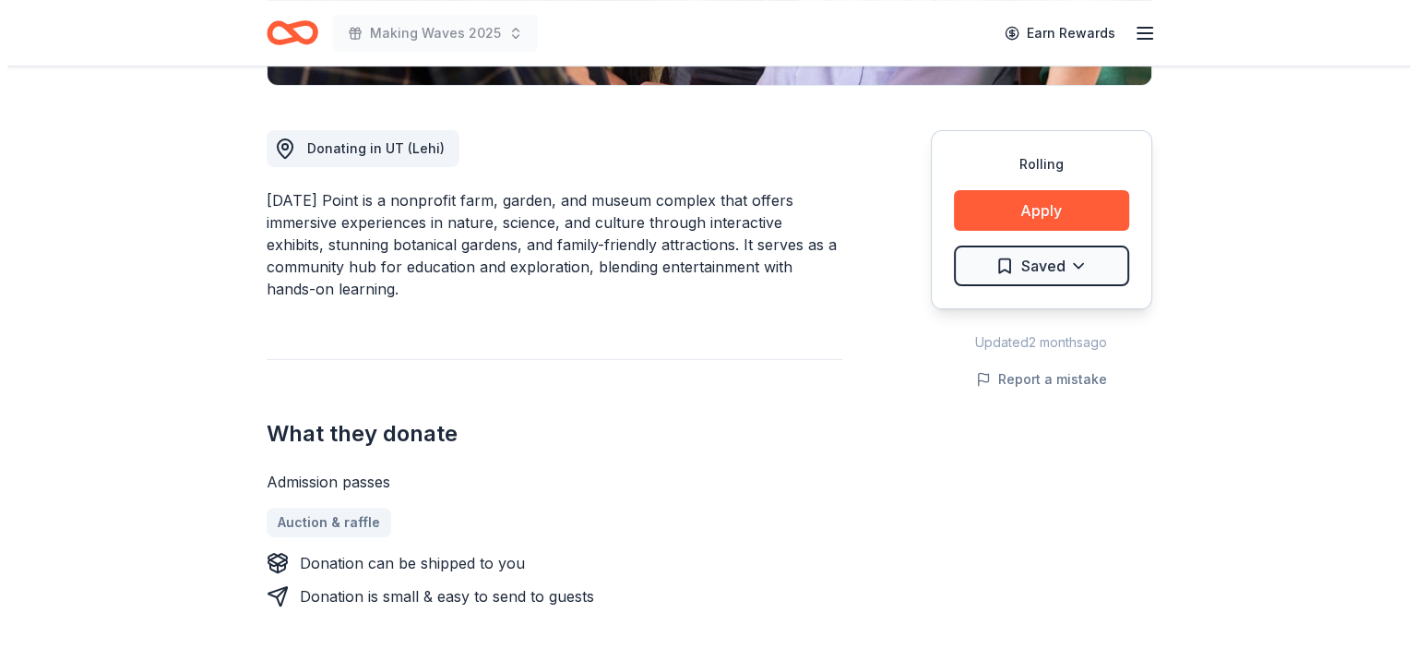
scroll to position [476, 0]
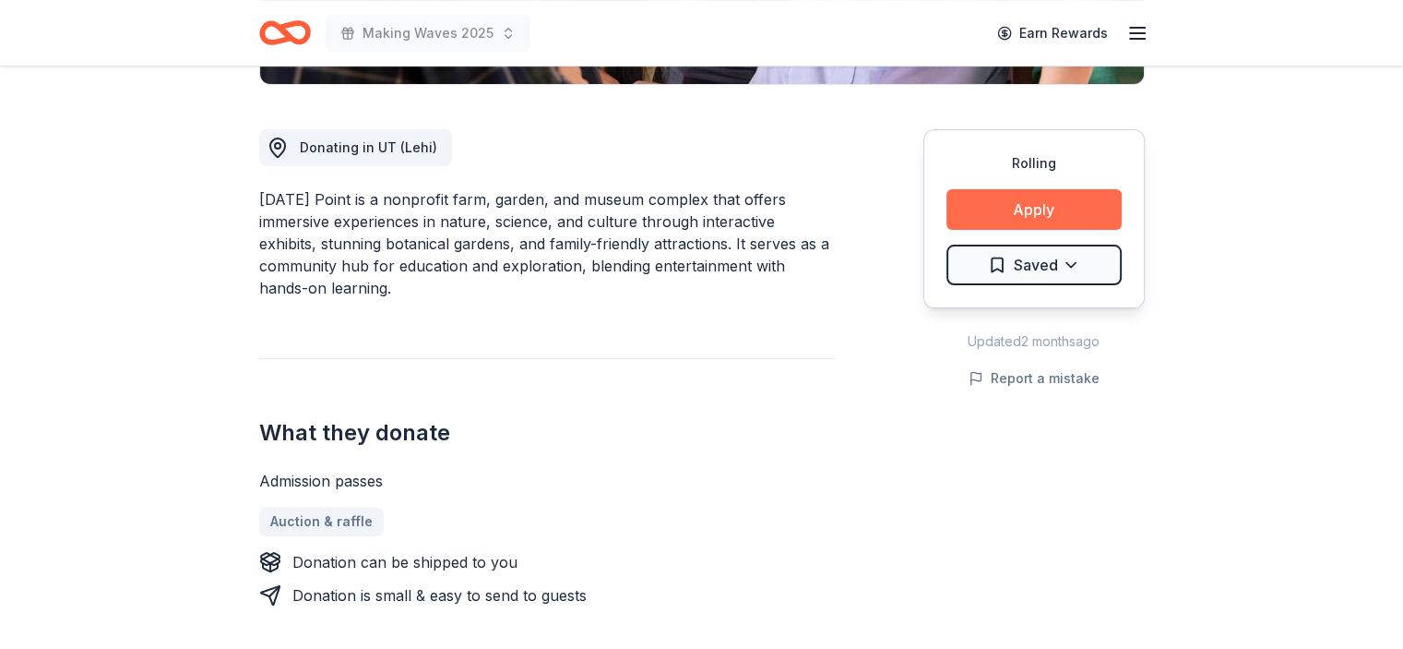
click at [1052, 212] on button "Apply" at bounding box center [1033, 209] width 175 height 41
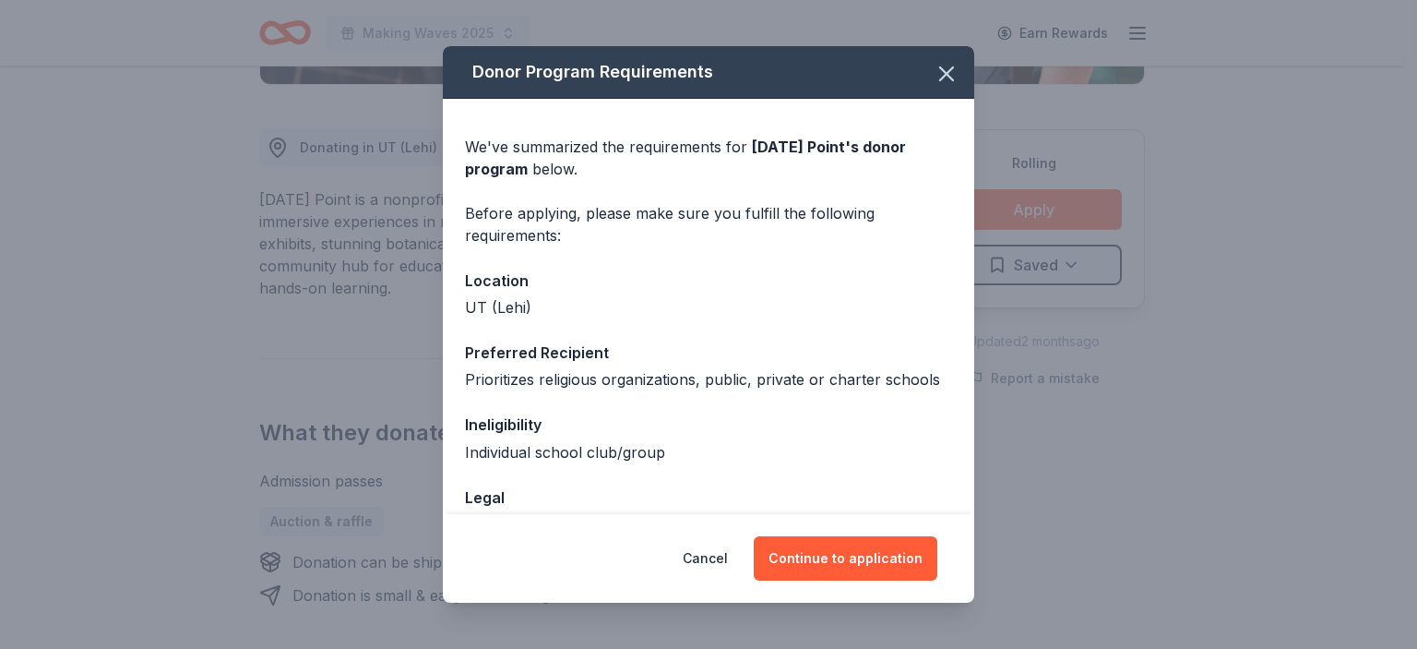
scroll to position [118, 0]
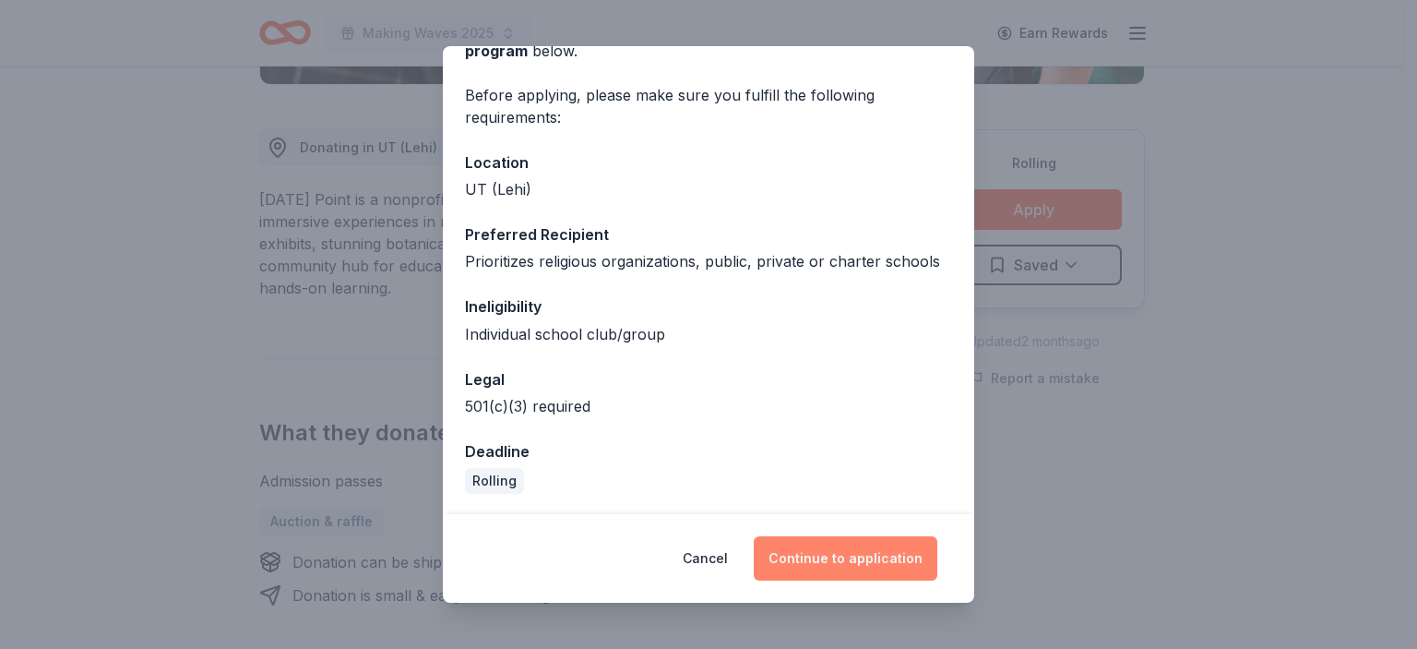
click at [880, 557] on button "Continue to application" at bounding box center [846, 558] width 184 height 44
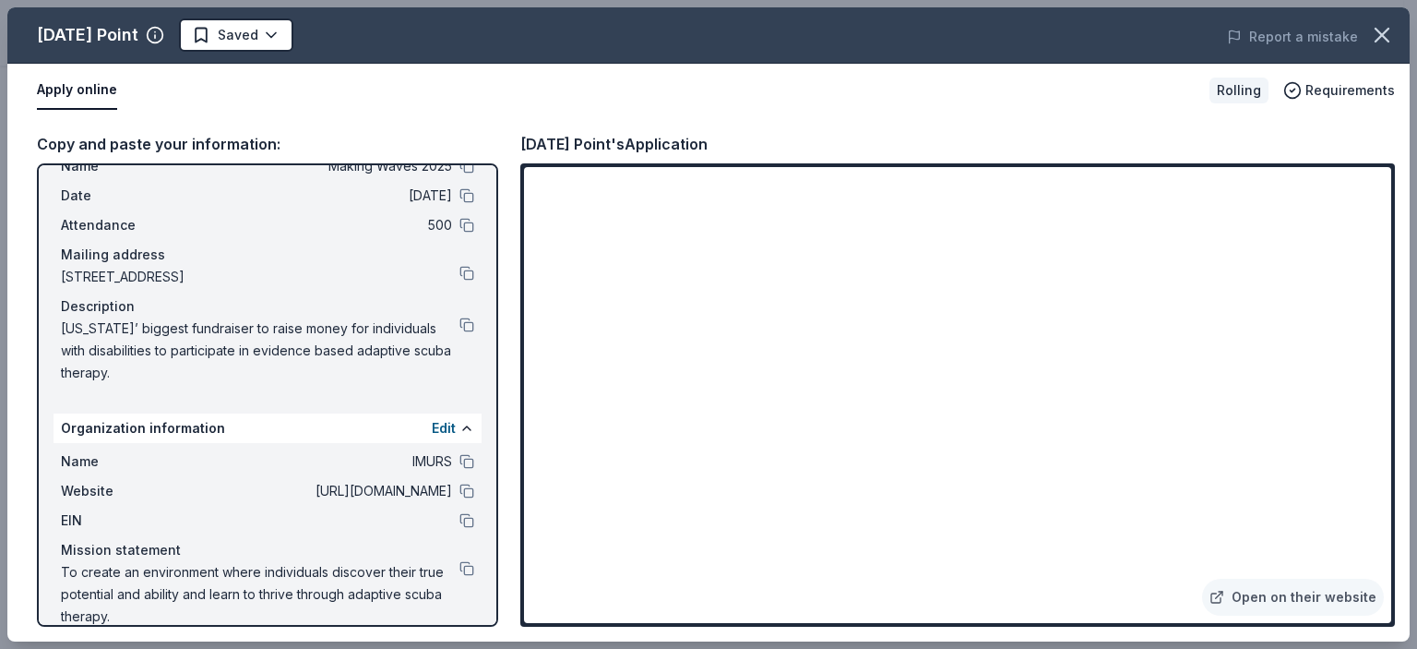
scroll to position [87, 0]
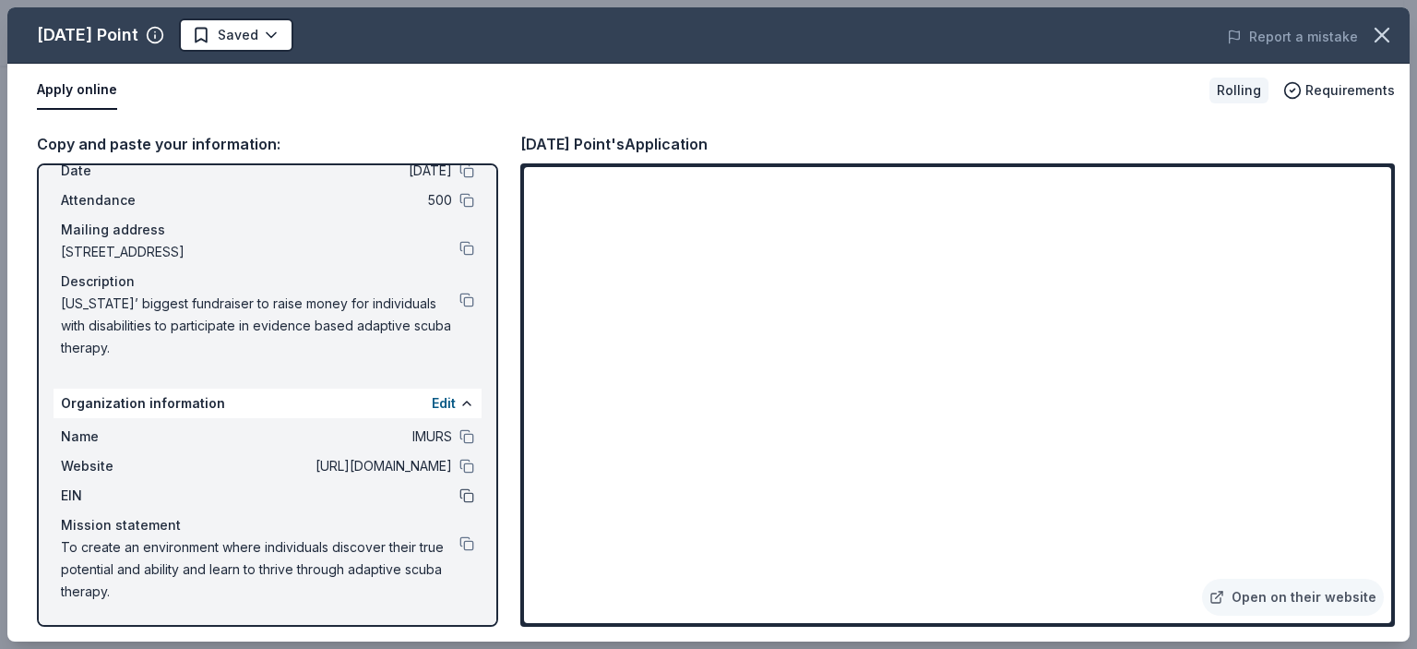
click at [459, 501] on button at bounding box center [466, 495] width 15 height 15
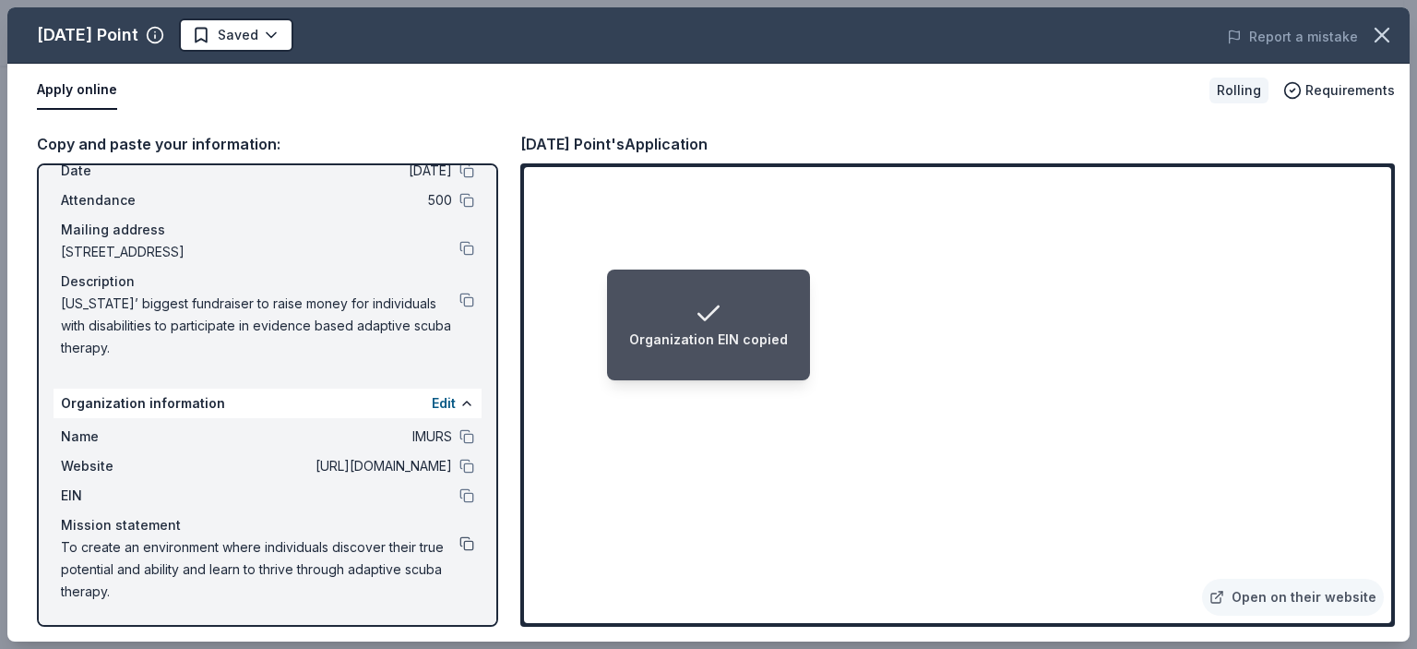
click at [459, 546] on button at bounding box center [466, 543] width 15 height 15
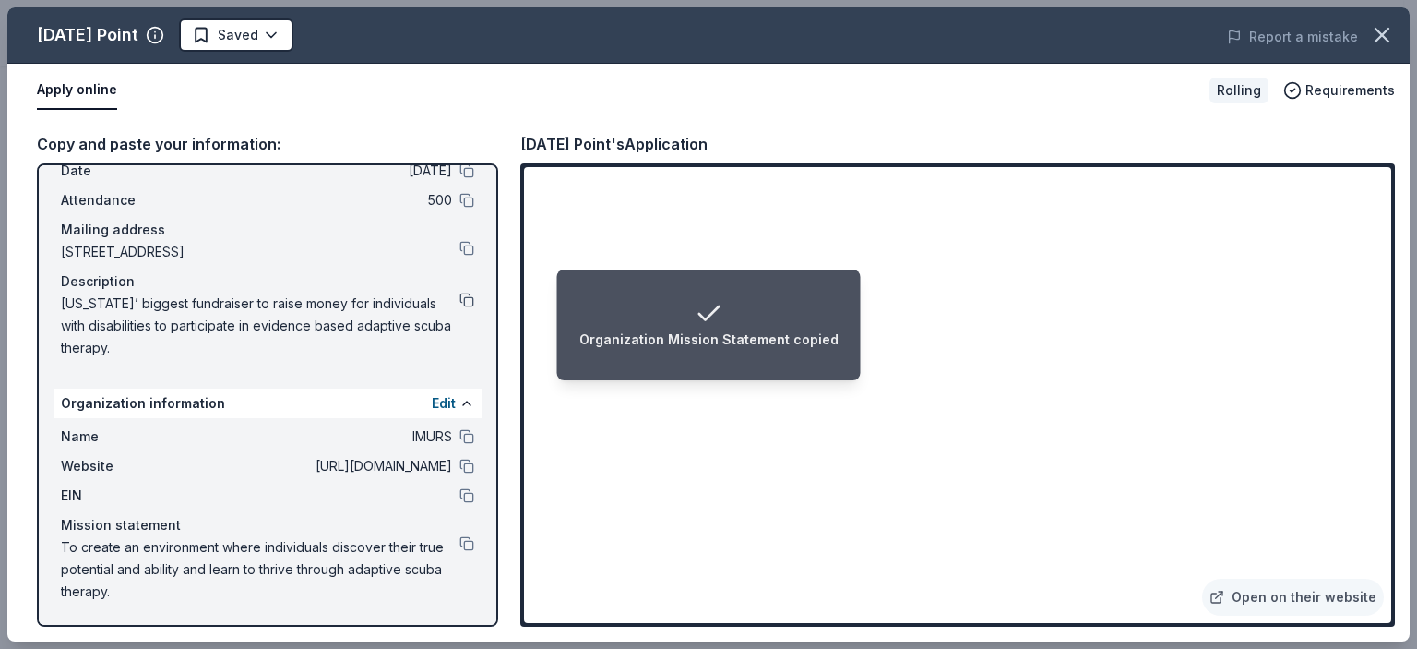
click at [459, 295] on button at bounding box center [466, 299] width 15 height 15
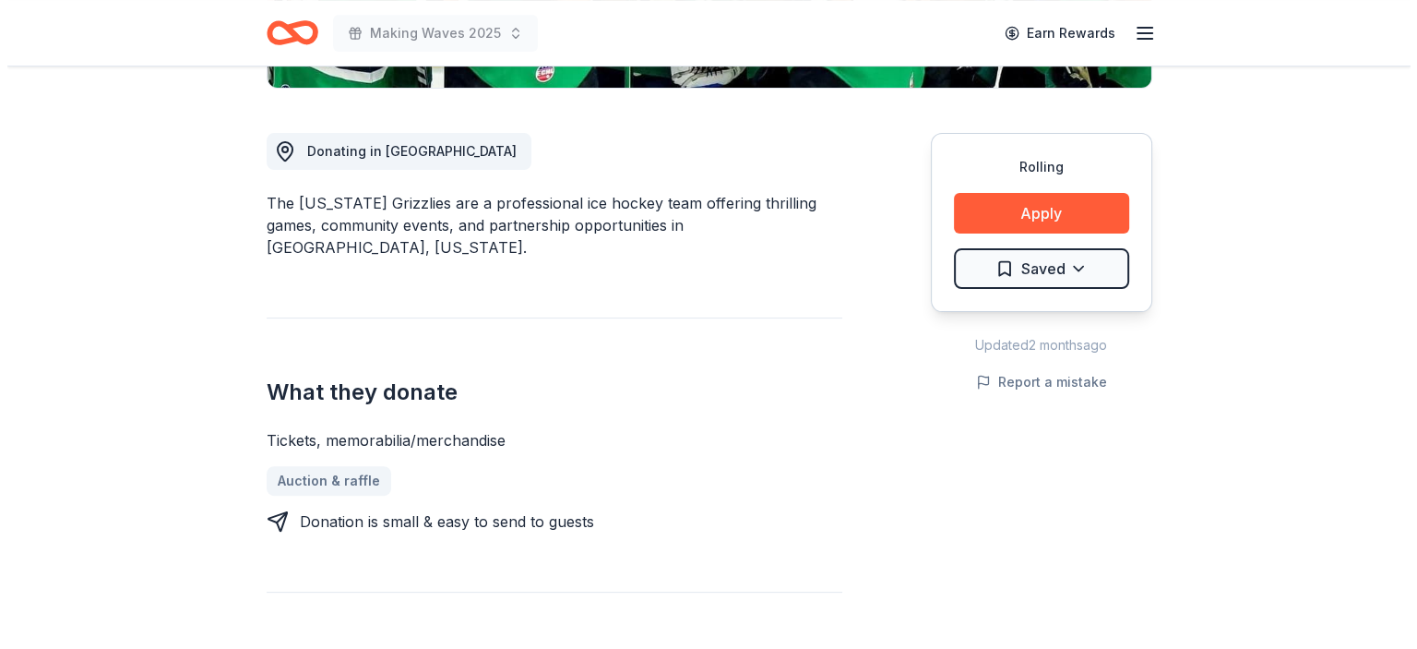
scroll to position [474, 0]
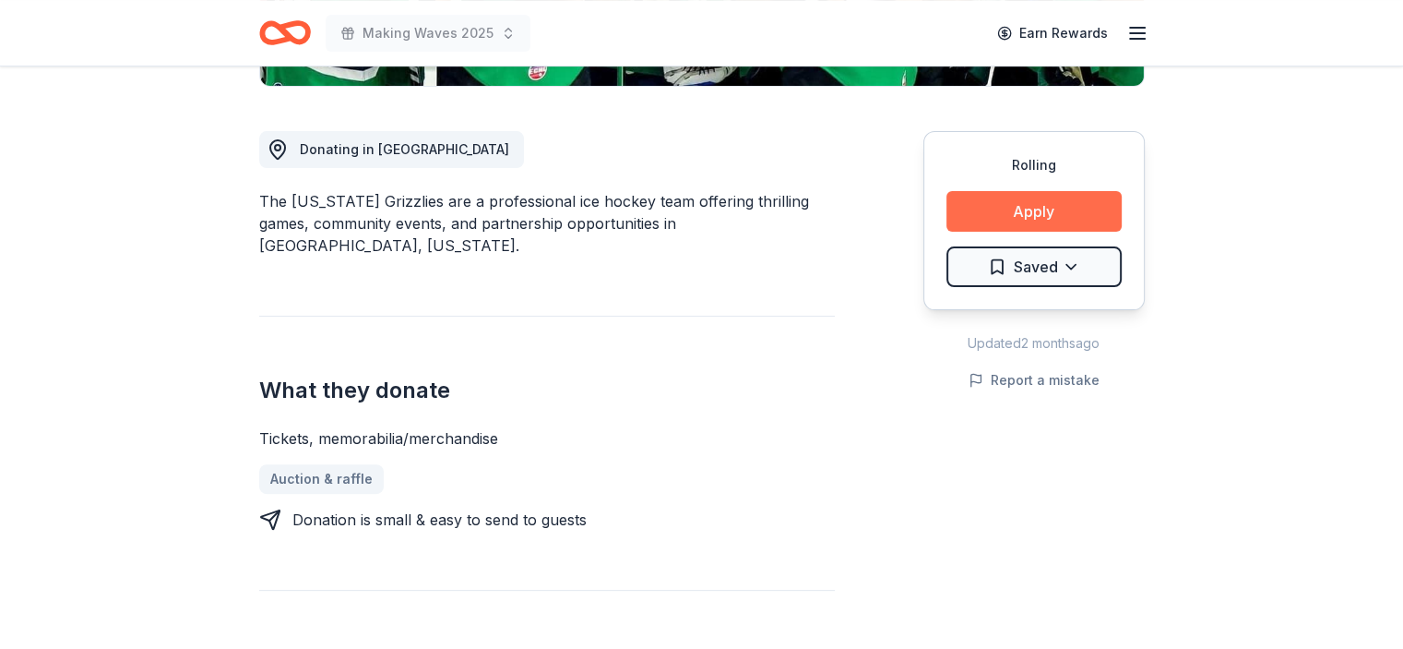
click at [1054, 203] on button "Apply" at bounding box center [1033, 211] width 175 height 41
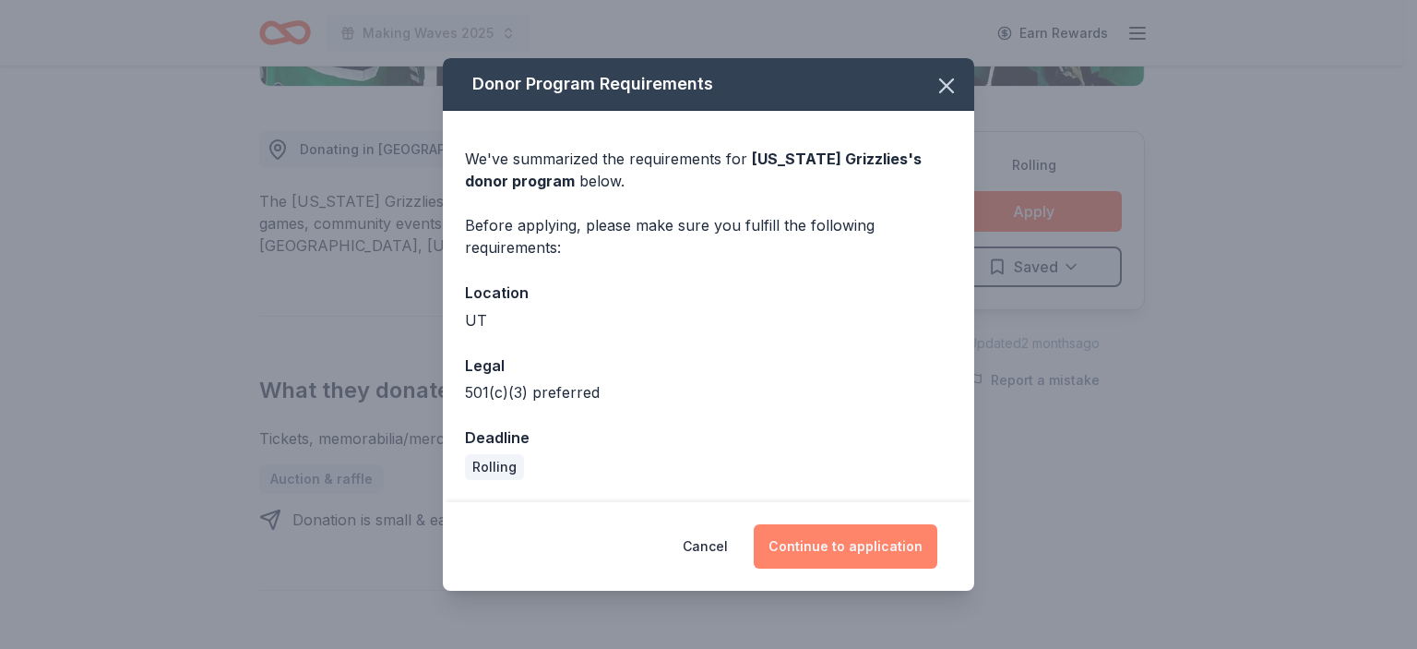
click at [861, 554] on button "Continue to application" at bounding box center [846, 546] width 184 height 44
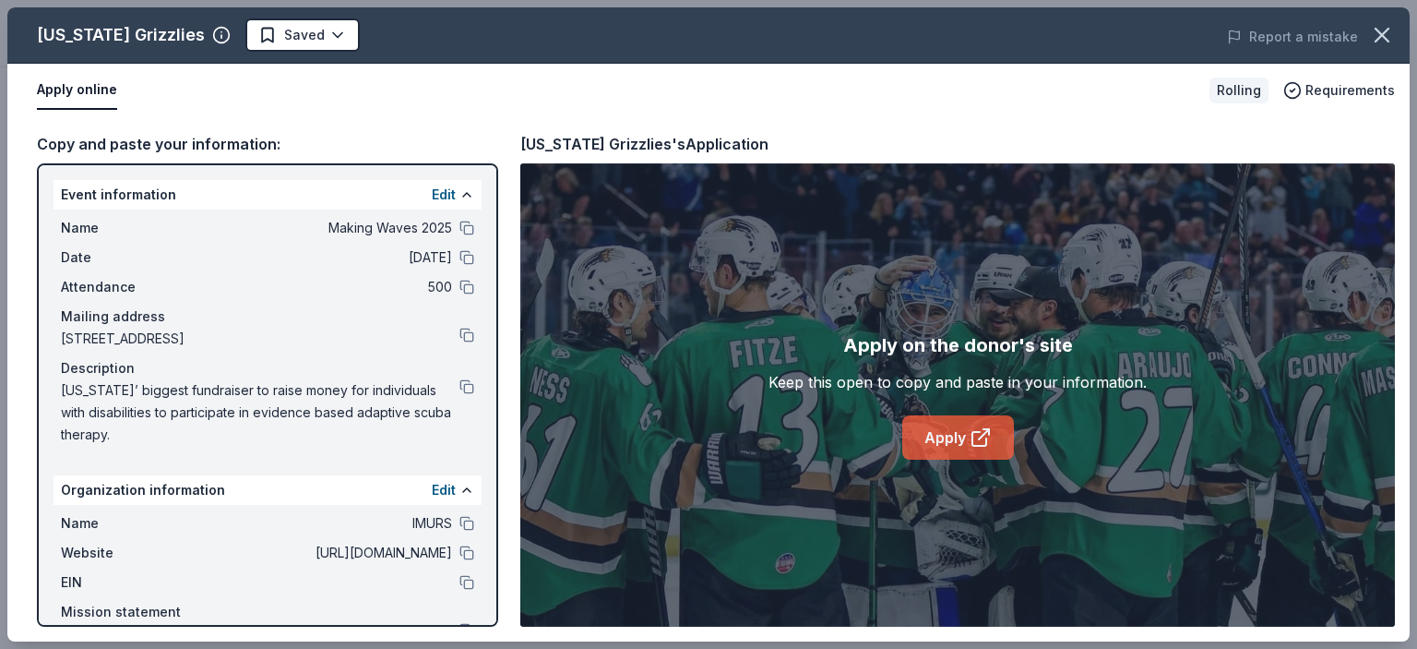
click at [961, 437] on link "Apply" at bounding box center [958, 437] width 112 height 44
click at [459, 387] on button at bounding box center [466, 386] width 15 height 15
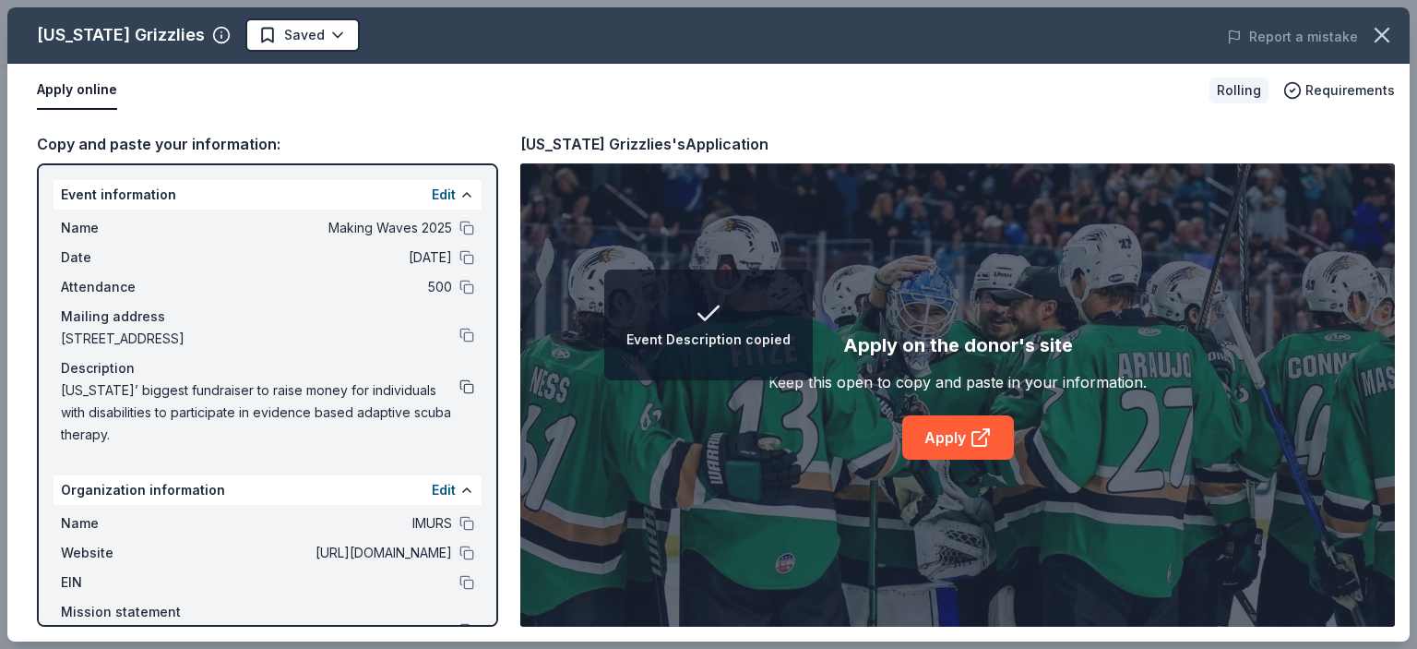
scroll to position [87, 0]
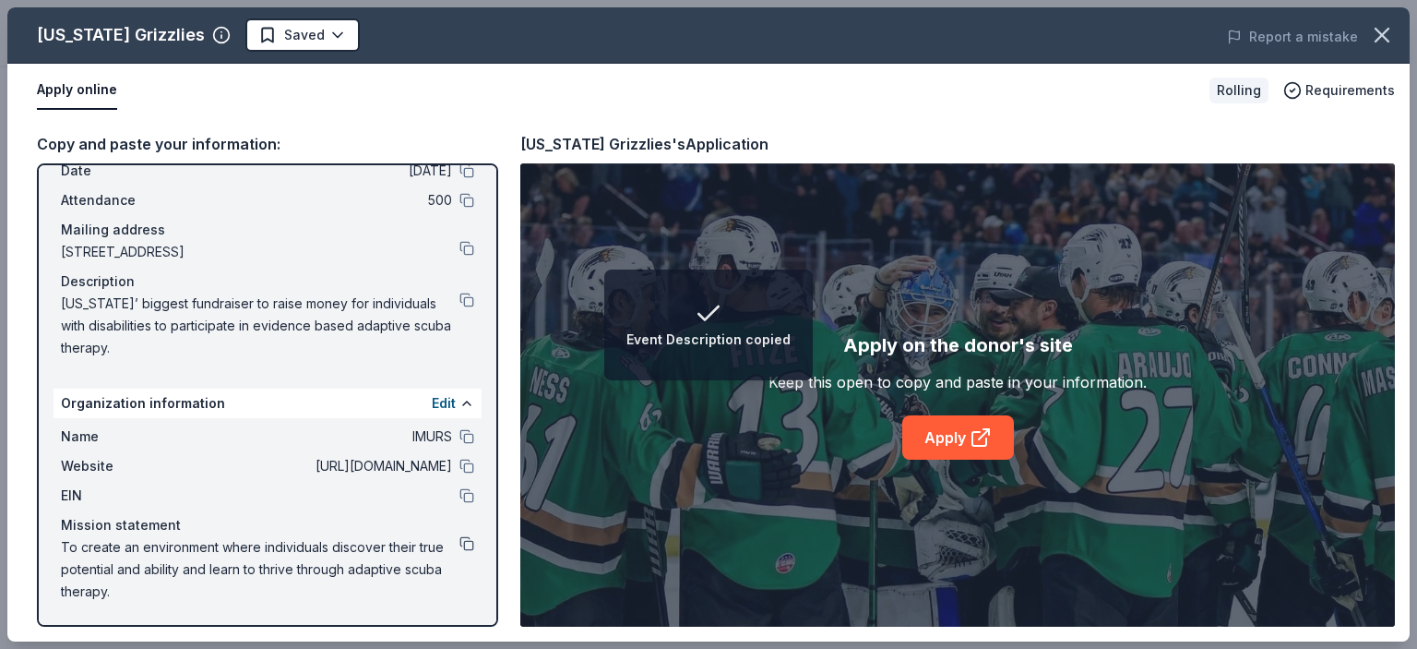
click at [459, 542] on button at bounding box center [466, 543] width 15 height 15
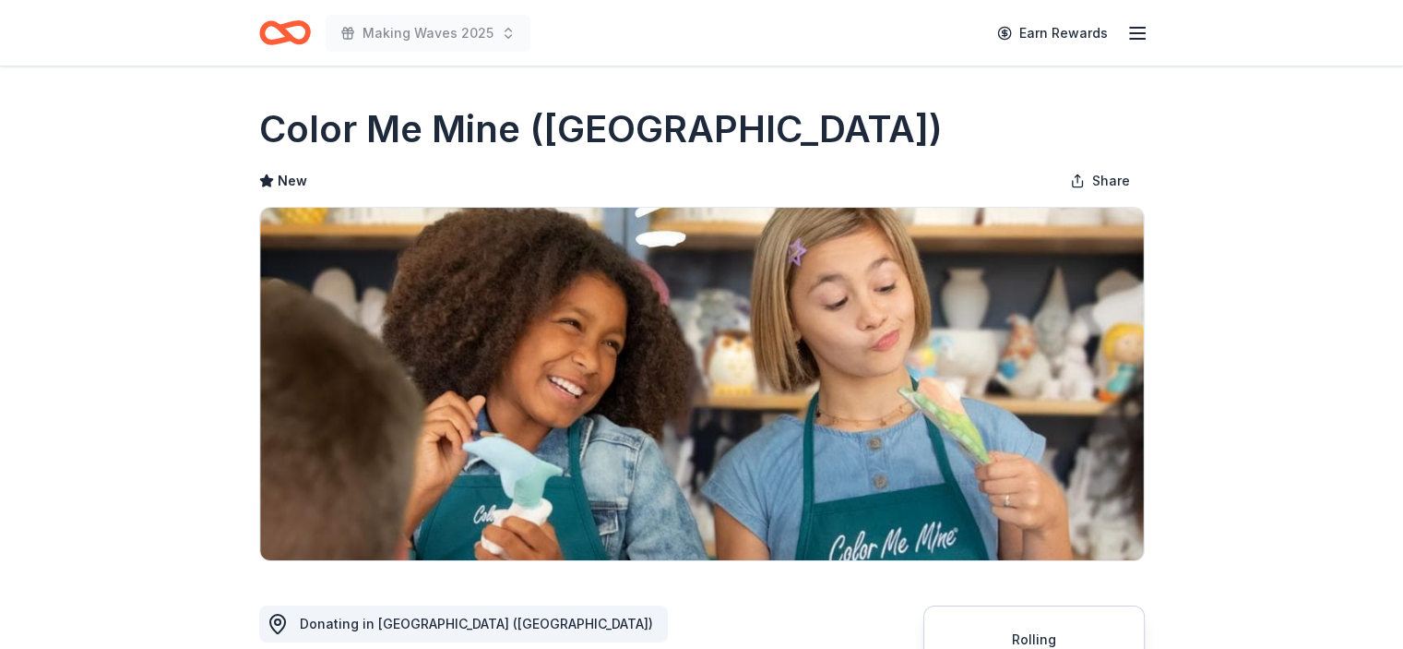
drag, startPoint x: 0, startPoint y: 0, endPoint x: 839, endPoint y: 0, distance: 839.5
click at [985, 0] on html "Making Waves 2025 Earn Rewards Rolling Share Color Me Mine ([GEOGRAPHIC_DATA]) …" at bounding box center [701, 324] width 1403 height 649
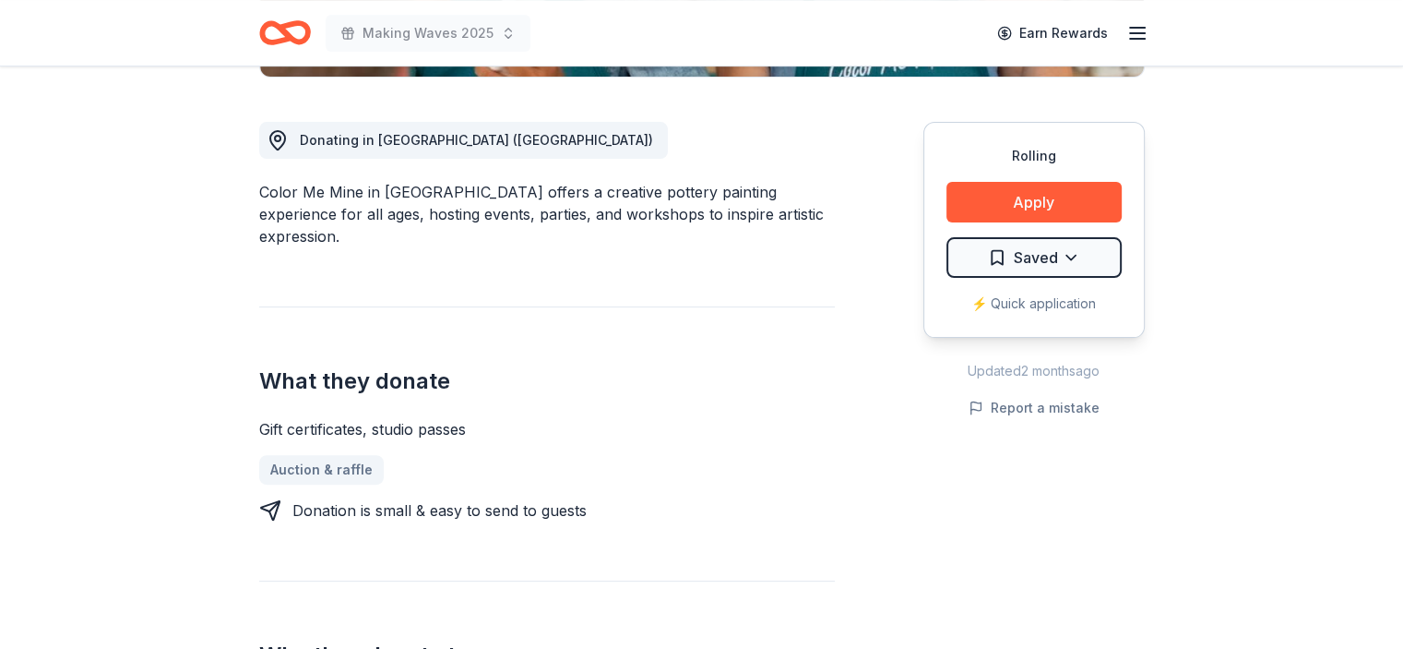
scroll to position [483, 0]
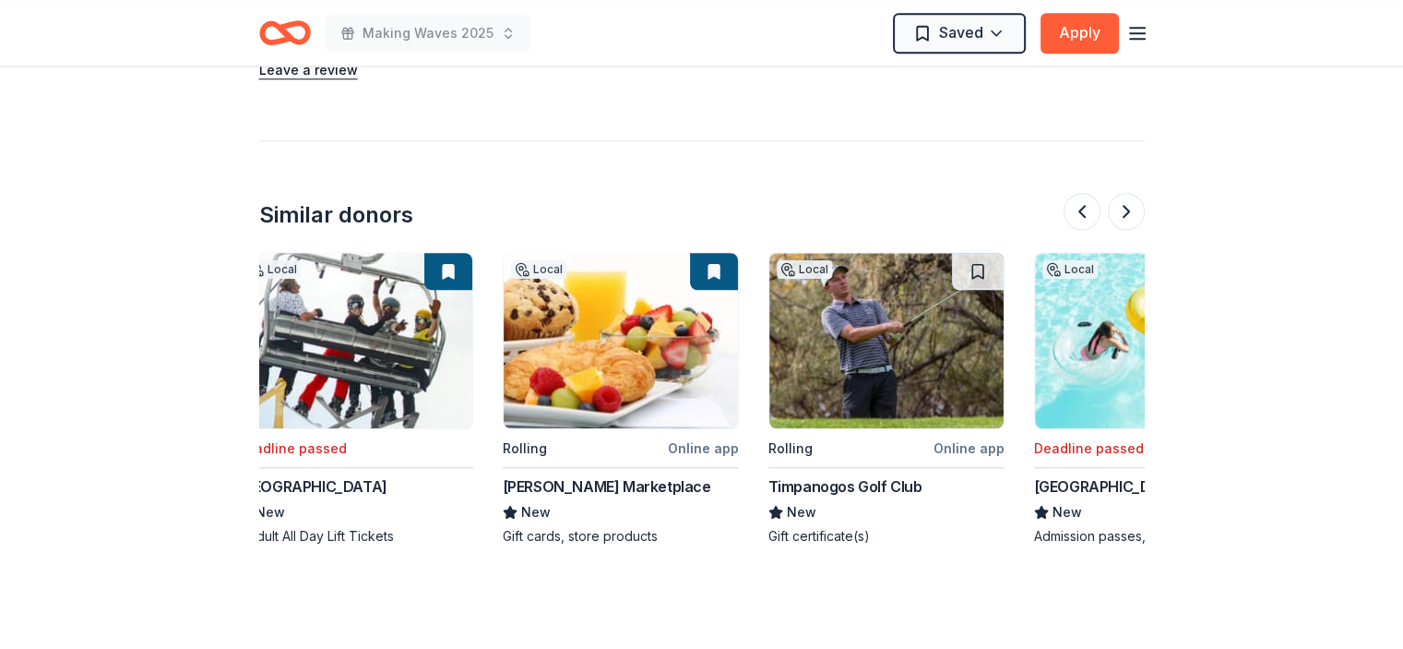
scroll to position [0, 1616]
click at [849, 359] on img at bounding box center [886, 340] width 234 height 175
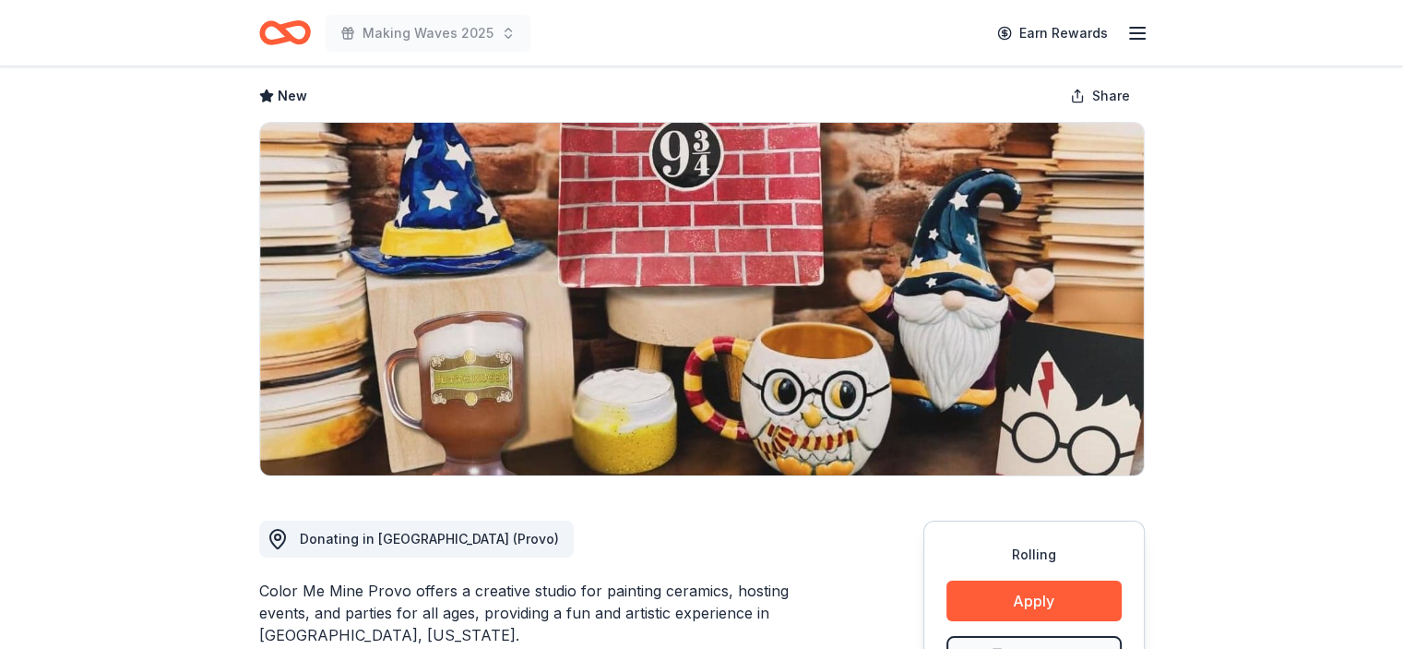
scroll to position [0, 0]
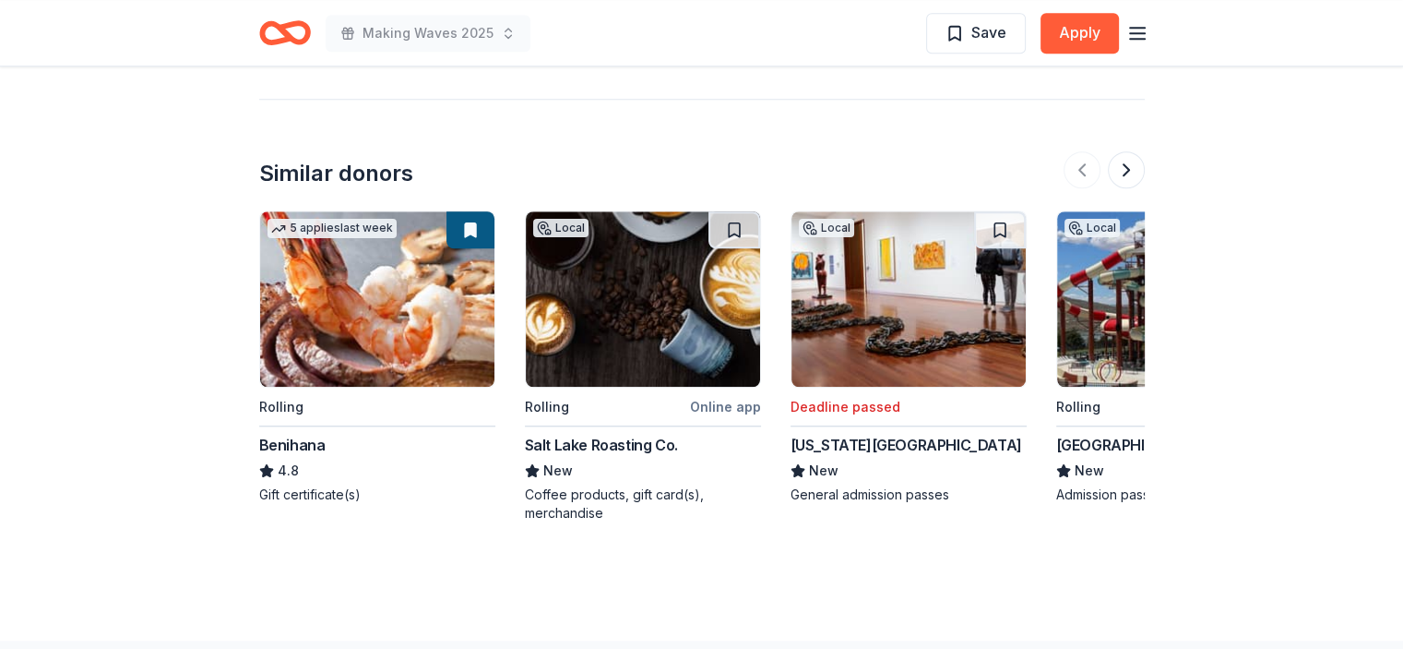
scroll to position [1664, 0]
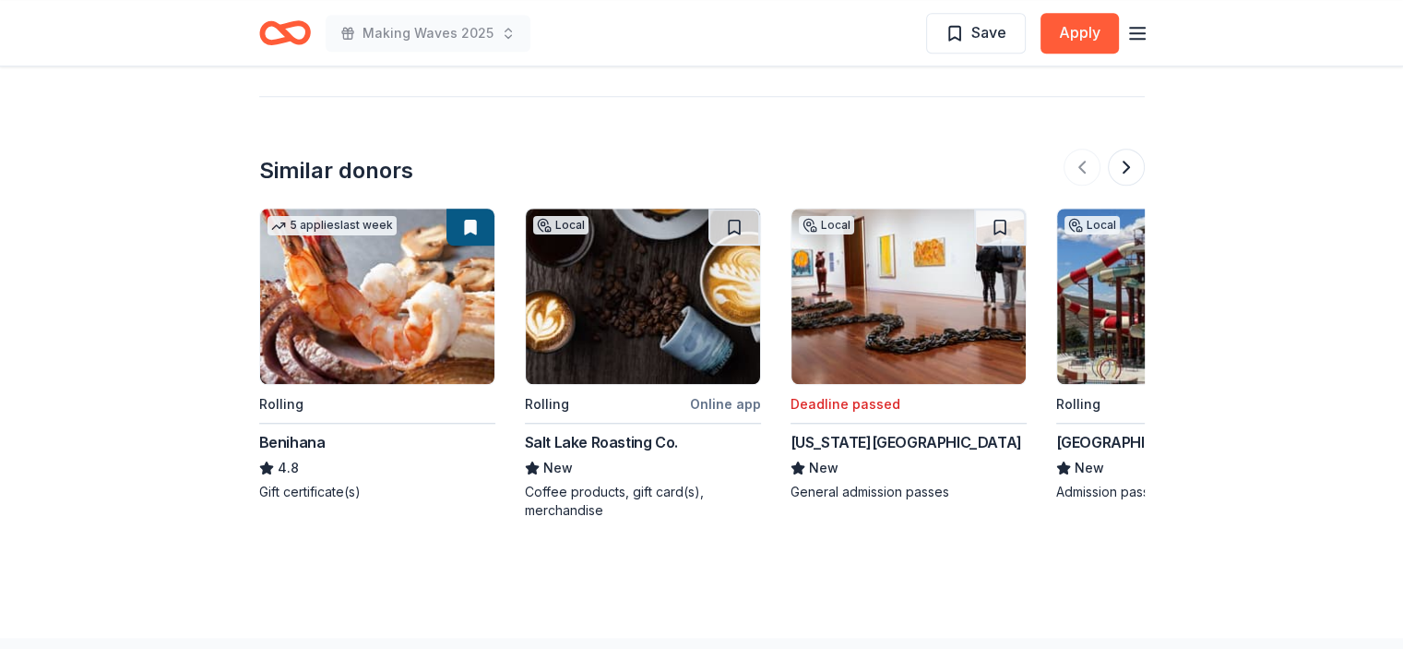
click at [352, 276] on img at bounding box center [377, 295] width 234 height 175
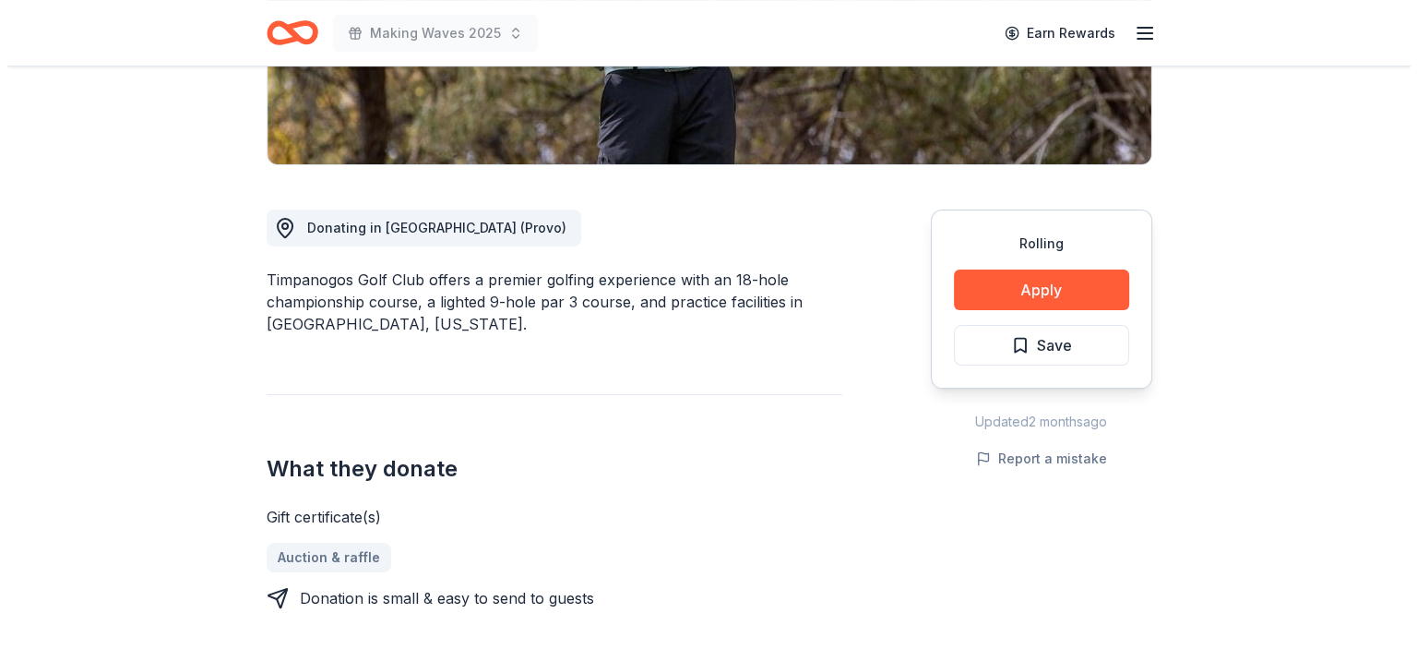
scroll to position [464, 0]
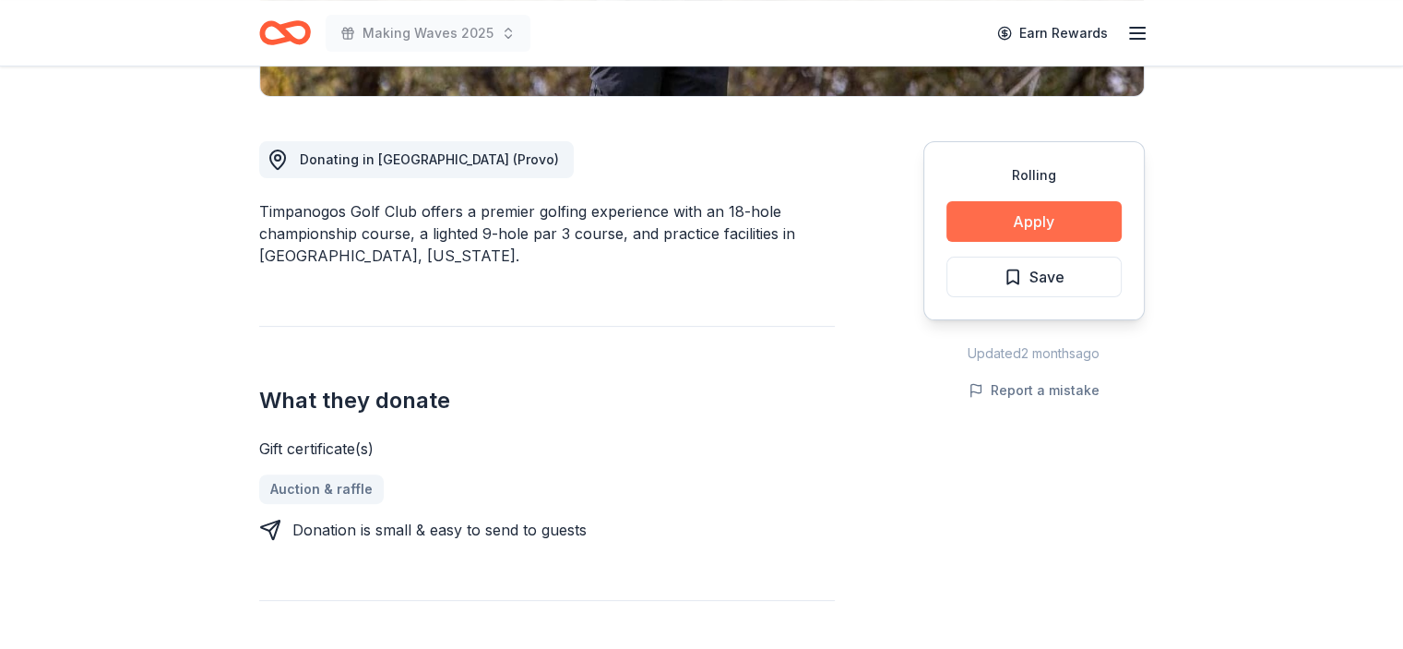
click at [1008, 225] on button "Apply" at bounding box center [1033, 221] width 175 height 41
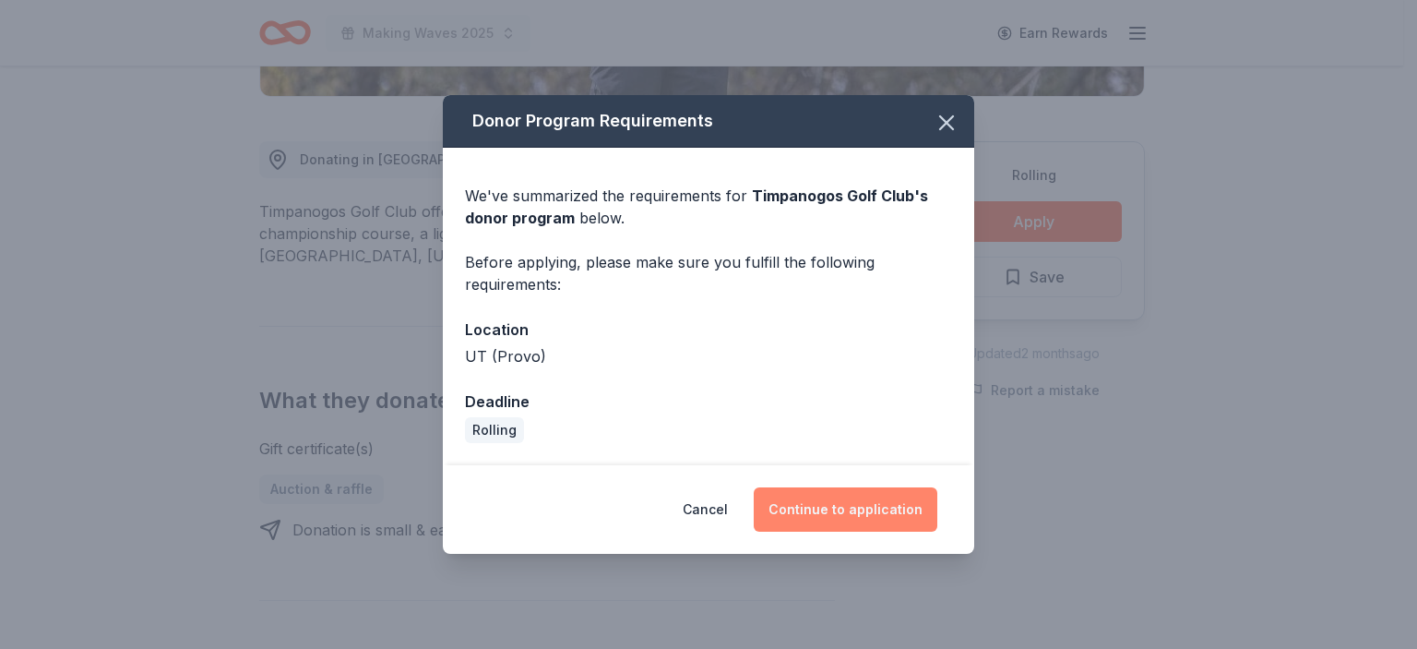
click at [899, 509] on button "Continue to application" at bounding box center [846, 509] width 184 height 44
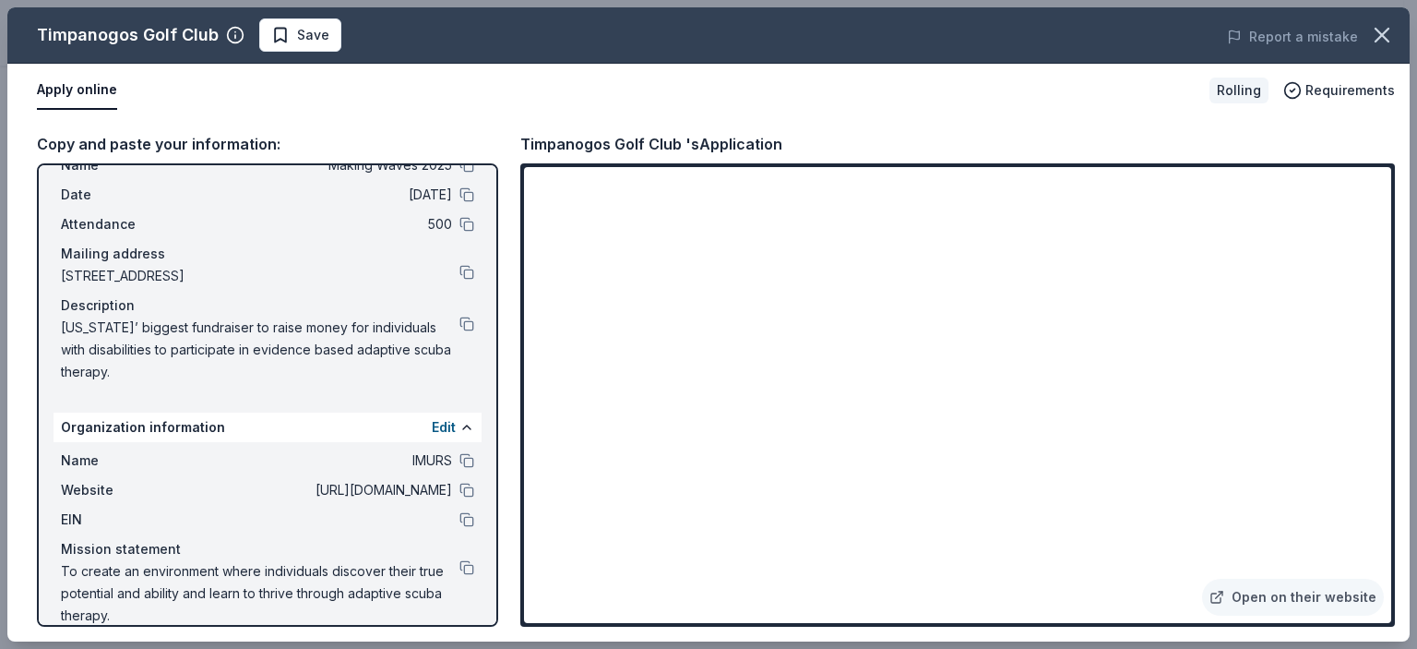
scroll to position [87, 0]
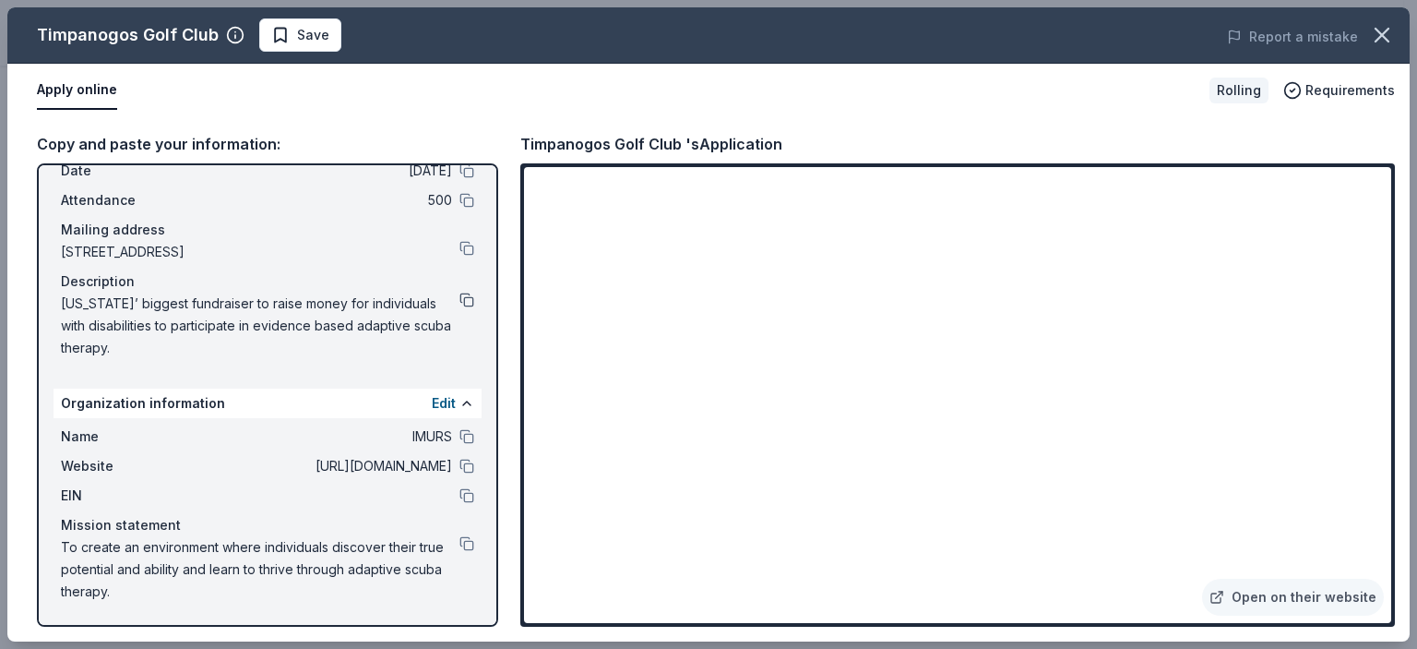
click at [459, 300] on button at bounding box center [466, 299] width 15 height 15
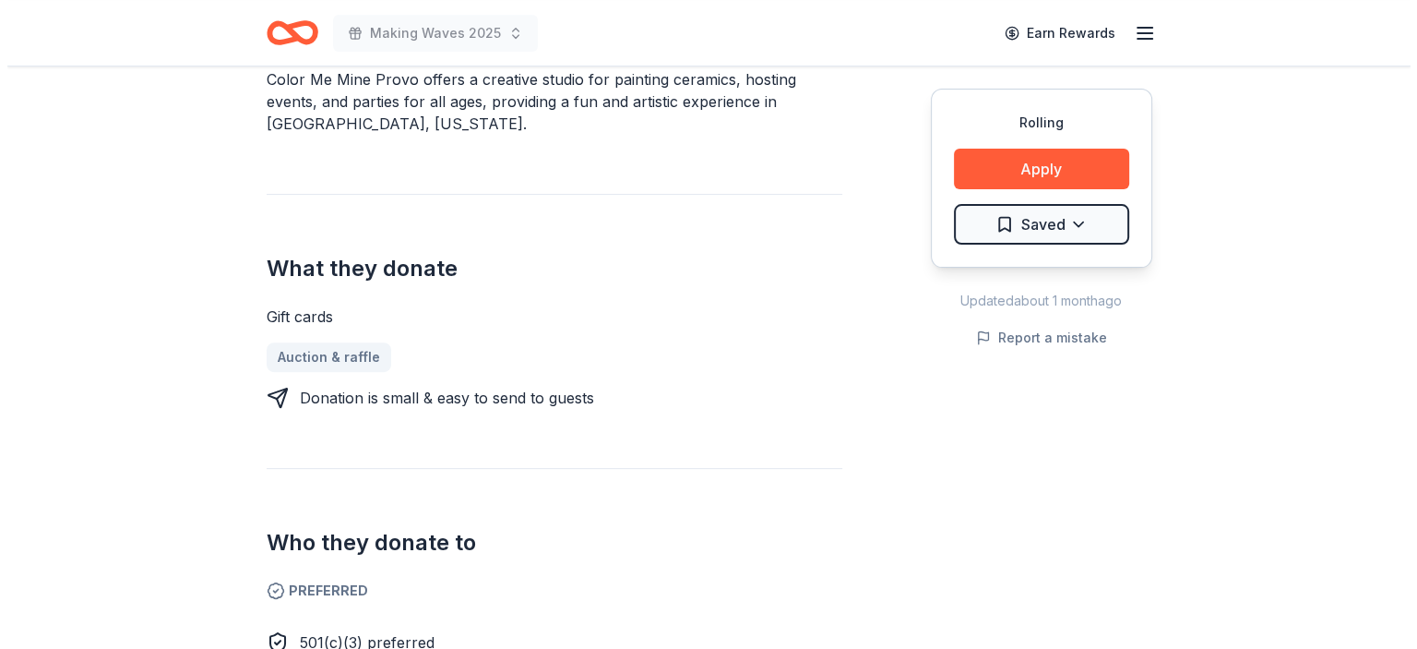
scroll to position [583, 0]
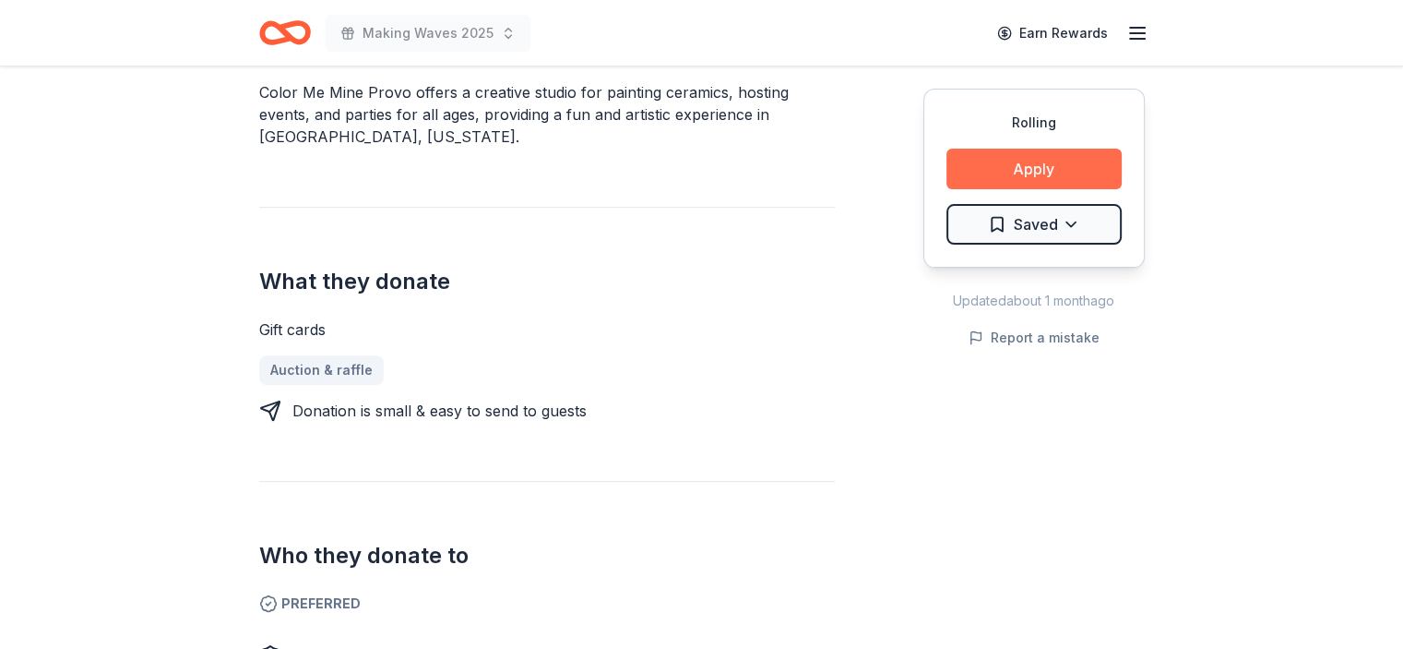
click at [1022, 152] on button "Apply" at bounding box center [1033, 169] width 175 height 41
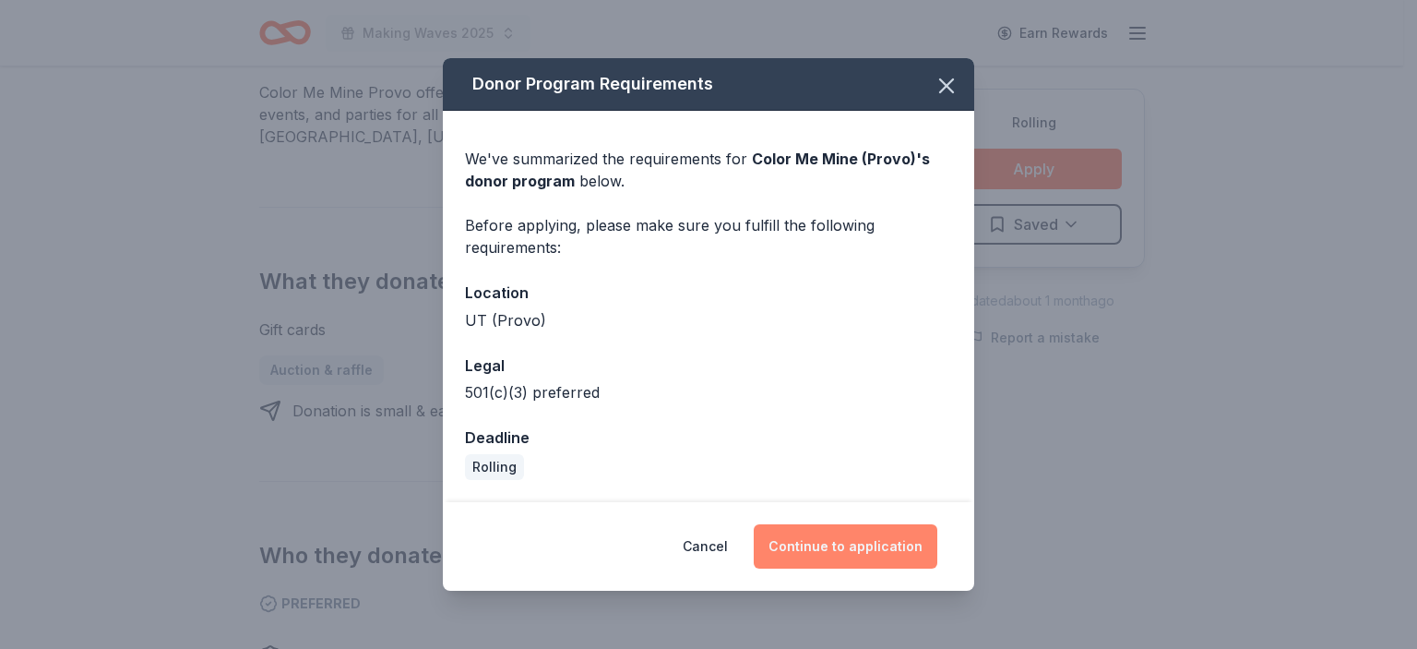
click at [850, 545] on button "Continue to application" at bounding box center [846, 546] width 184 height 44
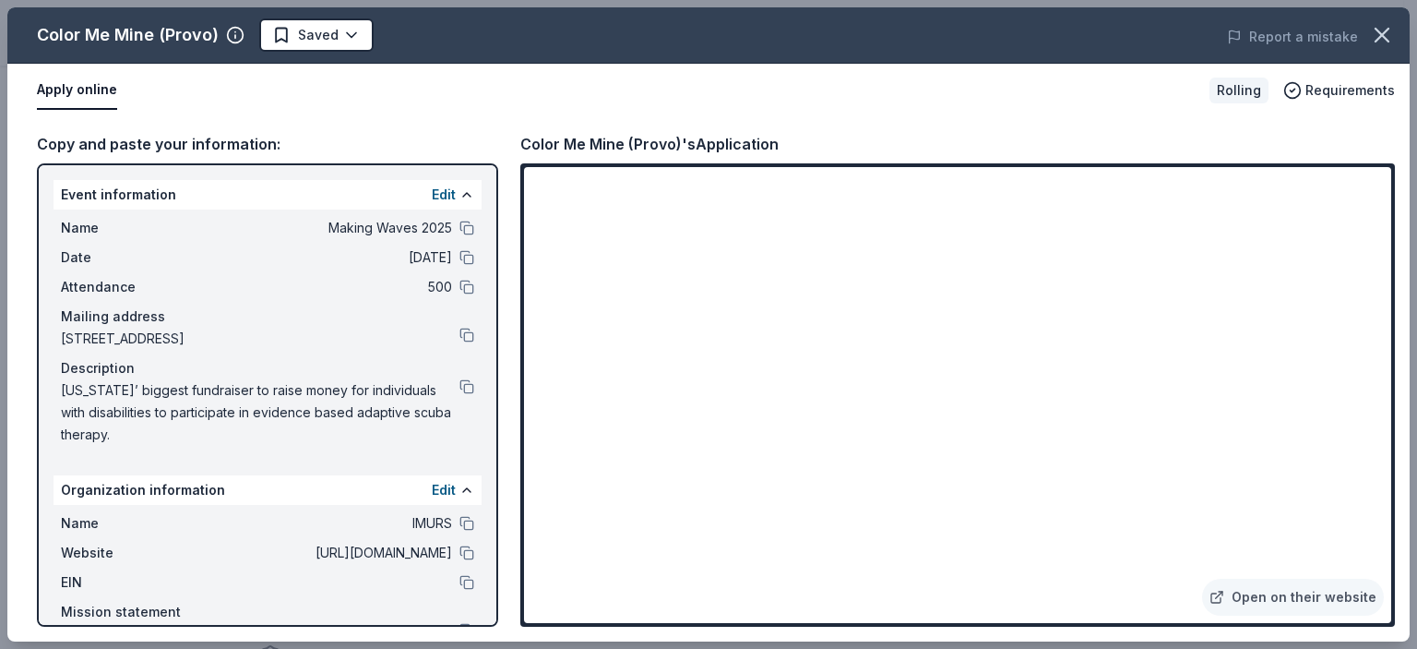
scroll to position [87, 0]
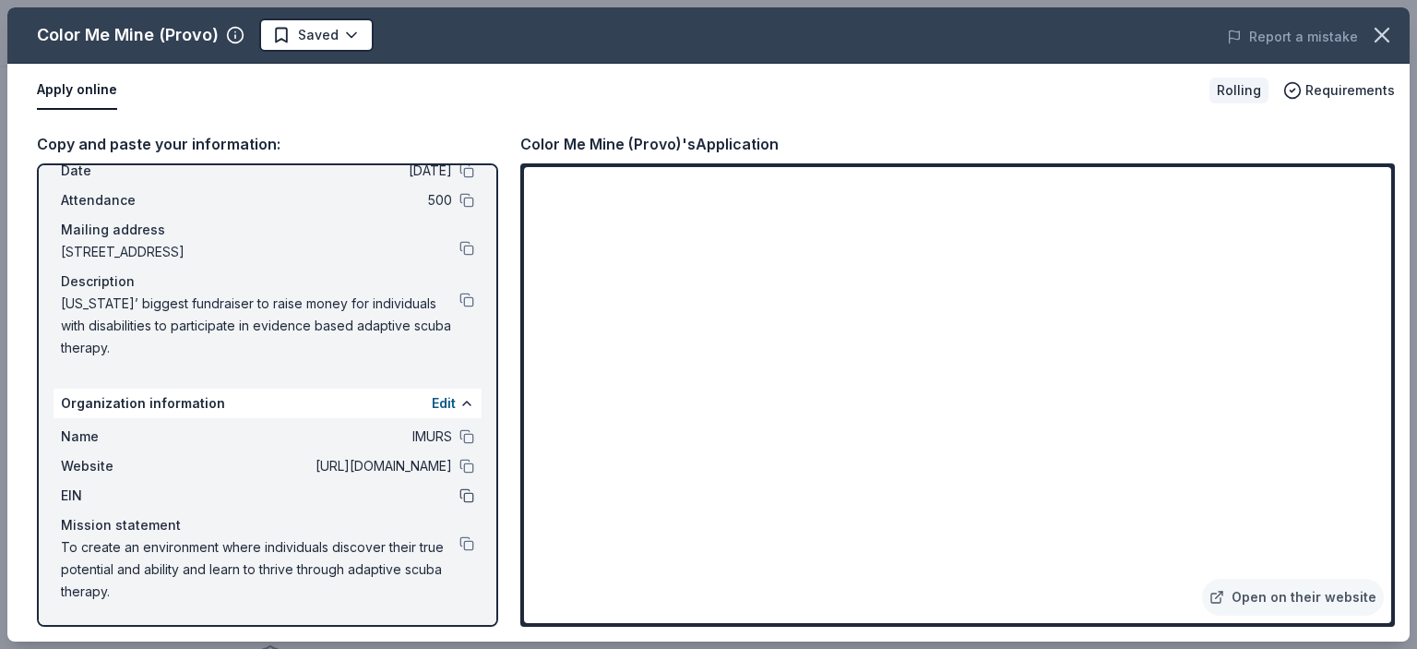
click at [459, 492] on button at bounding box center [466, 495] width 15 height 15
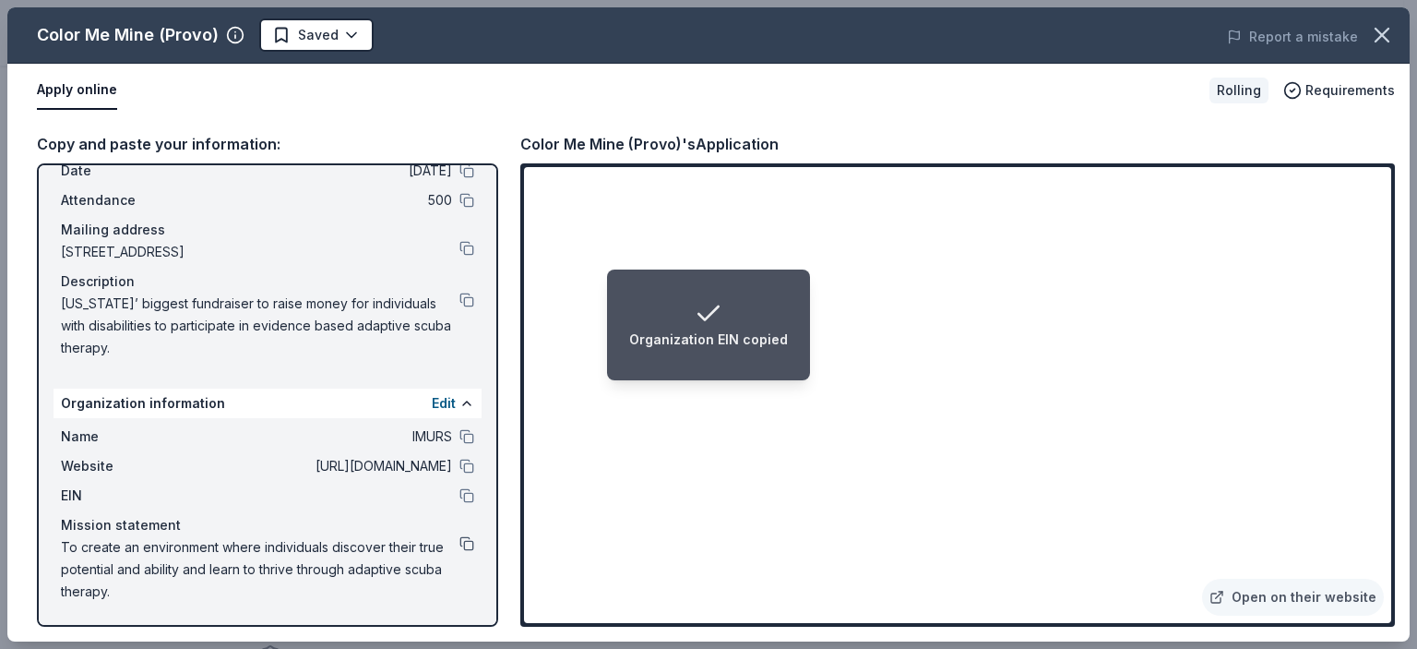
click at [459, 543] on button at bounding box center [466, 543] width 15 height 15
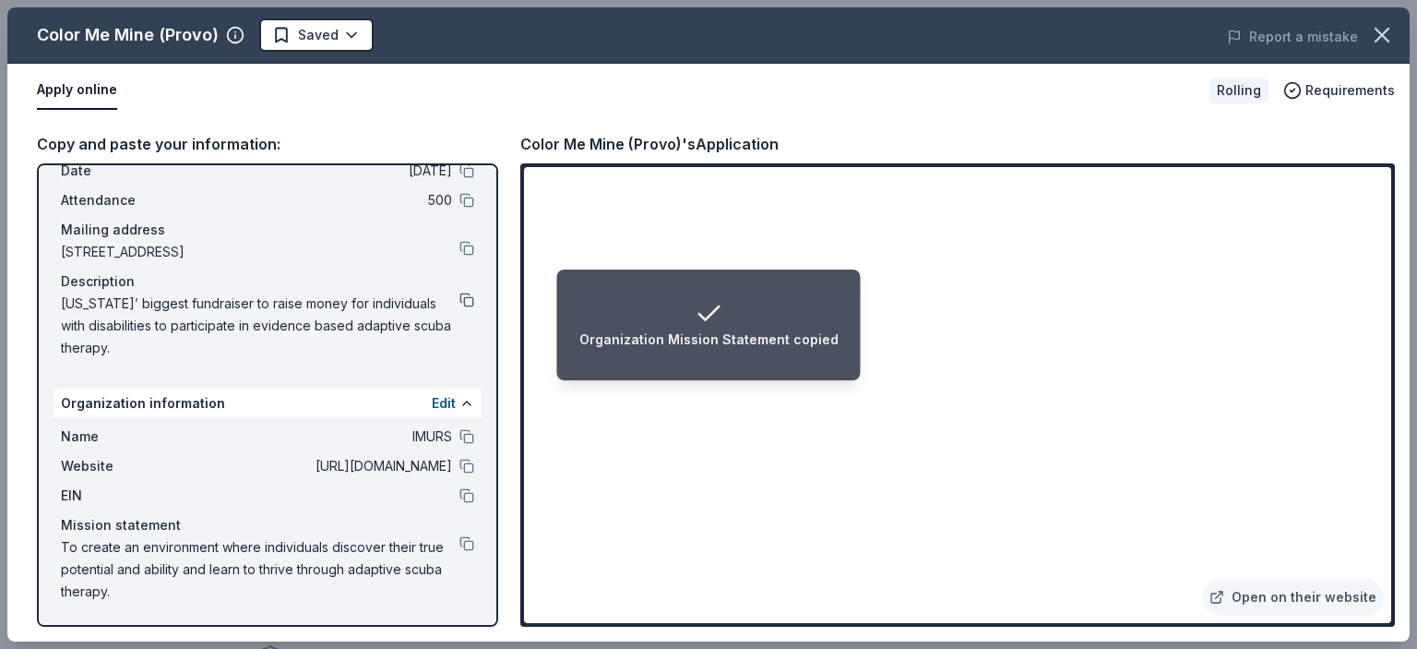
click at [459, 300] on button at bounding box center [466, 299] width 15 height 15
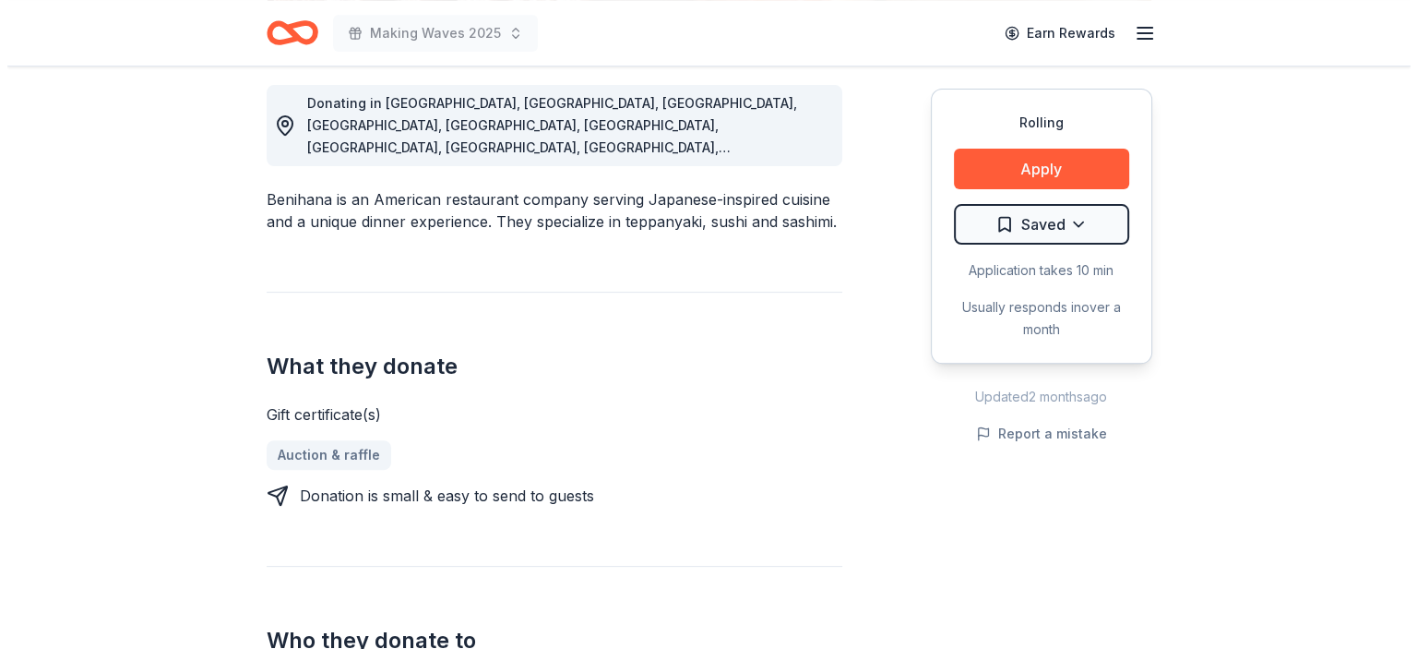
scroll to position [519, 0]
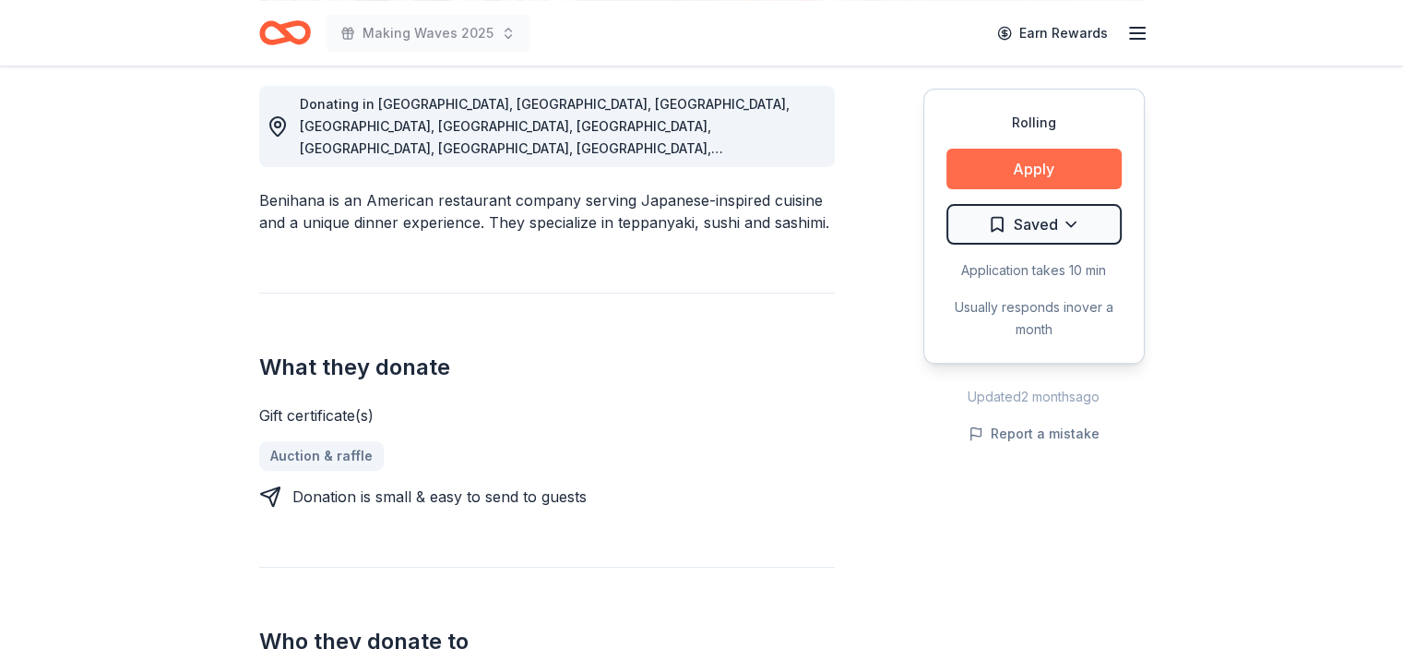
click at [1009, 162] on button "Apply" at bounding box center [1033, 169] width 175 height 41
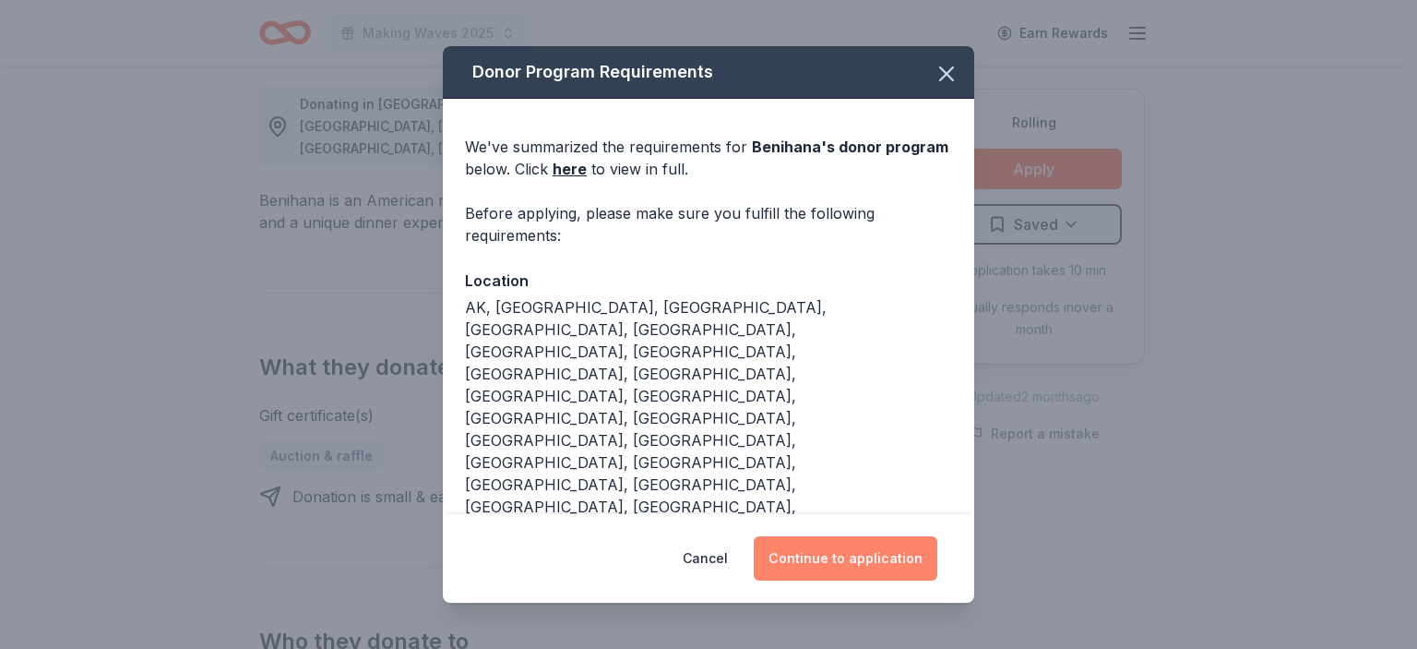
click at [850, 555] on button "Continue to application" at bounding box center [846, 558] width 184 height 44
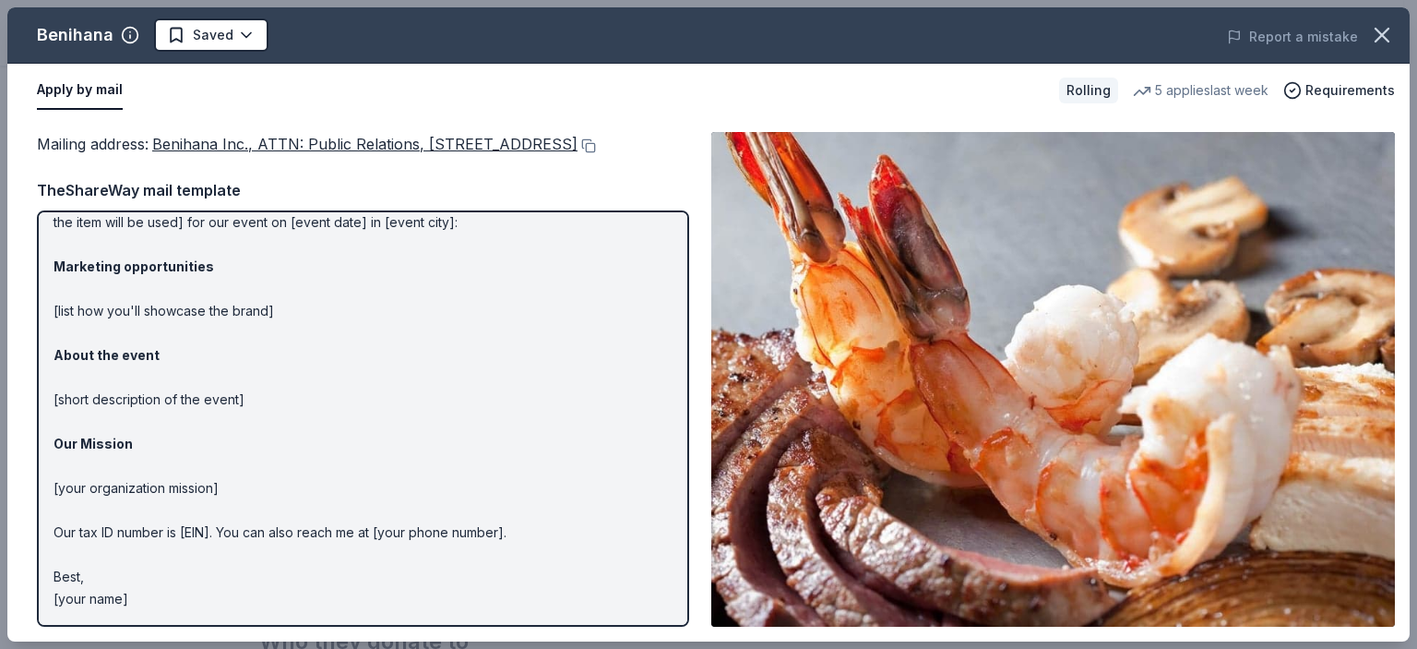
scroll to position [0, 0]
